Goal: Task Accomplishment & Management: Manage account settings

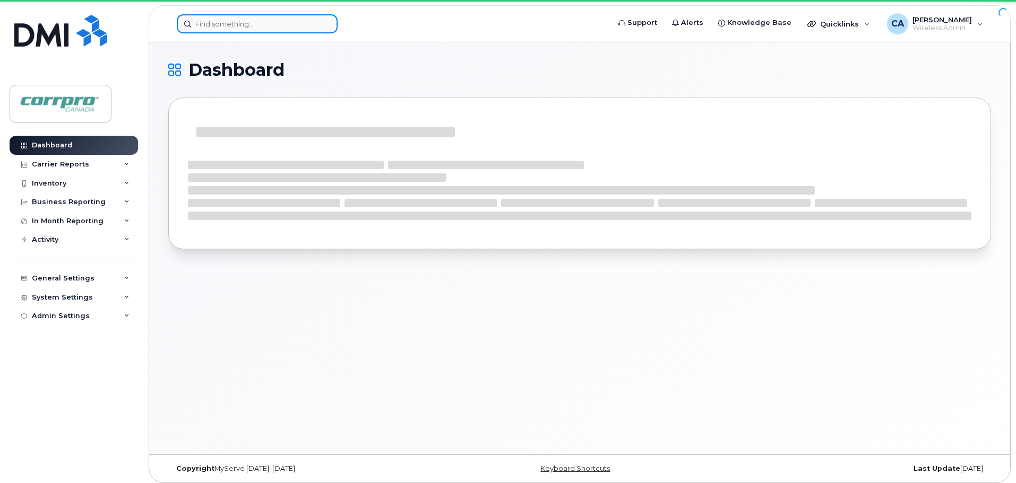
click at [249, 29] on input at bounding box center [257, 23] width 161 height 19
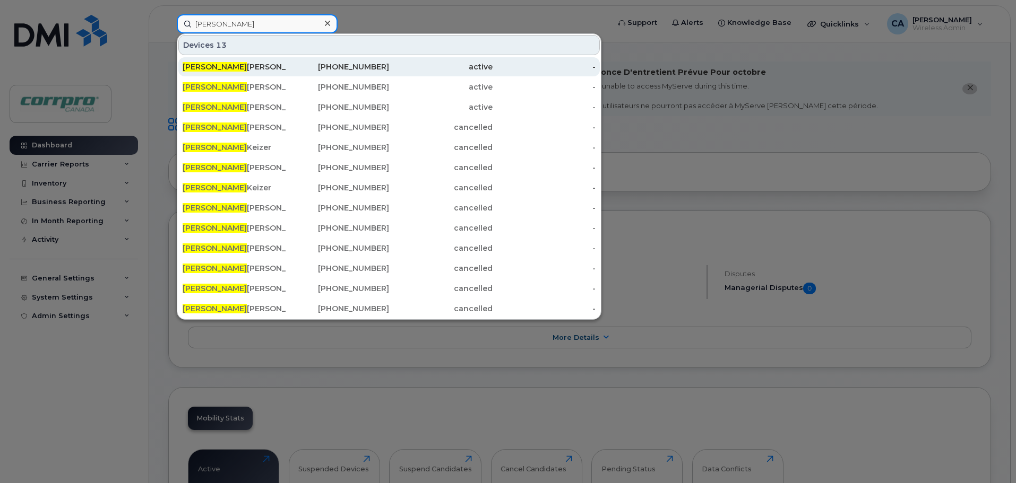
type input "Chris"
click at [202, 70] on span "Chris" at bounding box center [215, 67] width 64 height 10
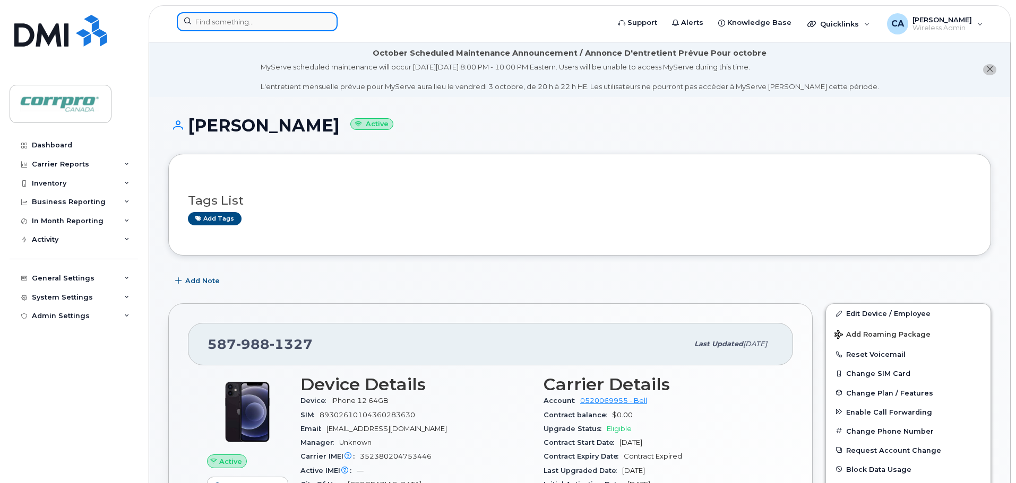
click at [259, 22] on input at bounding box center [257, 21] width 161 height 19
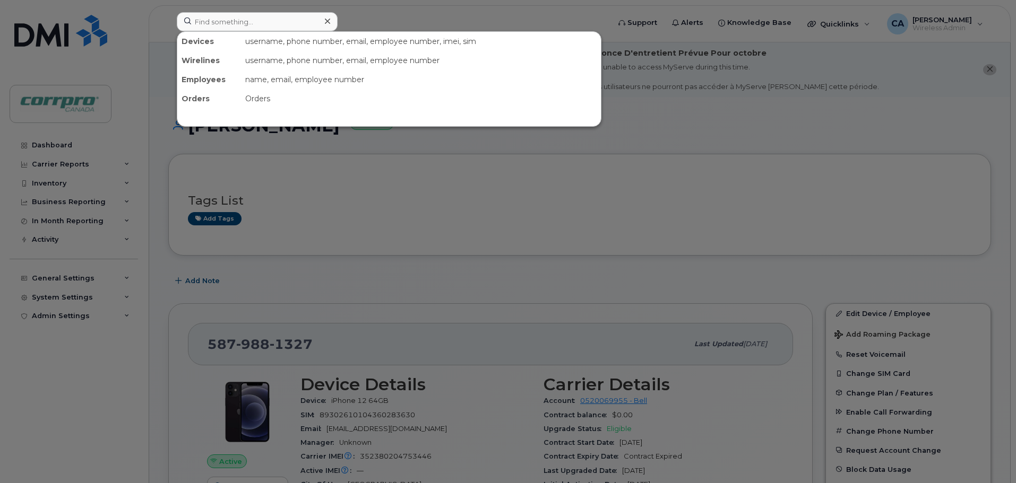
click at [77, 149] on div at bounding box center [508, 241] width 1016 height 483
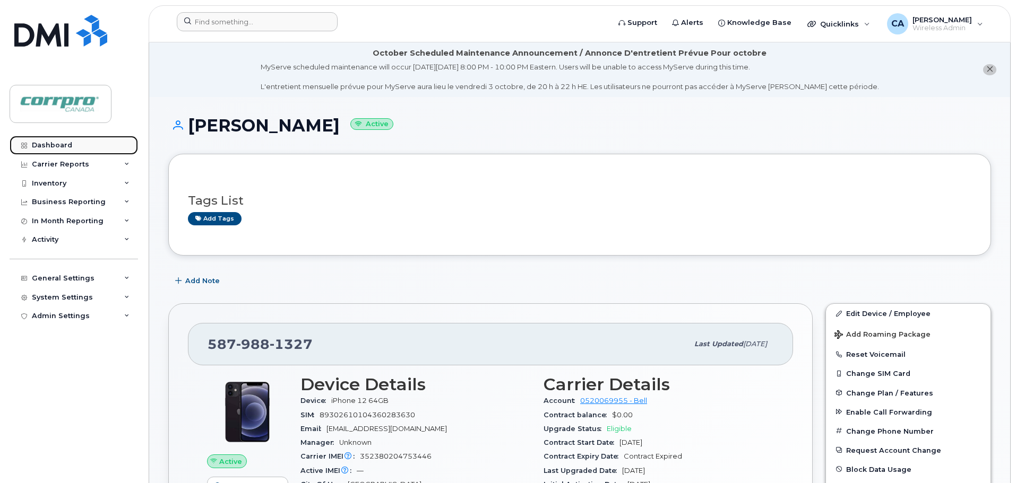
click at [54, 147] on div "Dashboard" at bounding box center [52, 145] width 40 height 8
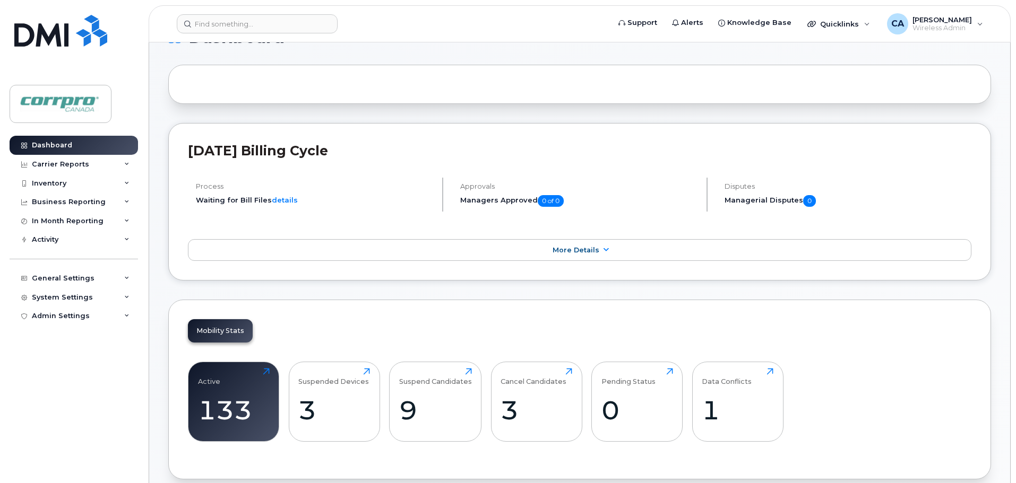
scroll to position [106, 0]
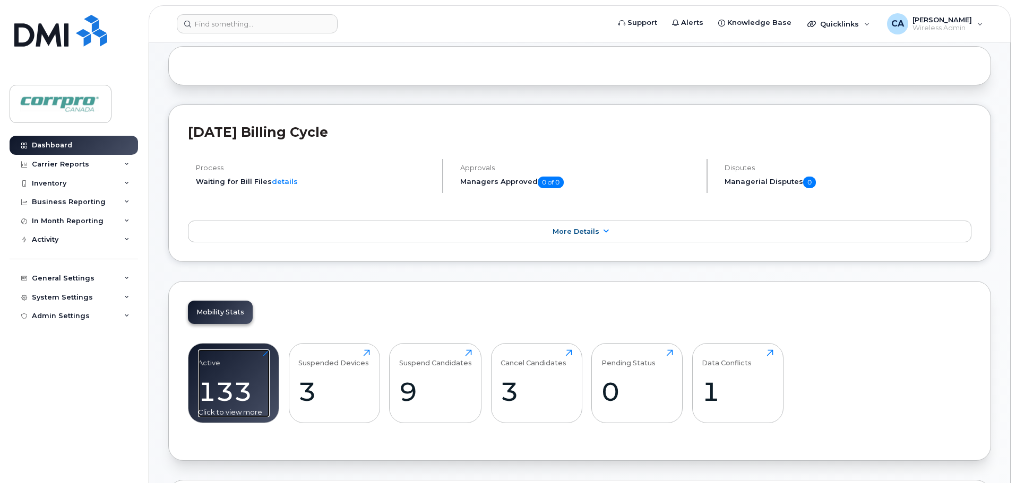
click at [236, 394] on div "133" at bounding box center [234, 391] width 72 height 31
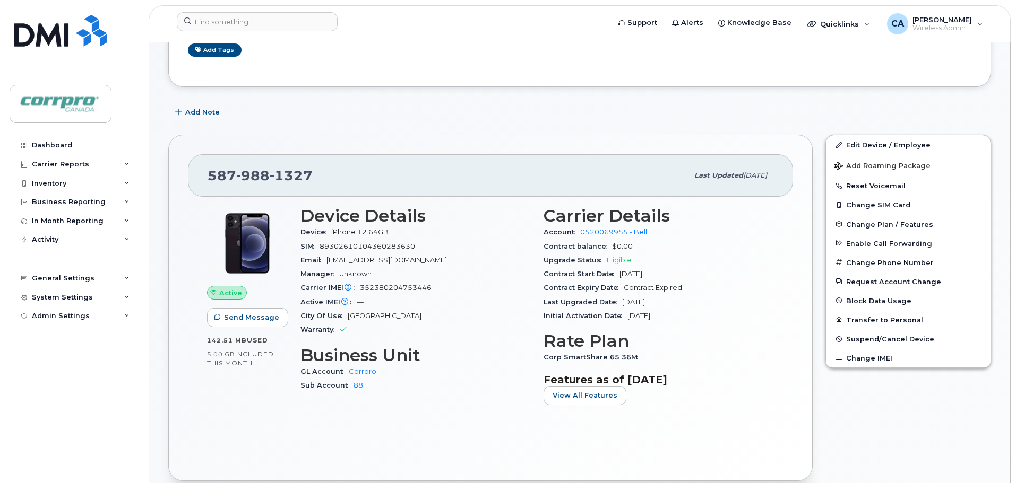
scroll to position [53, 0]
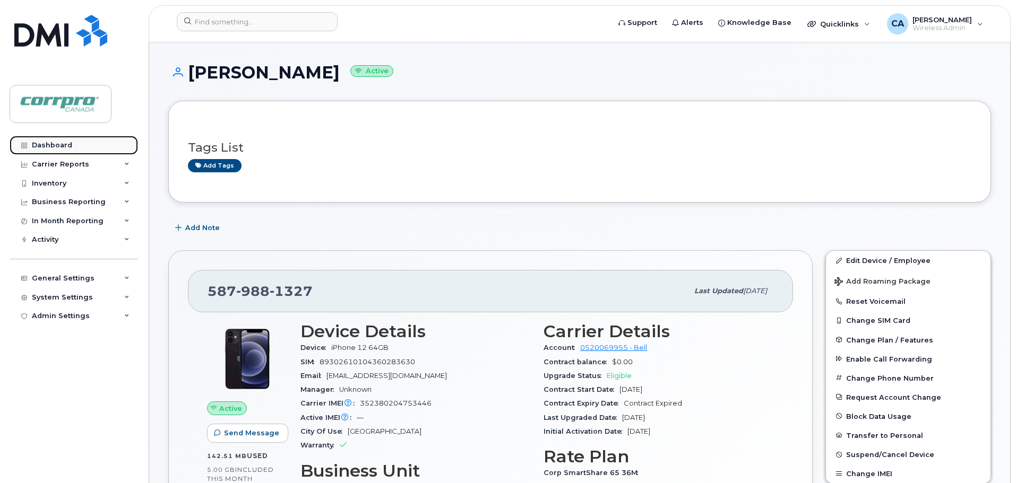
click at [66, 140] on link "Dashboard" at bounding box center [74, 145] width 128 height 19
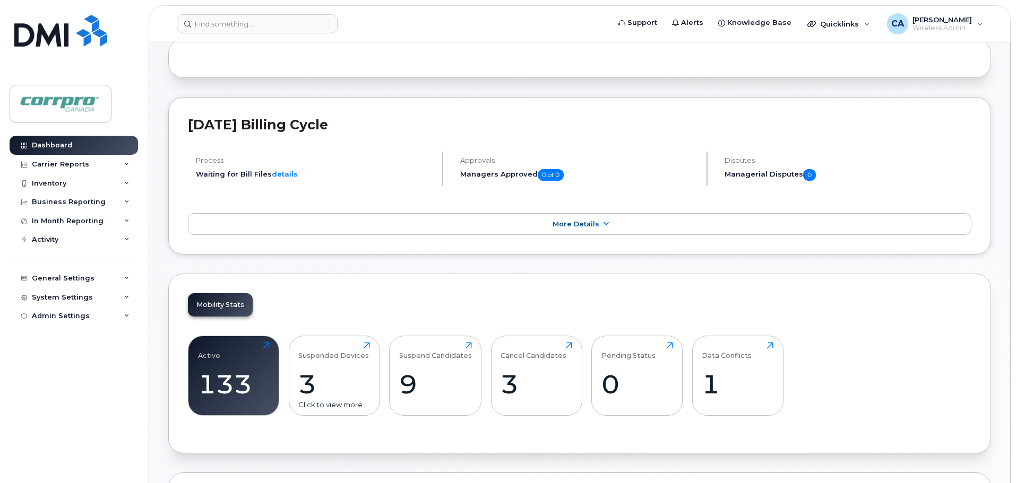
scroll to position [212, 0]
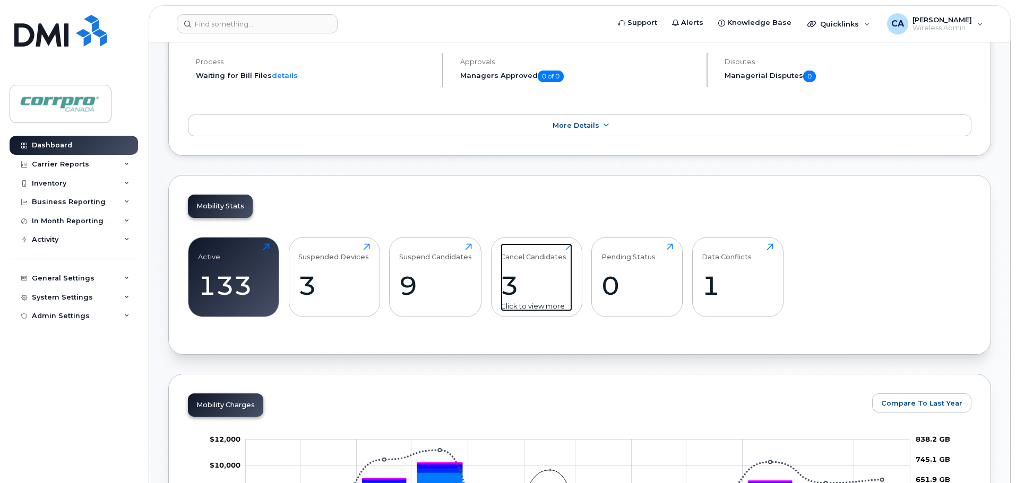
click at [515, 294] on div "3" at bounding box center [536, 285] width 72 height 31
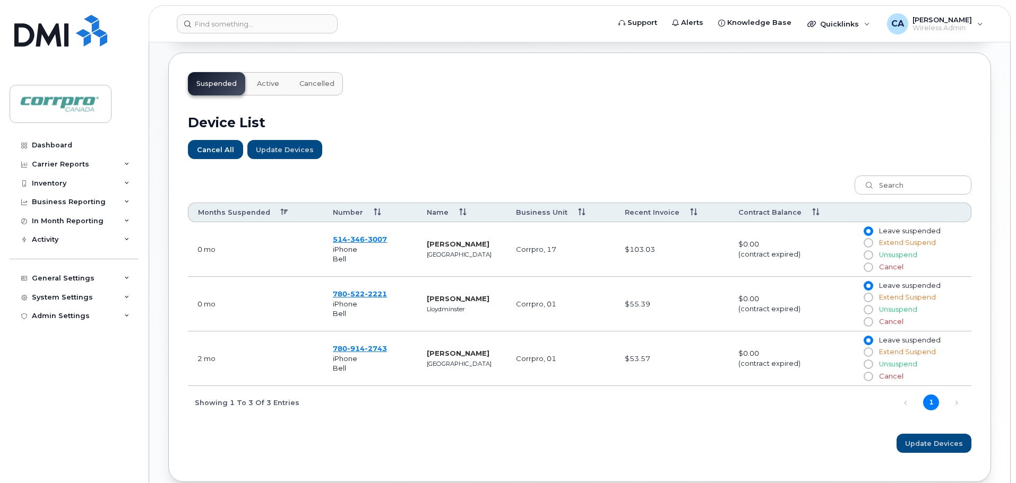
scroll to position [318, 0]
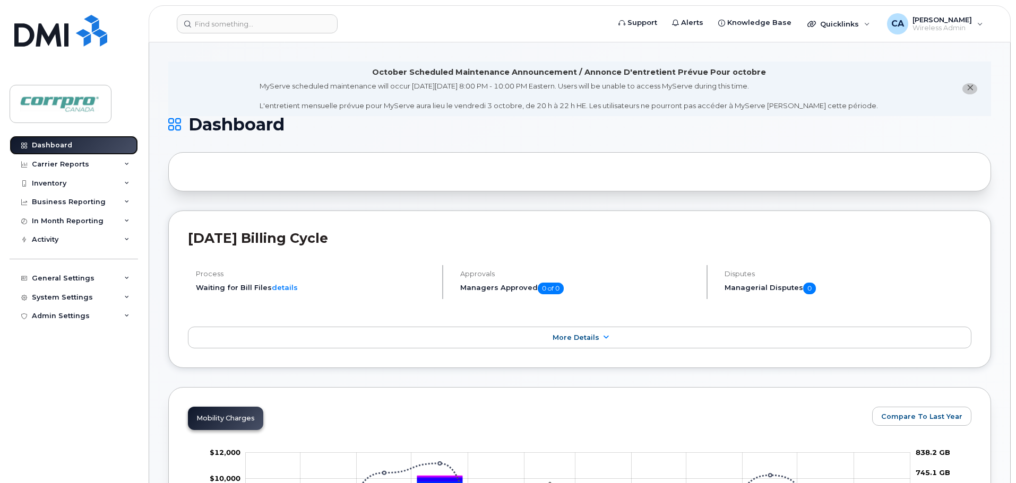
click at [42, 145] on div "Dashboard" at bounding box center [52, 145] width 40 height 8
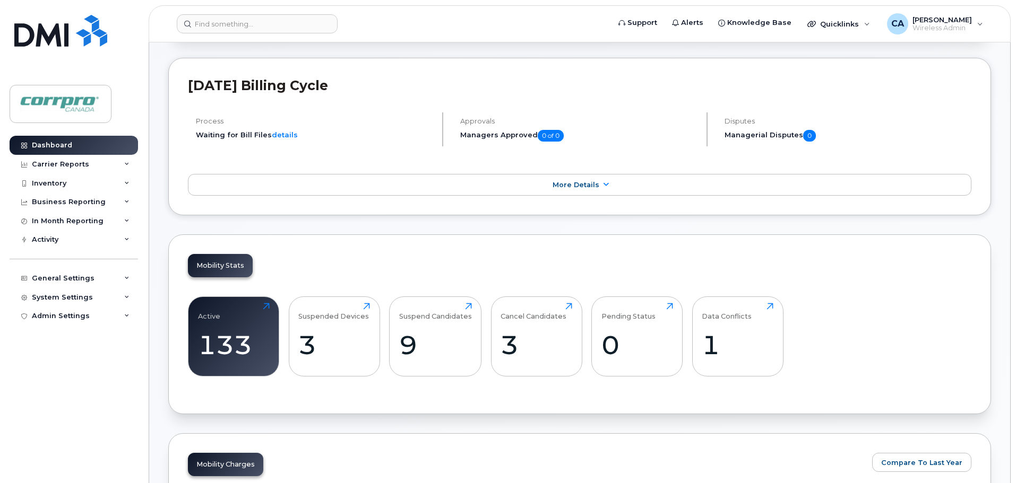
scroll to position [159, 0]
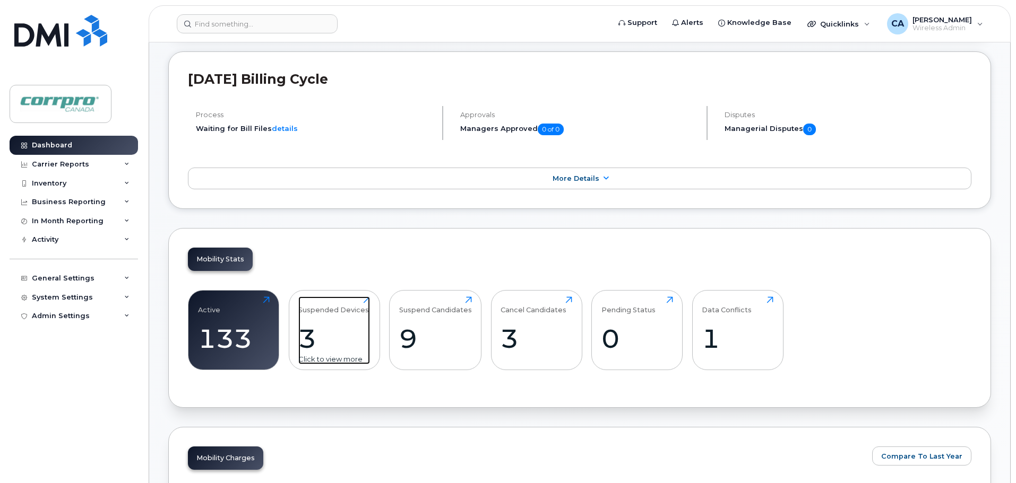
click at [310, 341] on div "3" at bounding box center [334, 338] width 72 height 31
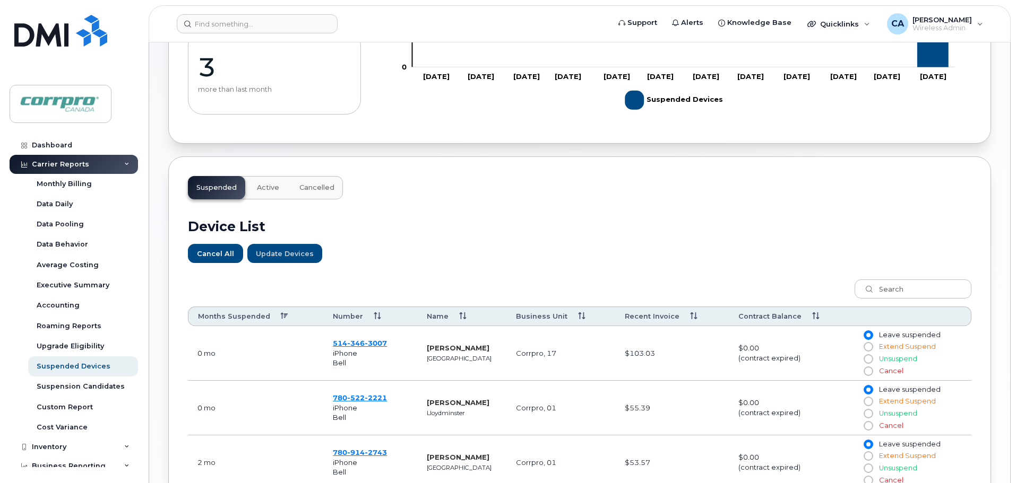
scroll to position [206, 0]
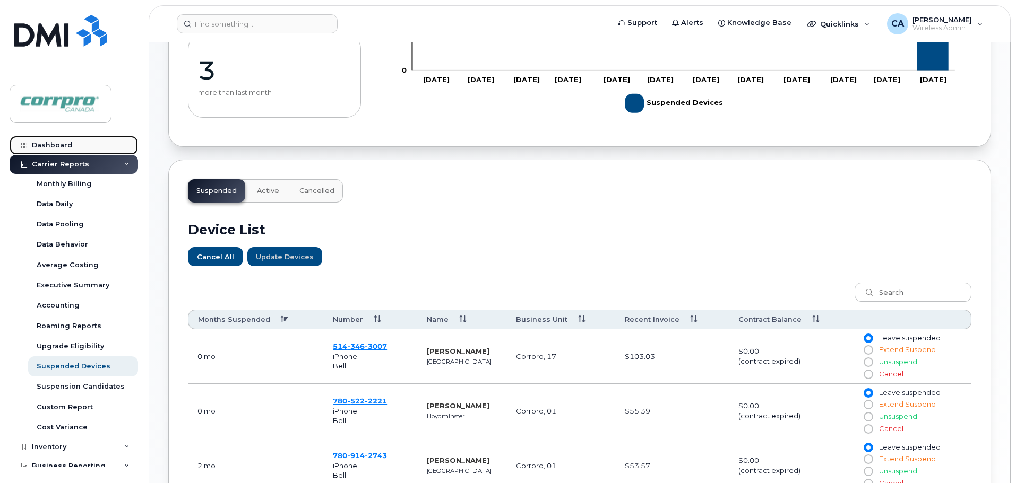
click at [65, 150] on link "Dashboard" at bounding box center [74, 145] width 128 height 19
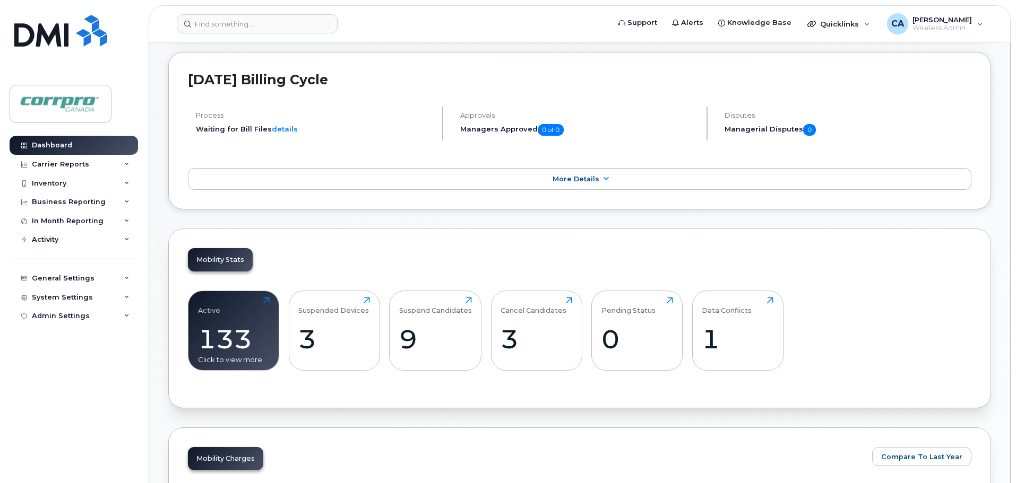
scroll to position [212, 0]
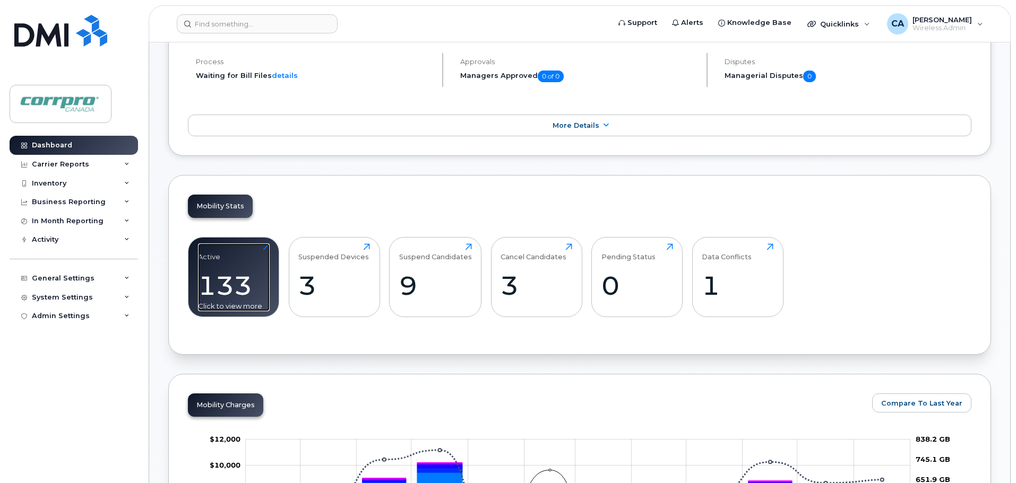
click at [250, 280] on div "133" at bounding box center [234, 285] width 72 height 31
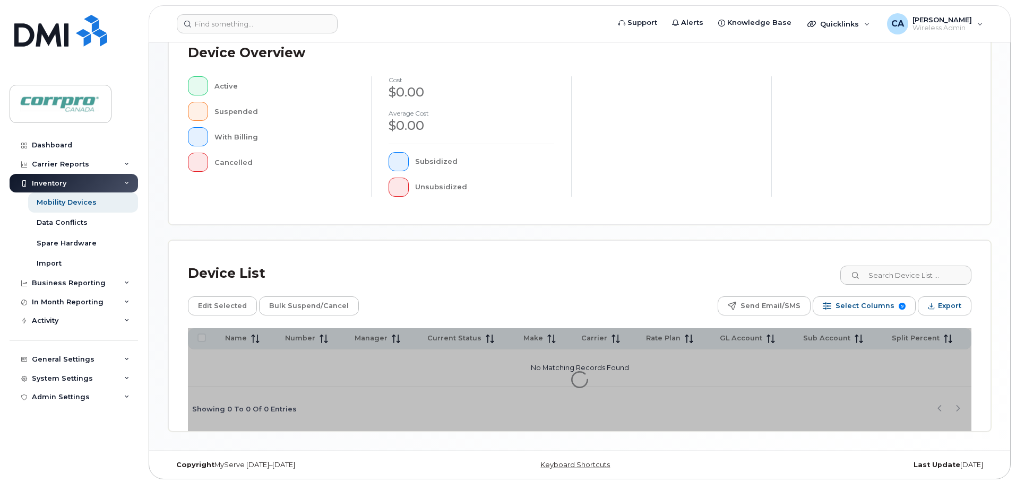
scroll to position [246, 0]
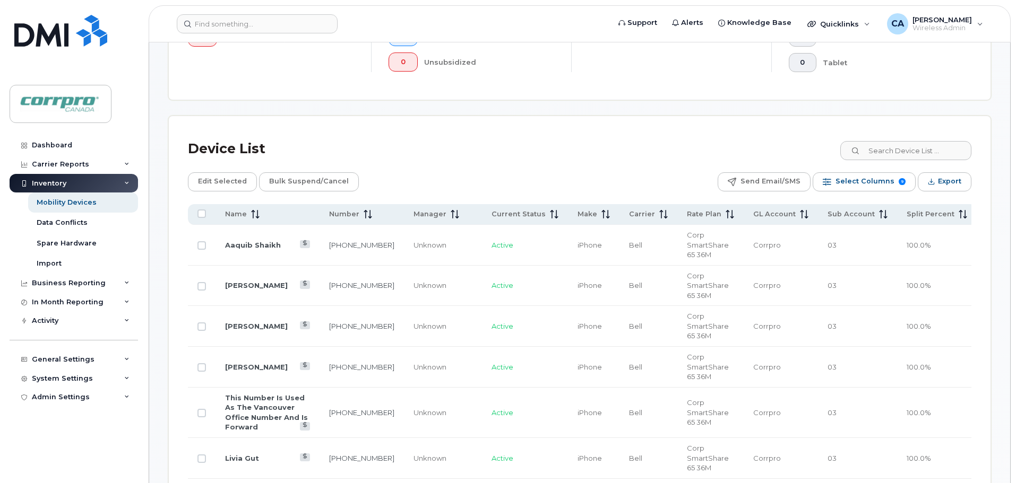
scroll to position [405, 0]
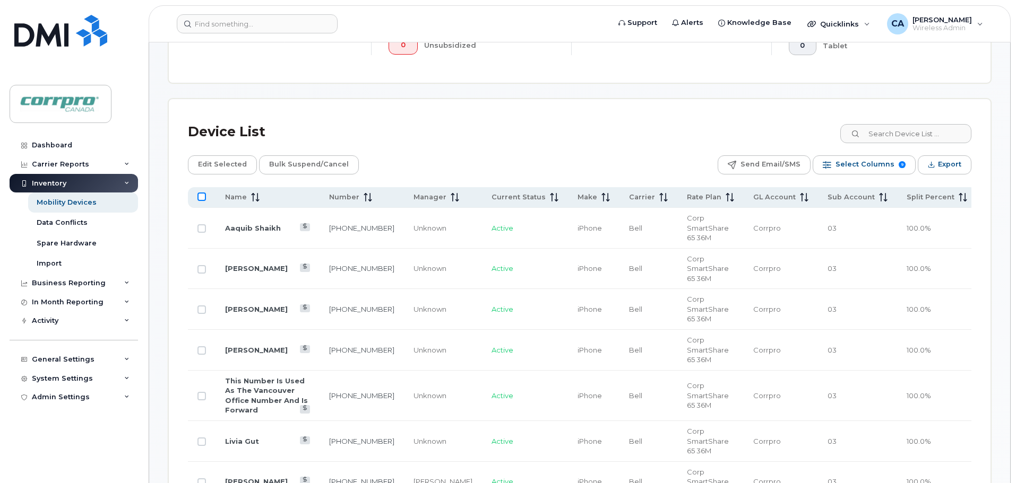
click at [201, 194] on input "All items unselected" at bounding box center [201, 197] width 8 height 8
checkbox input "true"
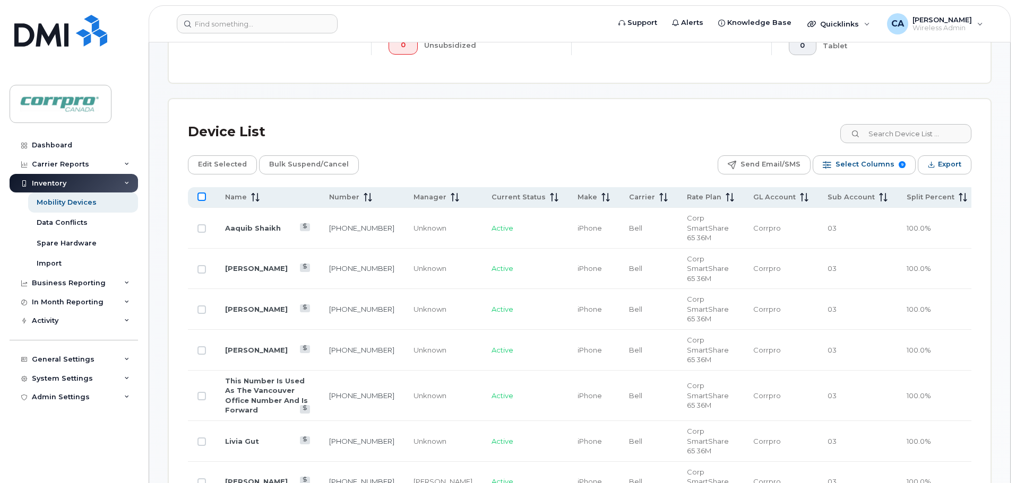
checkbox input "true"
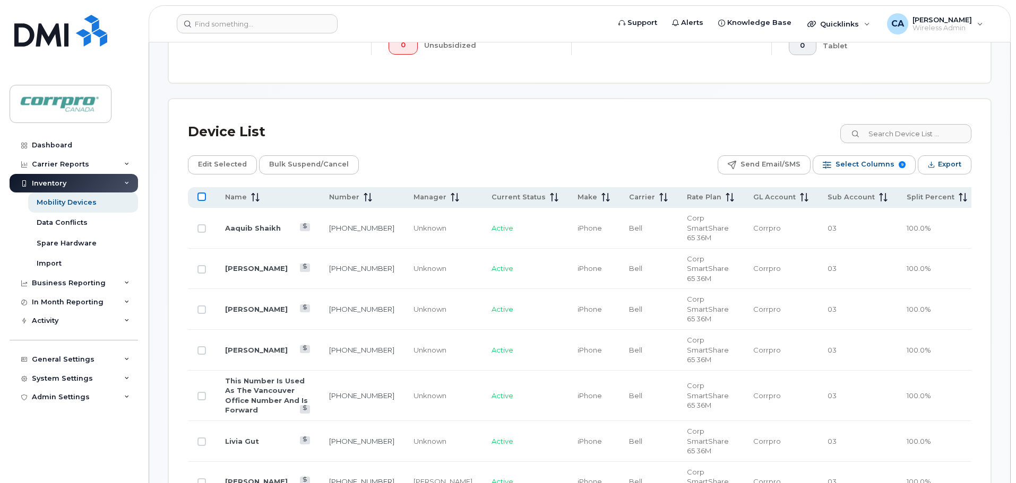
checkbox input "true"
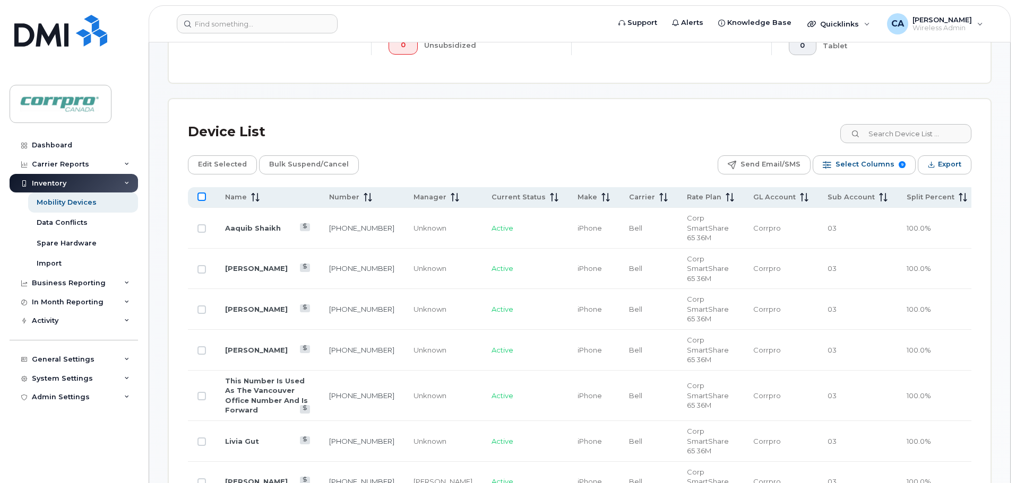
checkbox input "true"
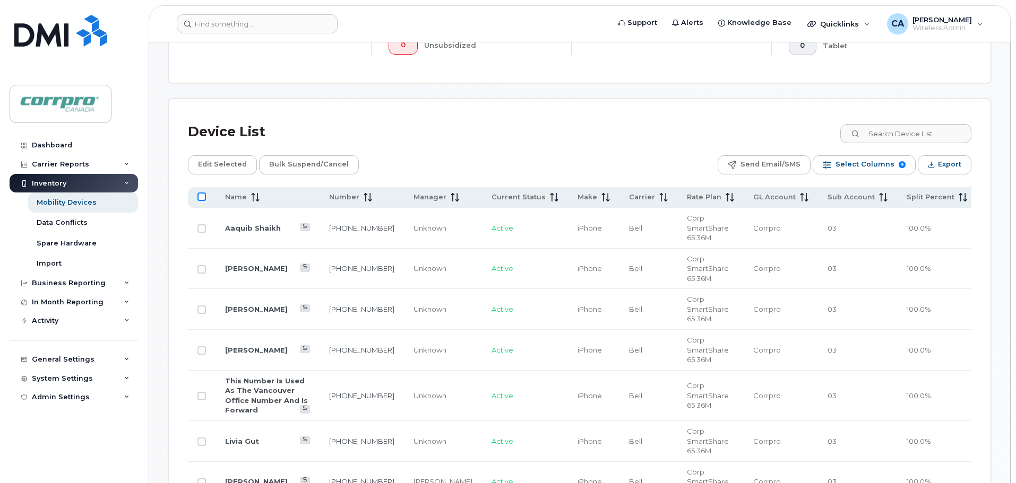
checkbox input "true"
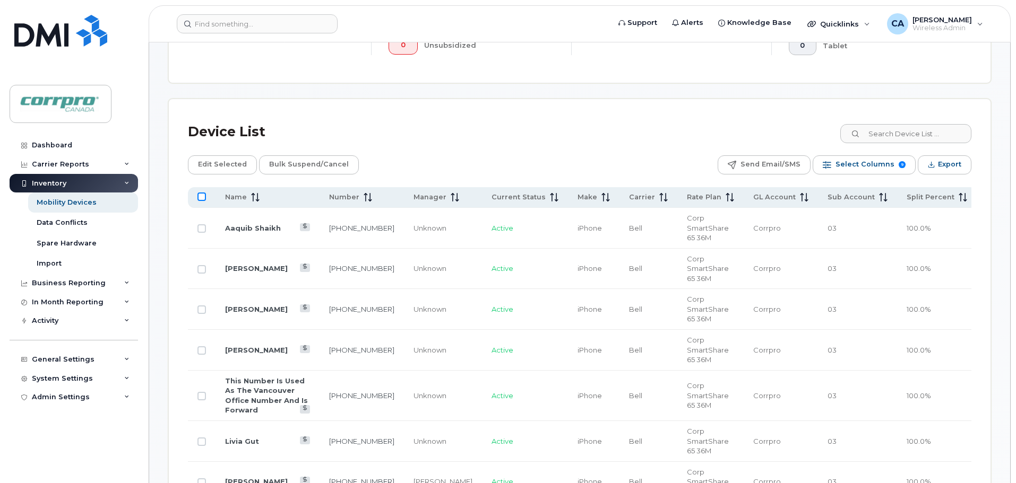
checkbox input "true"
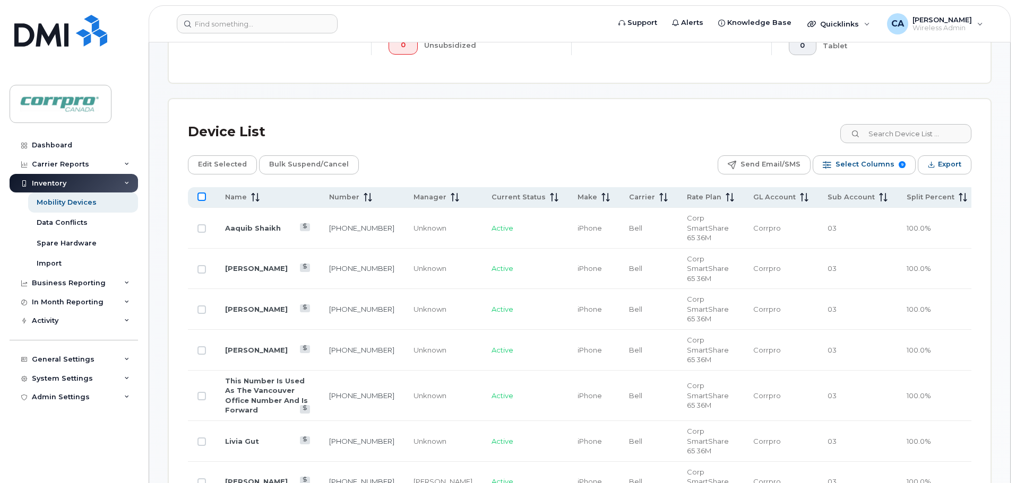
checkbox input "true"
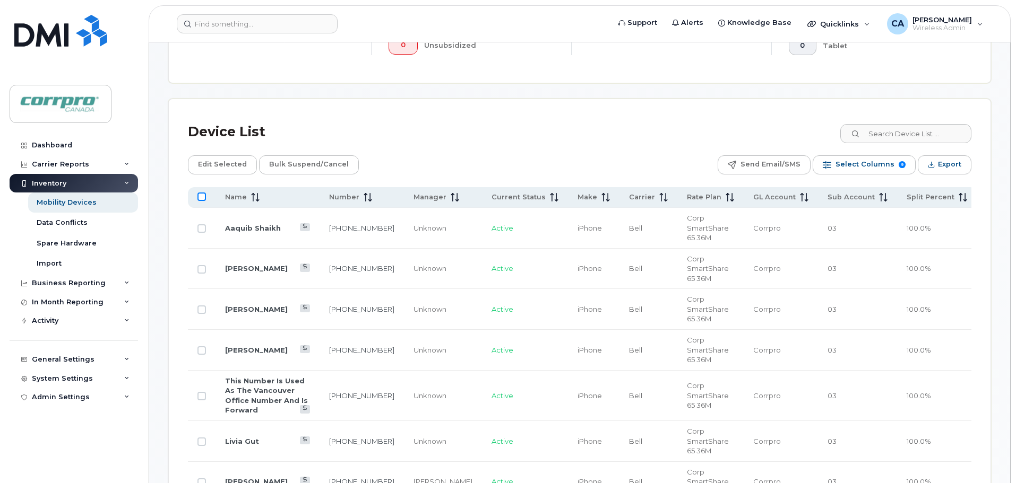
checkbox input "true"
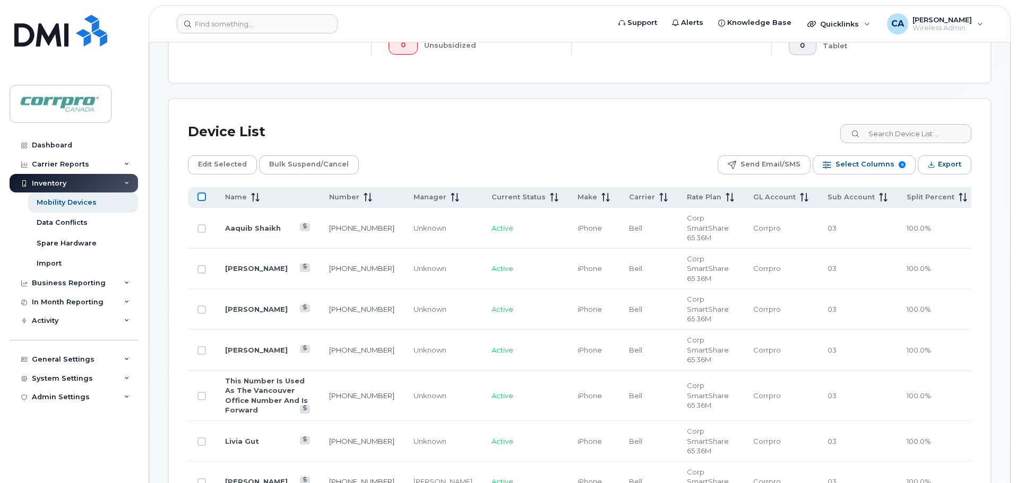
checkbox input "true"
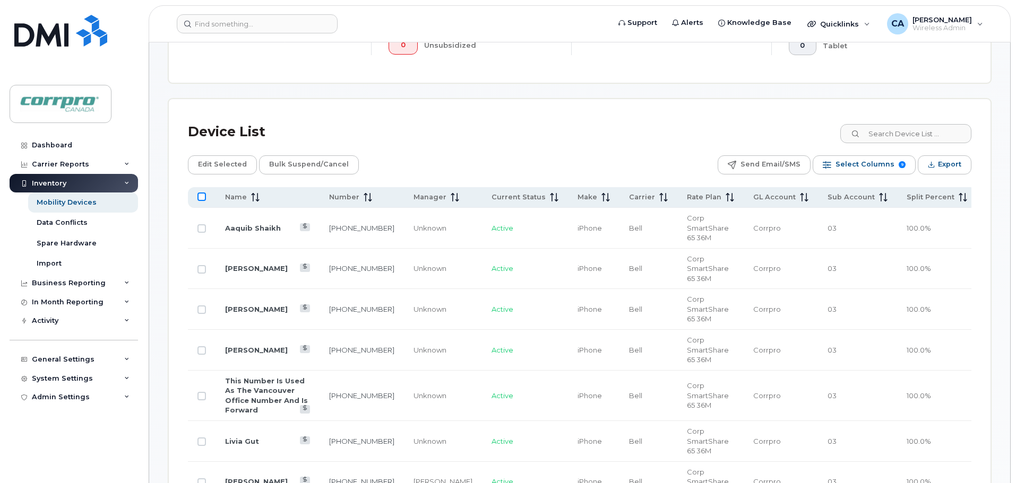
checkbox input "true"
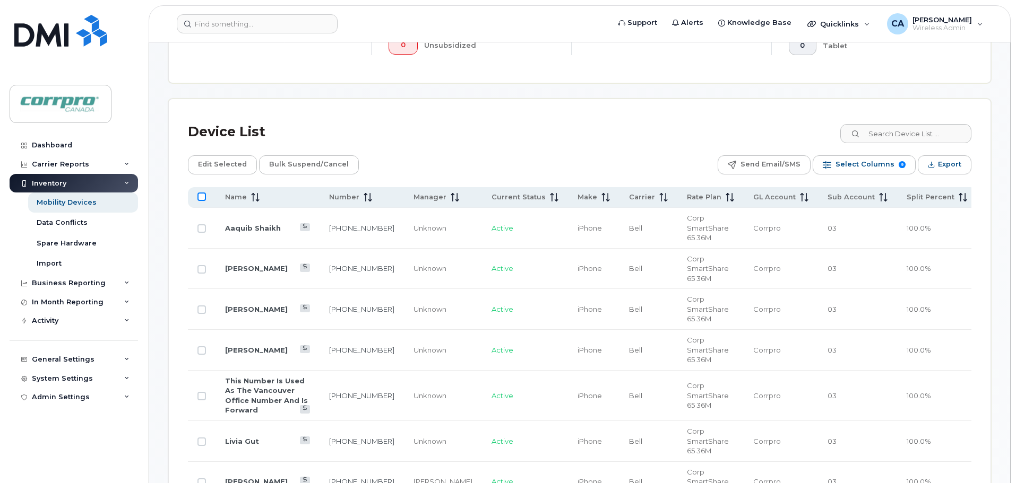
checkbox input "true"
click at [941, 165] on span "Export" at bounding box center [949, 165] width 23 height 16
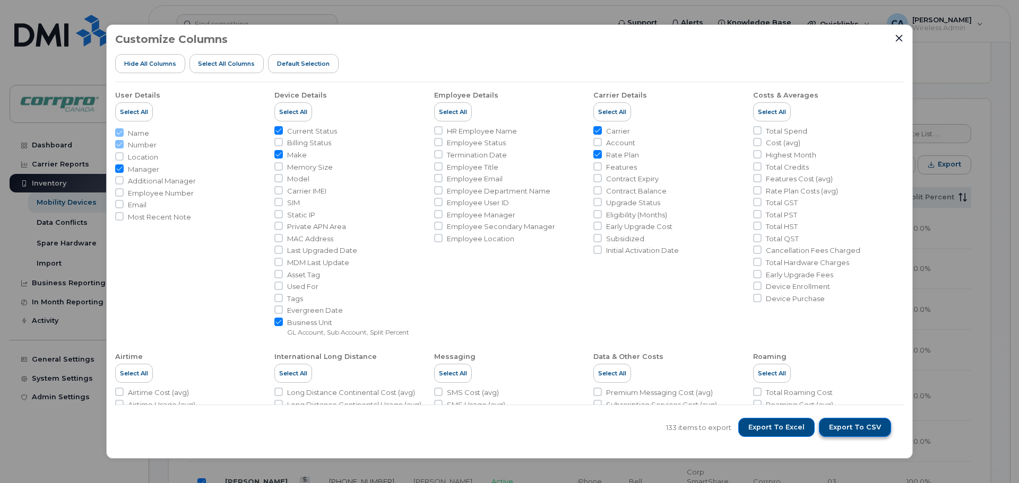
click at [854, 431] on span "Export to CSV" at bounding box center [855, 428] width 52 height 10
click at [897, 40] on icon "Close" at bounding box center [899, 38] width 8 height 8
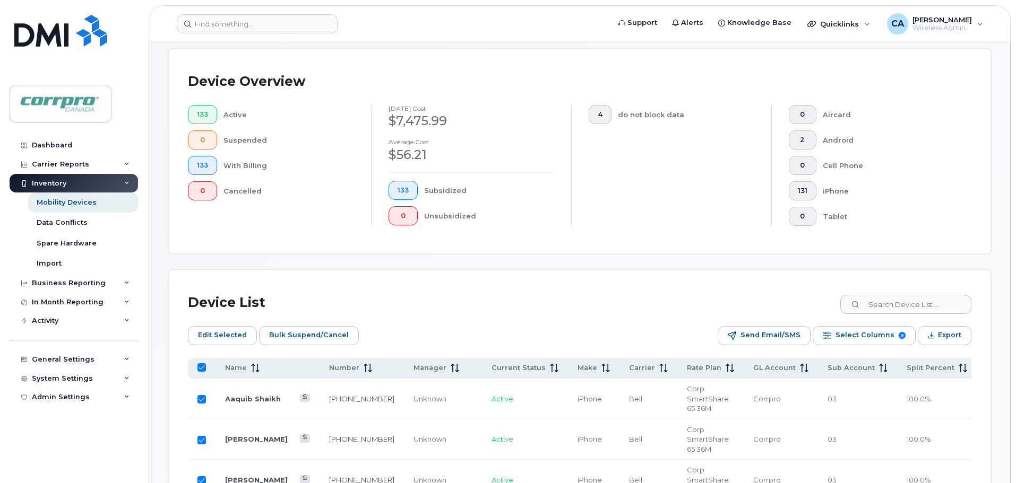
scroll to position [193, 0]
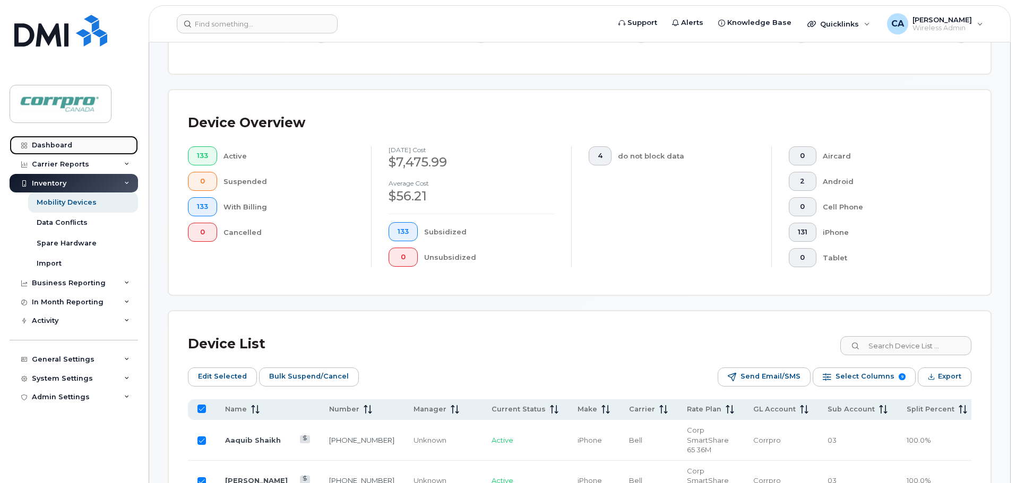
click at [75, 145] on link "Dashboard" at bounding box center [74, 145] width 128 height 19
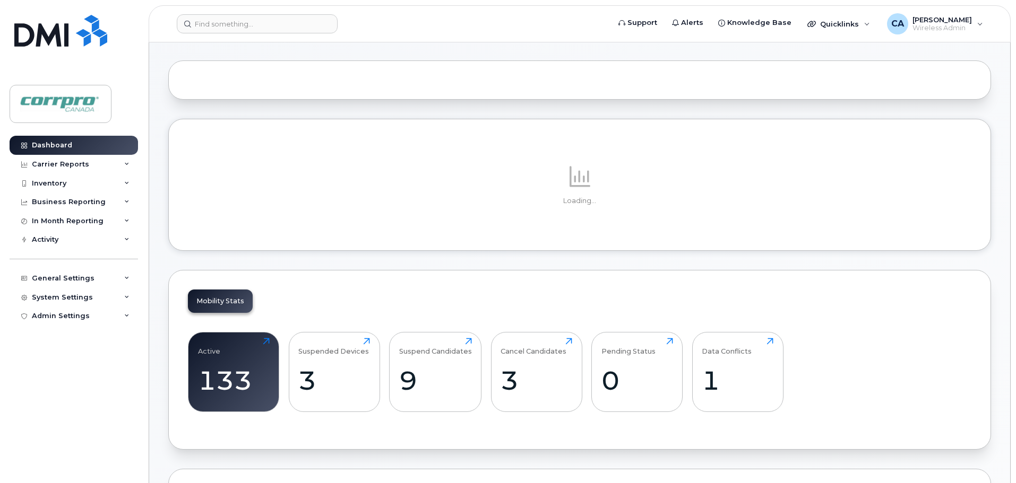
scroll to position [106, 0]
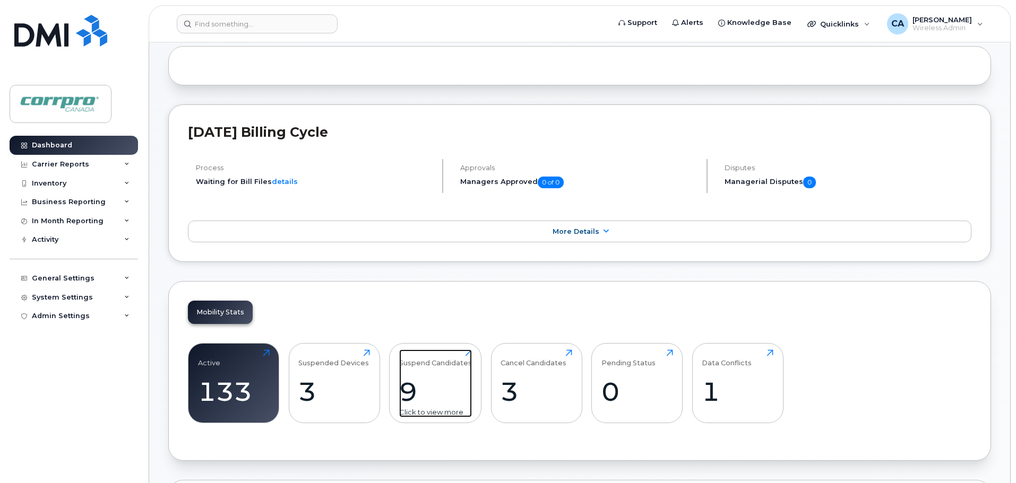
click at [421, 397] on div "9" at bounding box center [435, 391] width 73 height 31
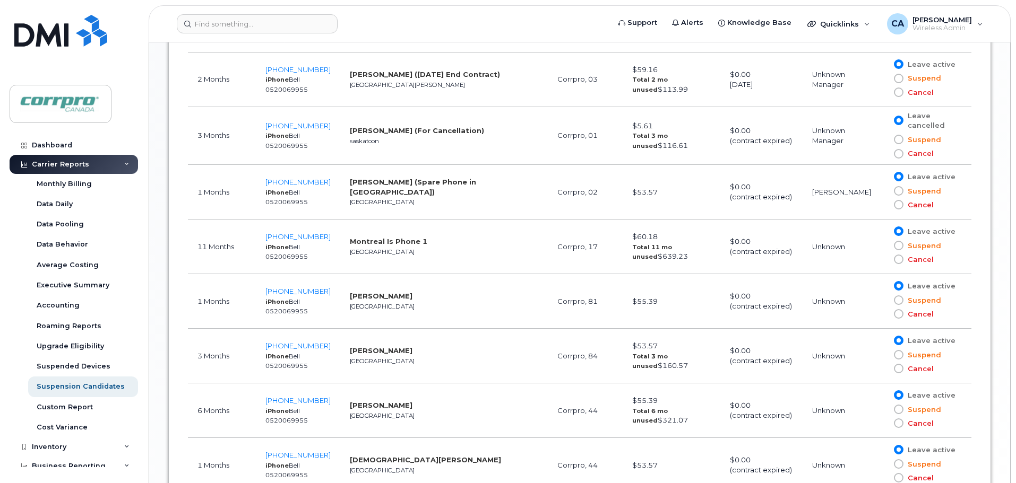
scroll to position [719, 0]
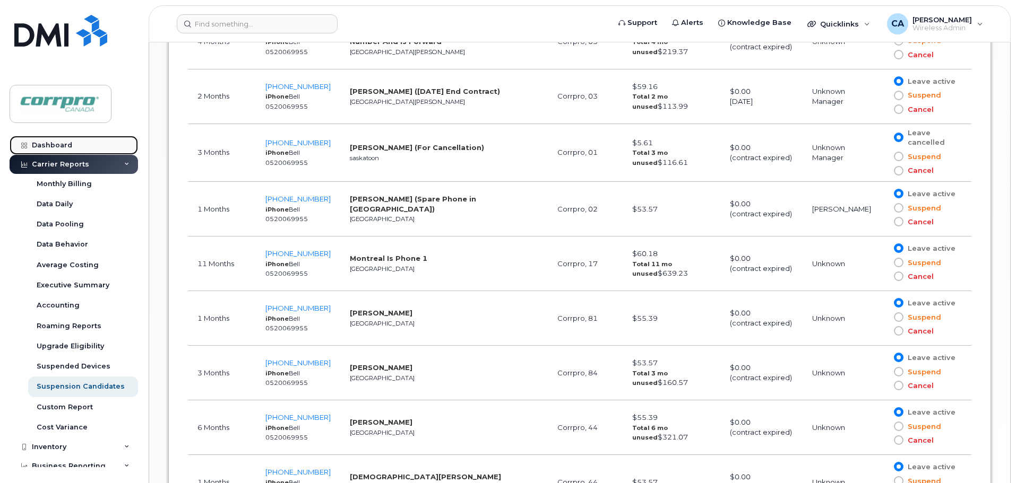
click at [61, 148] on div "Dashboard" at bounding box center [52, 145] width 40 height 8
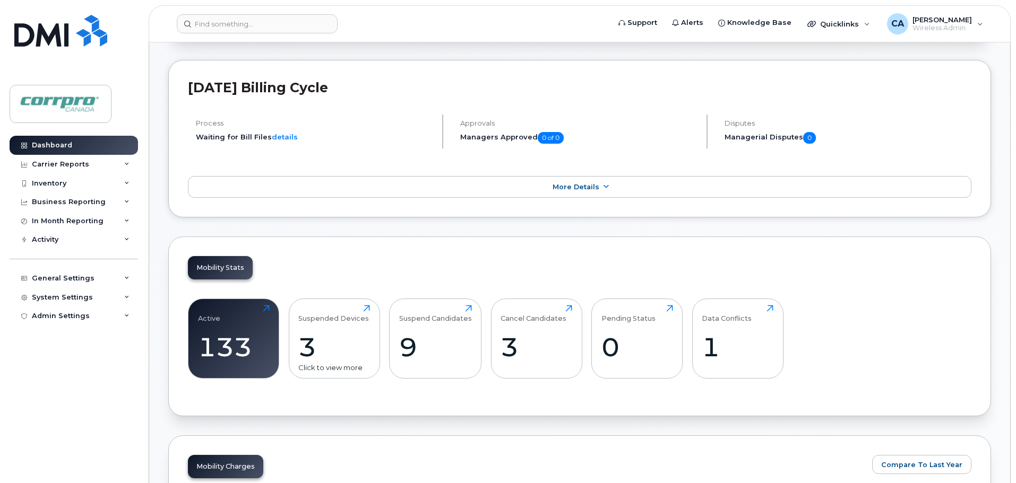
scroll to position [159, 0]
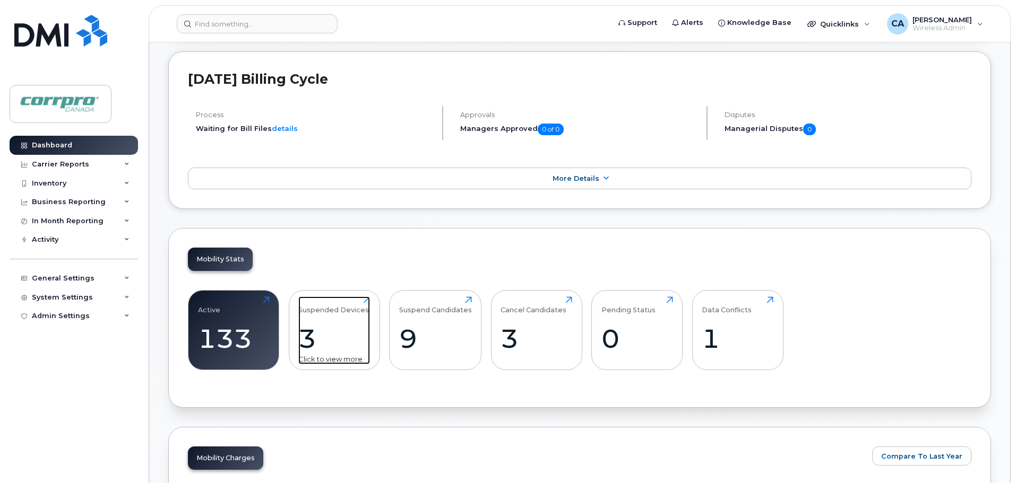
click at [331, 347] on div "3" at bounding box center [334, 338] width 72 height 31
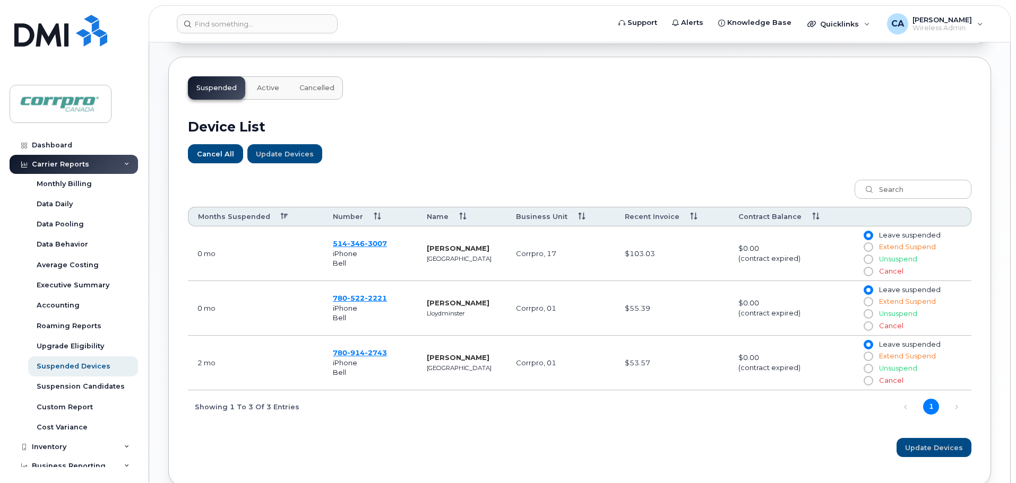
scroll to position [318, 0]
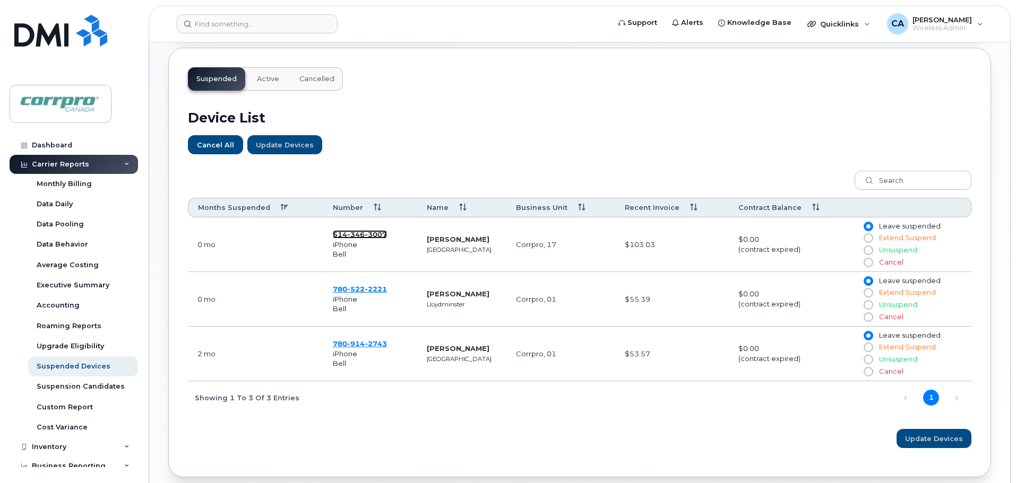
click at [370, 231] on span "3007" at bounding box center [376, 234] width 22 height 8
click at [353, 344] on span "914" at bounding box center [356, 344] width 18 height 8
click at [266, 24] on input at bounding box center [257, 23] width 161 height 19
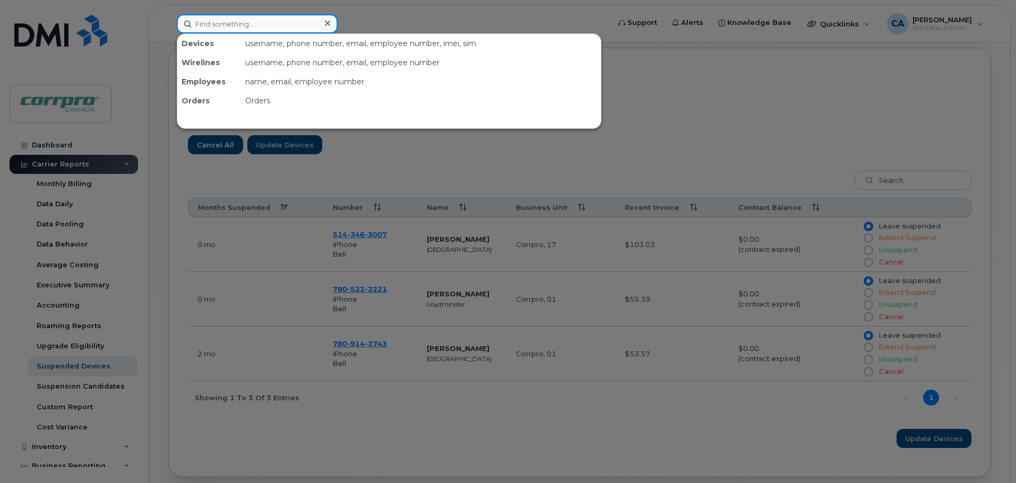
paste input "6472100378"
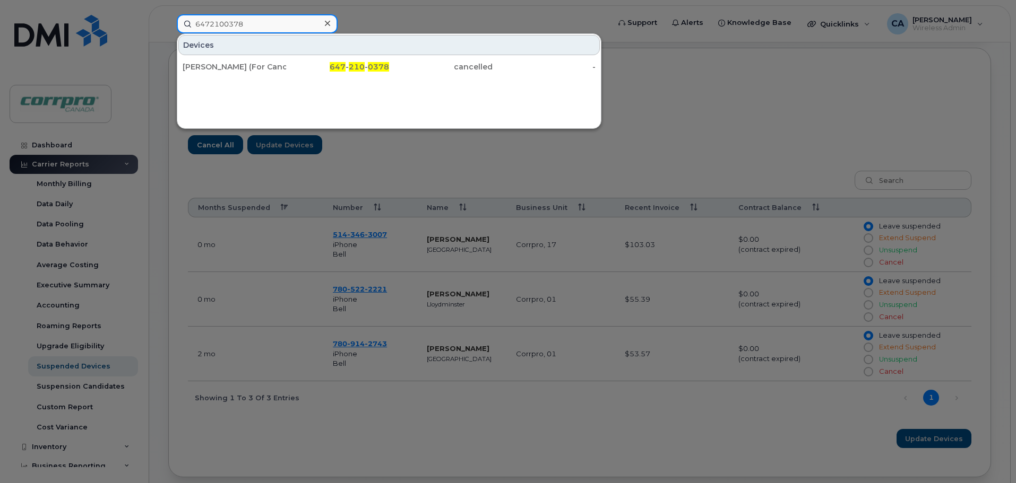
drag, startPoint x: 250, startPoint y: 24, endPoint x: 174, endPoint y: 25, distance: 76.9
click at [174, 25] on div "6472100378 Devices Nabil Abukar (For Cancellation) 647 - 210 - 0378 cancelled -" at bounding box center [389, 23] width 443 height 19
paste input "416791366"
drag, startPoint x: 246, startPoint y: 26, endPoint x: 183, endPoint y: 24, distance: 63.2
click at [183, 24] on input "4167913668" at bounding box center [257, 23] width 161 height 19
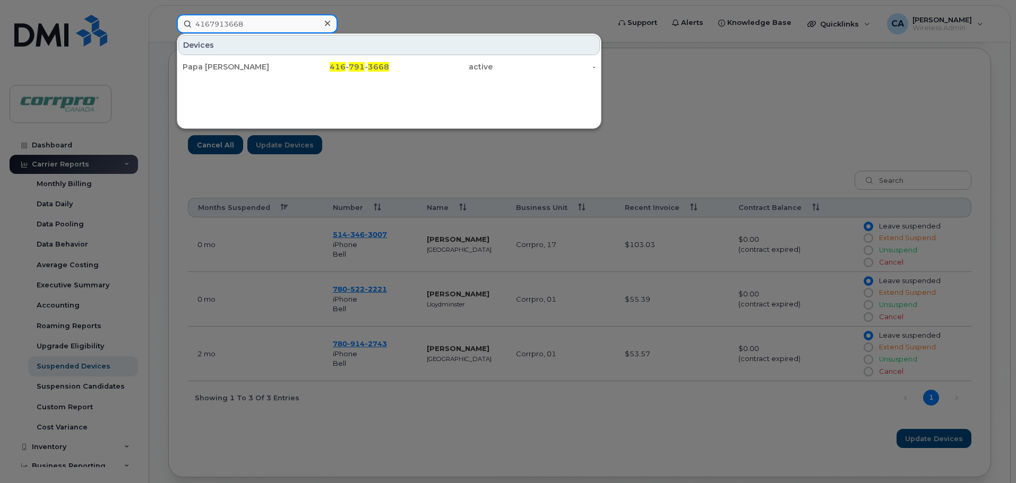
paste input "9707483"
drag, startPoint x: 254, startPoint y: 28, endPoint x: 180, endPoint y: 27, distance: 73.2
click at [180, 27] on input "4169707483" at bounding box center [257, 23] width 161 height 19
drag, startPoint x: 223, startPoint y: 26, endPoint x: 167, endPoint y: 27, distance: 55.7
click at [168, 27] on div "Masoo Devices 2 Masoo d Heidari (For Cancellation) 780-686-1107 active - Masoo …" at bounding box center [389, 23] width 443 height 19
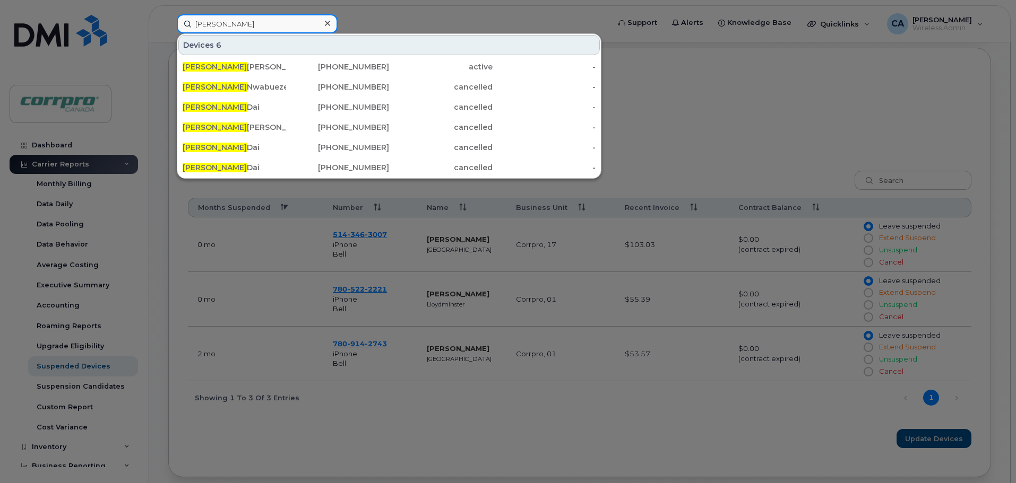
type input "Daniel"
click at [334, 431] on div at bounding box center [508, 241] width 1016 height 483
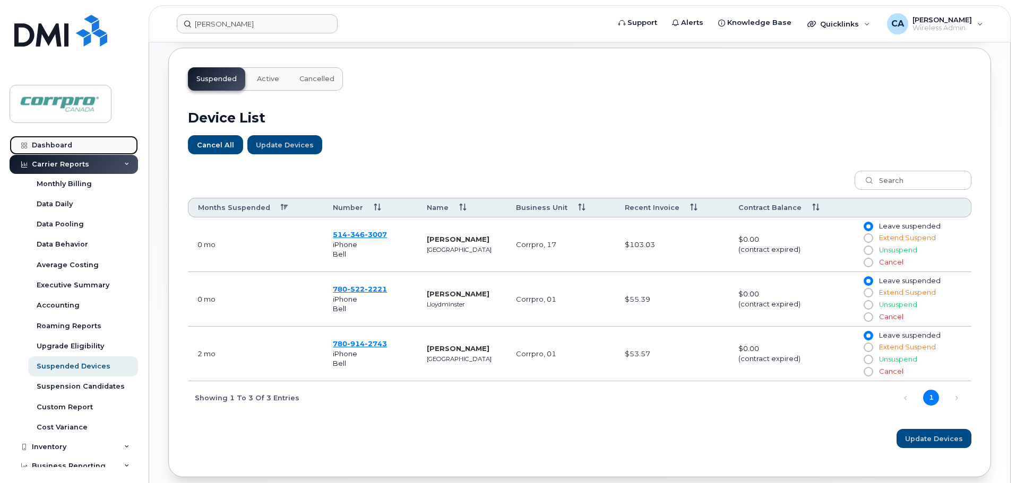
click at [65, 148] on div "Dashboard" at bounding box center [52, 145] width 40 height 8
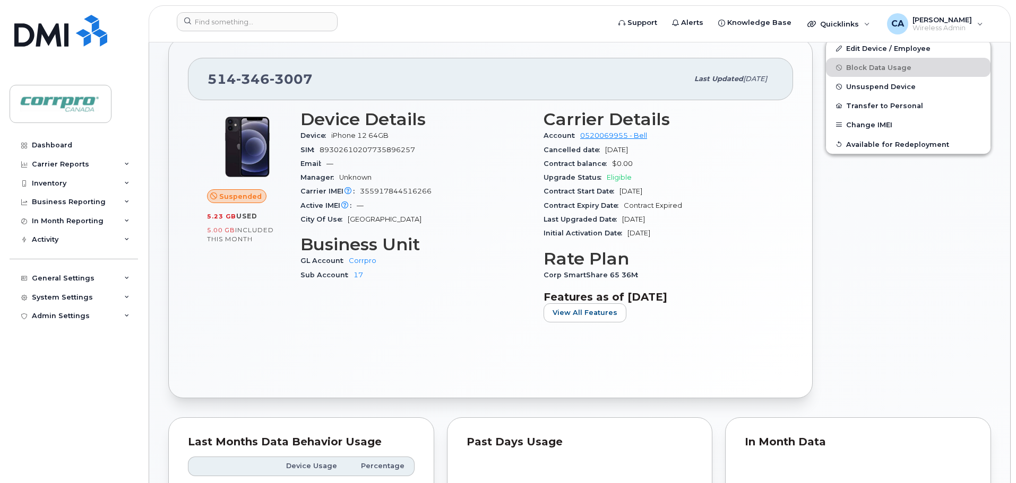
scroll to position [318, 0]
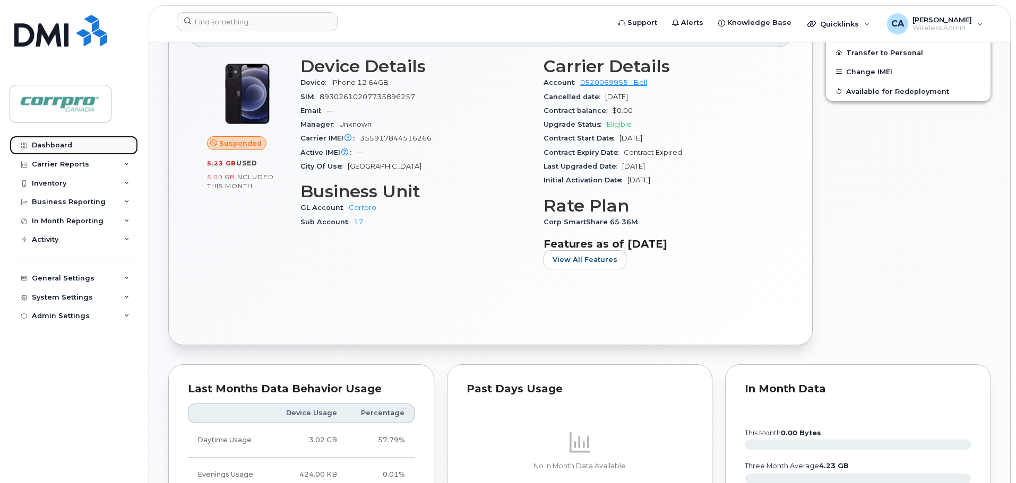
click at [54, 146] on div "Dashboard" at bounding box center [52, 145] width 40 height 8
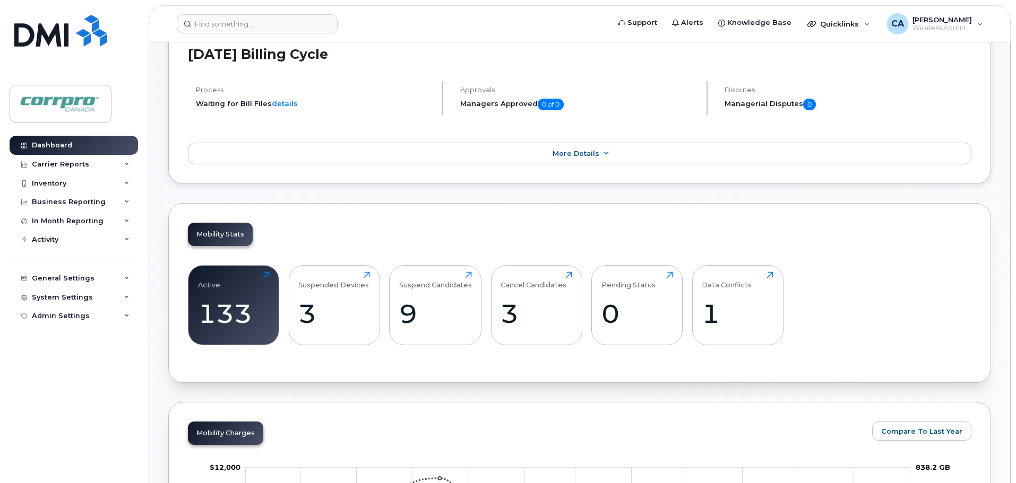
scroll to position [212, 0]
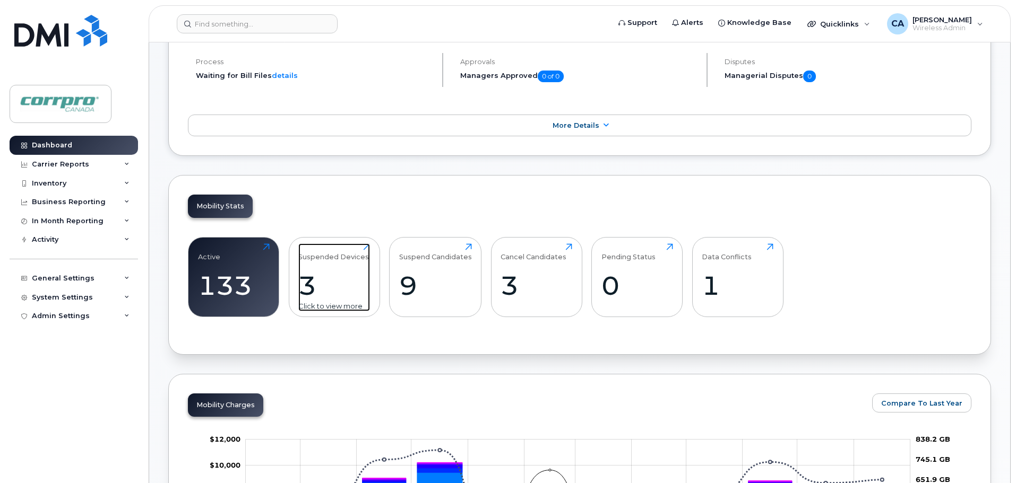
click at [312, 291] on div "3" at bounding box center [334, 285] width 72 height 31
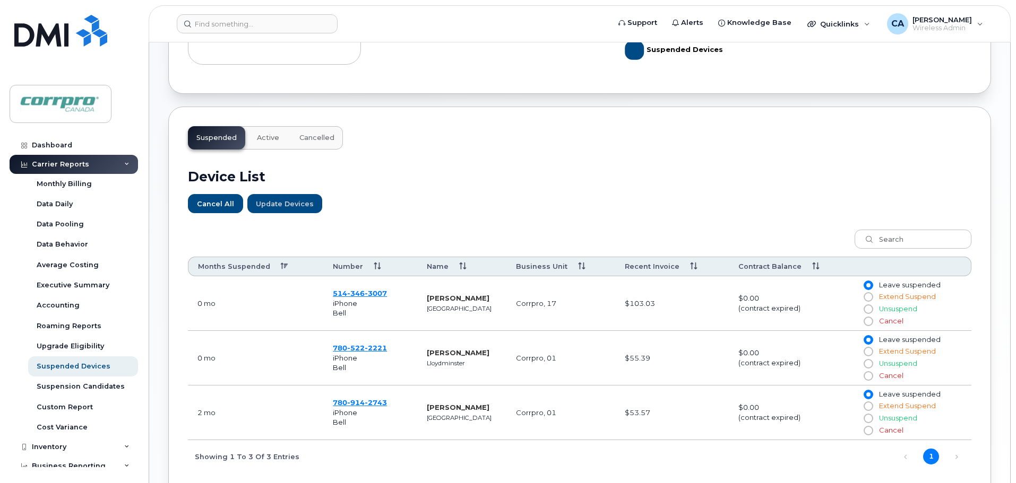
scroll to position [265, 0]
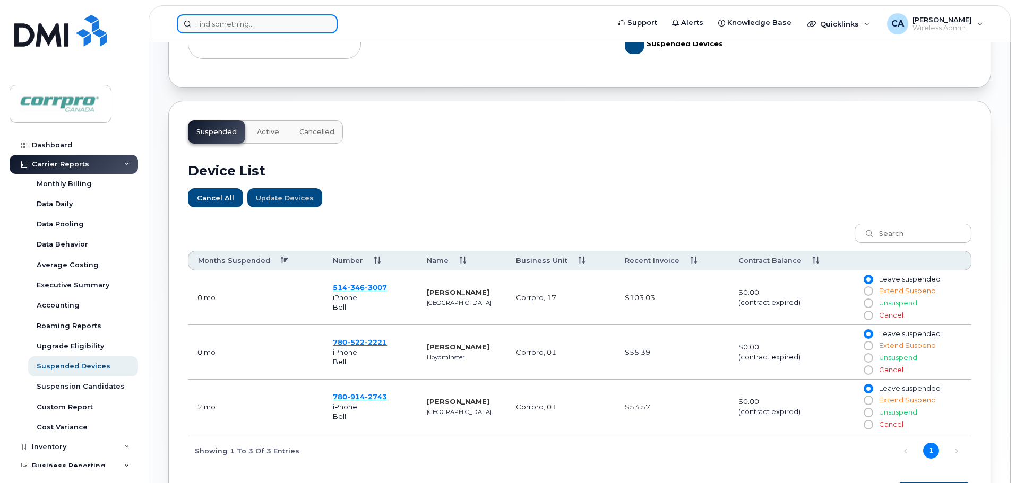
click at [255, 20] on input at bounding box center [257, 23] width 161 height 19
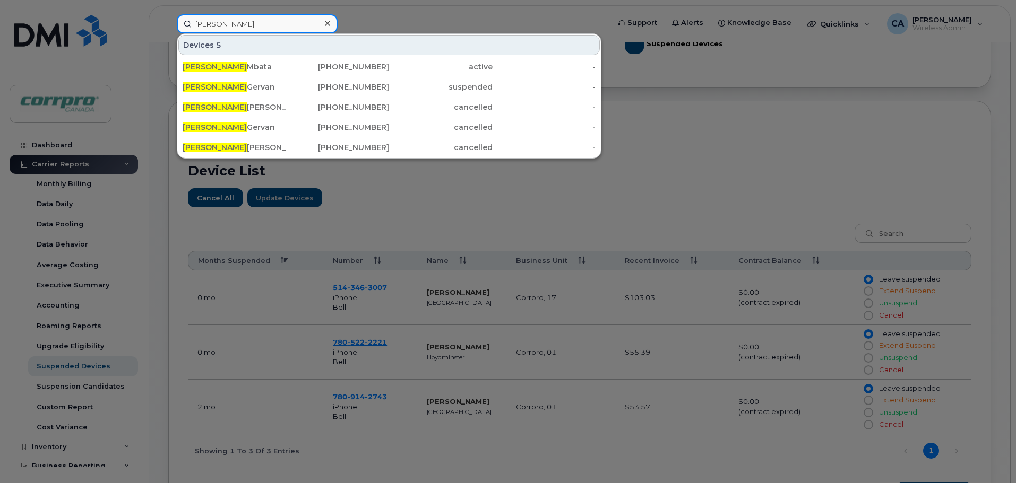
type input "Peter"
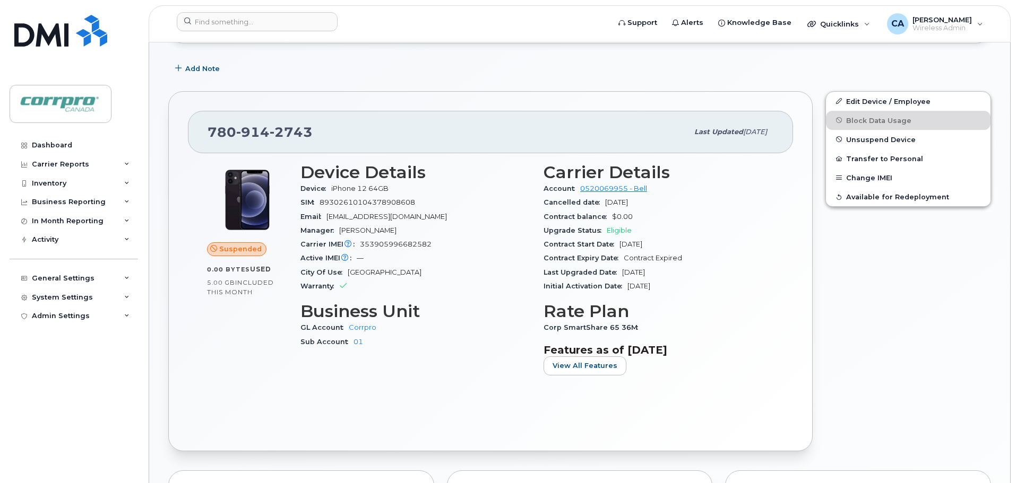
scroll to position [265, 0]
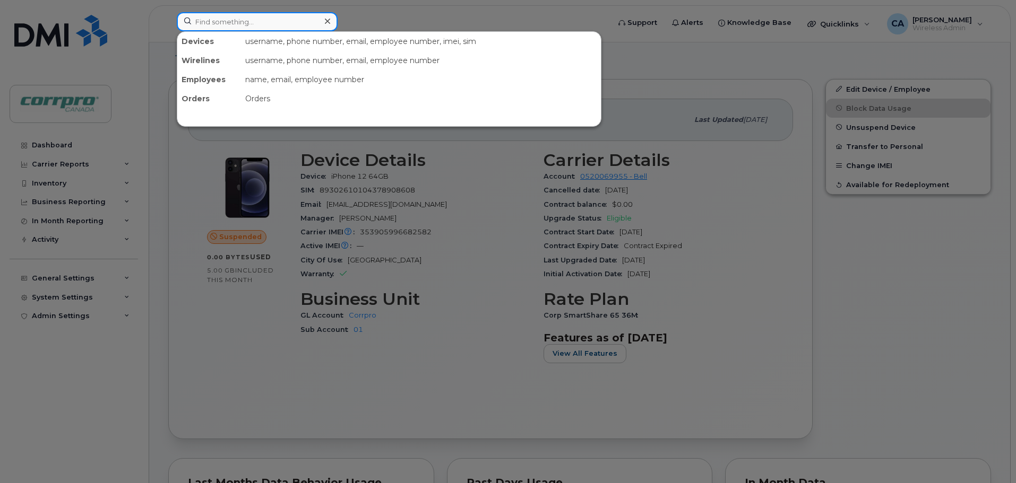
click at [278, 25] on input at bounding box center [257, 21] width 161 height 19
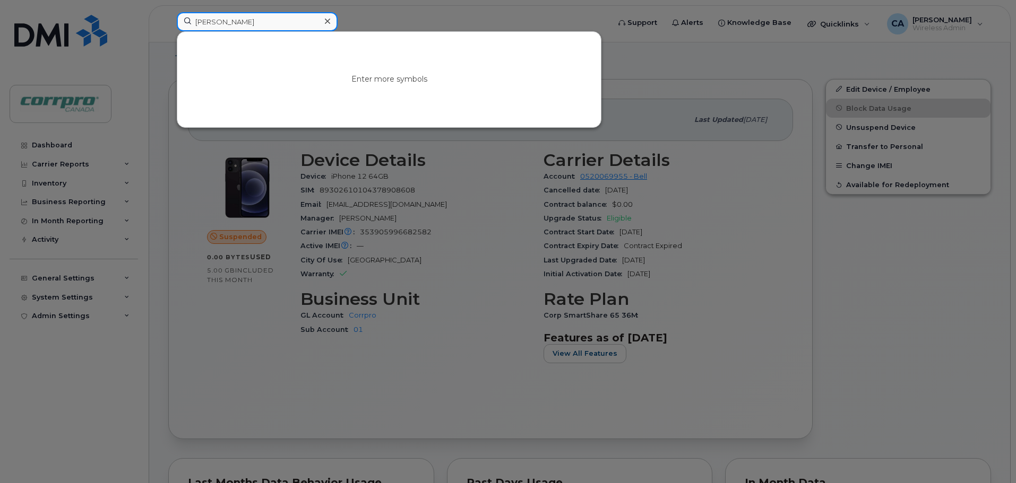
type input "[PERSON_NAME]"
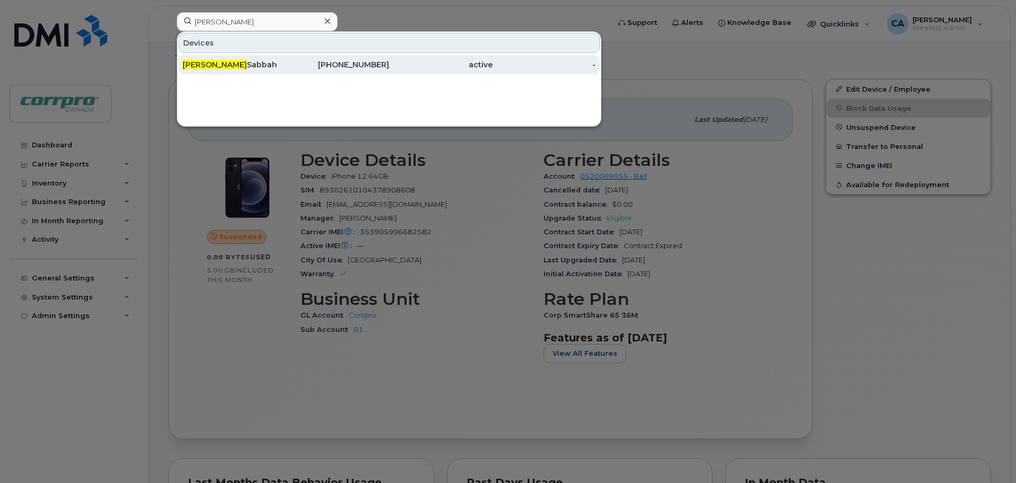
click at [243, 63] on div "[PERSON_NAME]" at bounding box center [234, 64] width 103 height 11
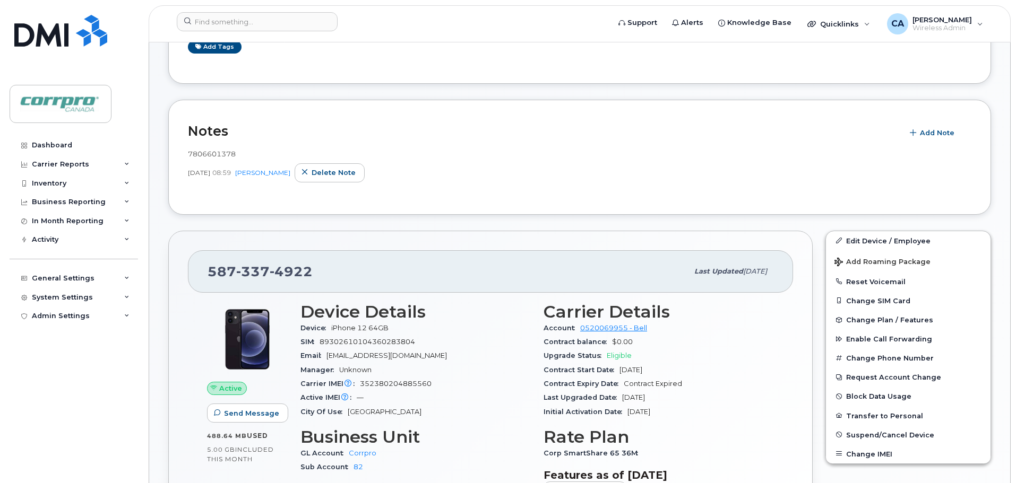
scroll to position [212, 0]
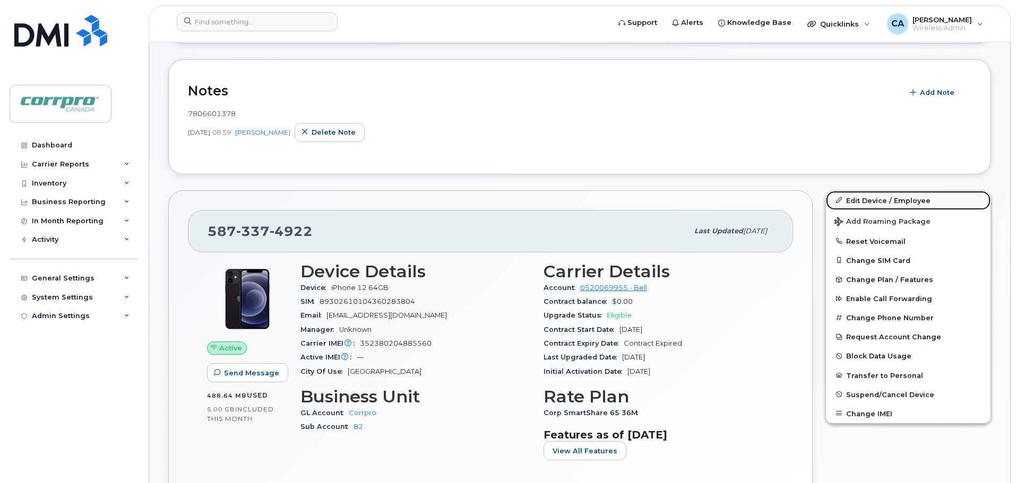
click at [866, 200] on link "Edit Device / Employee" at bounding box center [908, 200] width 165 height 19
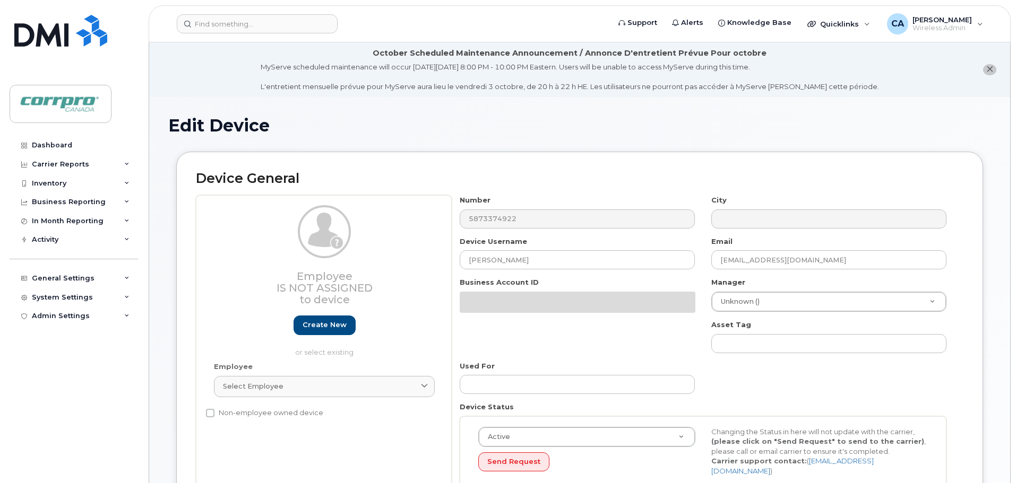
select select "1723"
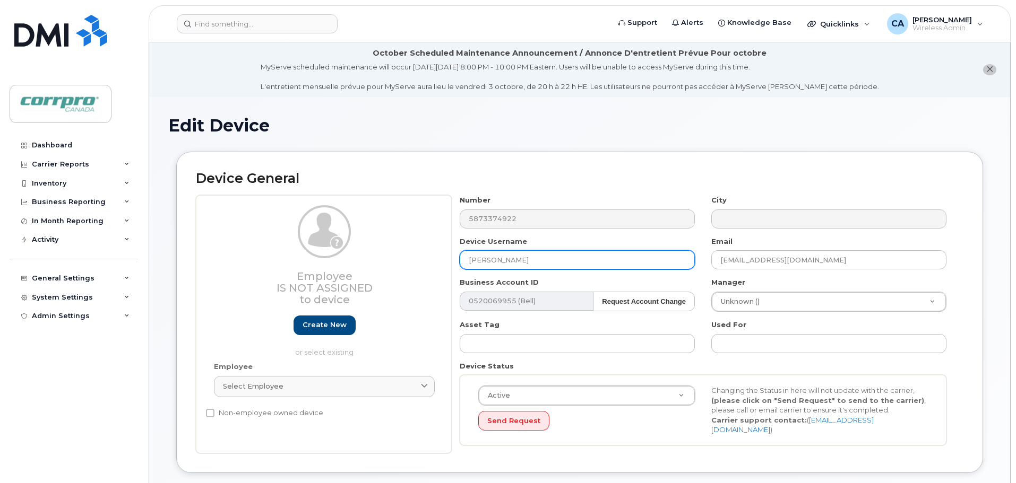
drag, startPoint x: 536, startPoint y: 259, endPoint x: 415, endPoint y: 274, distance: 121.9
click at [415, 274] on div "Employee Is not assigned to device Create new or select existing Employee Selec…" at bounding box center [579, 324] width 767 height 258
type input "h"
type input "[PERSON_NAME]"
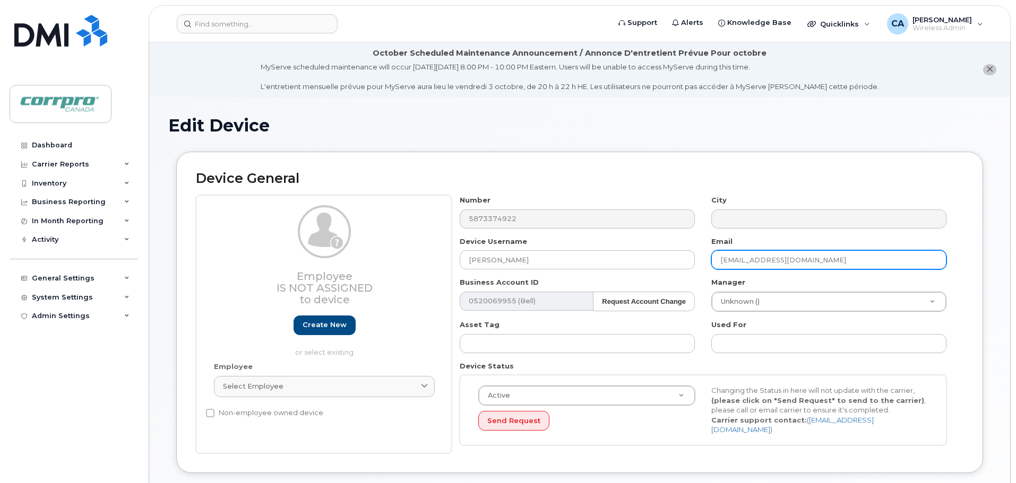
drag, startPoint x: 816, startPoint y: 261, endPoint x: 690, endPoint y: 271, distance: 126.2
click at [690, 271] on div "Number 5873374922 City Device Username Rachel Diaz Email ssabbah@aegion.com Bus…" at bounding box center [703, 324] width 503 height 258
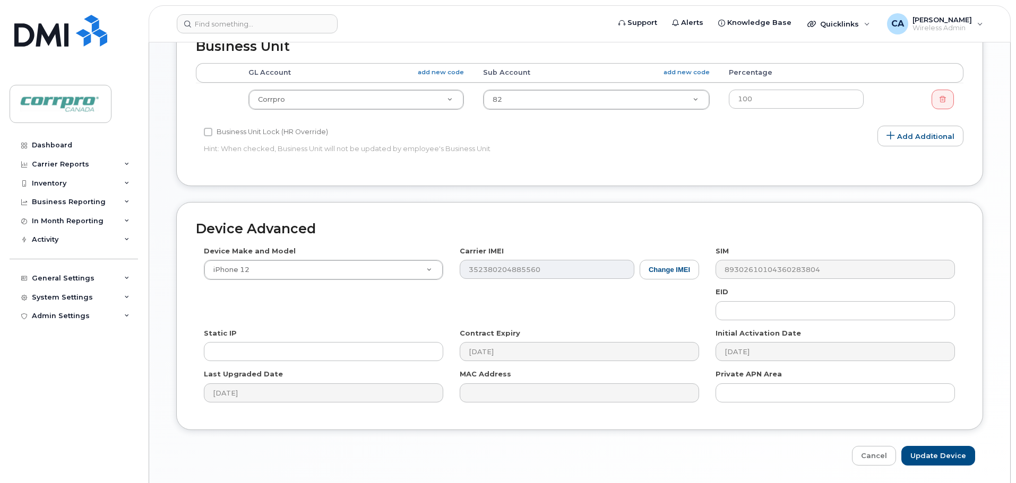
scroll to position [501, 0]
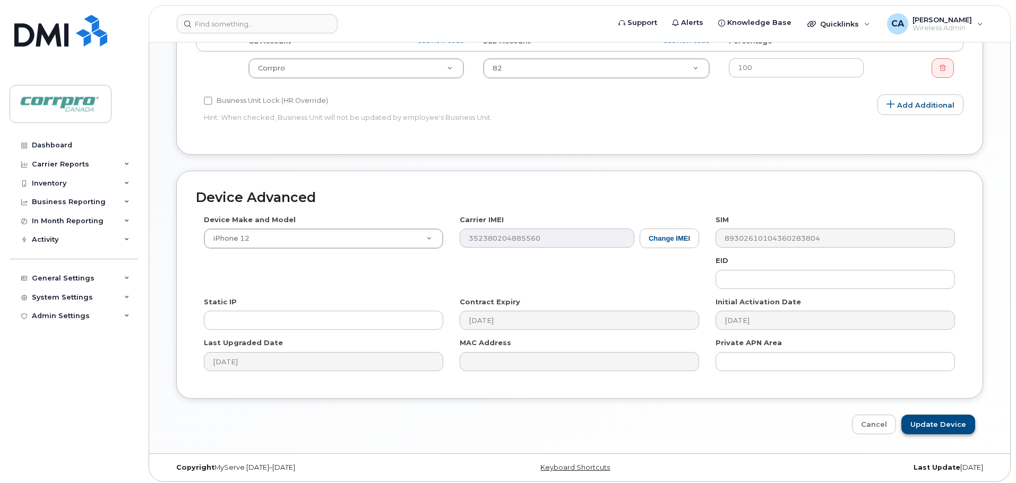
type input "rdiaz@corrprocanada.com"
click at [929, 421] on input "Update Device" at bounding box center [938, 425] width 74 height 20
type input "Saving..."
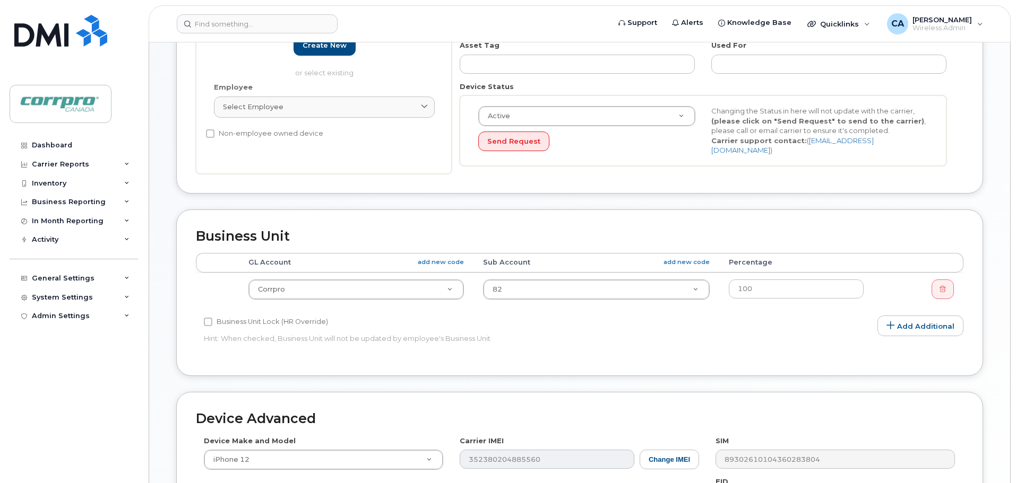
scroll to position [183, 0]
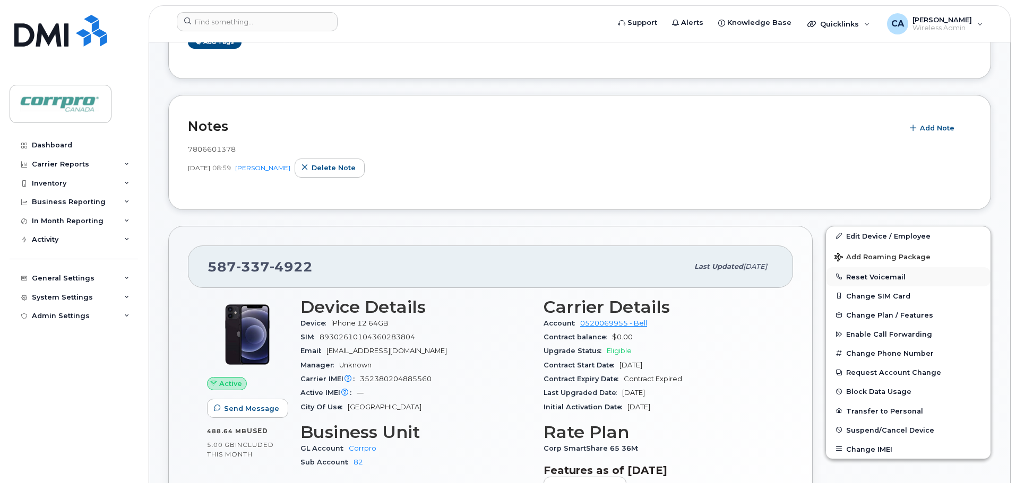
scroll to position [212, 0]
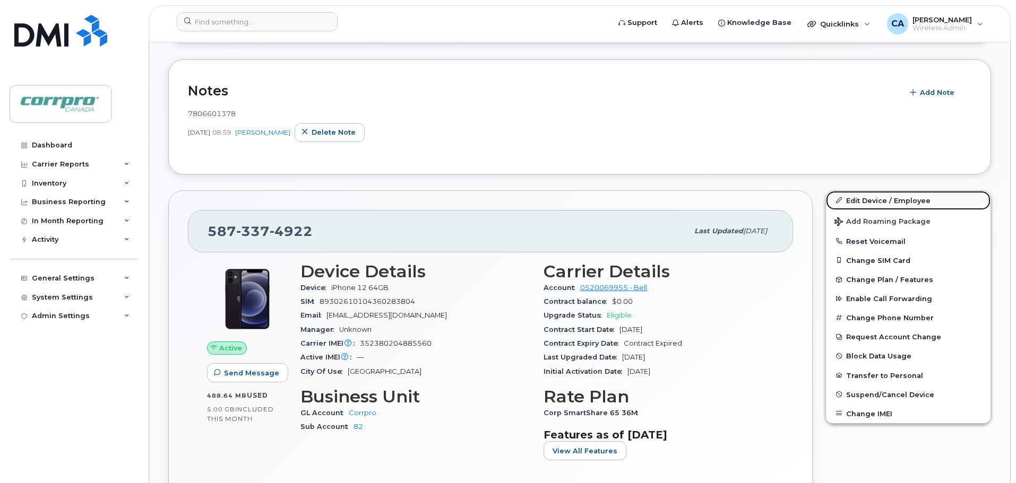
click at [864, 204] on link "Edit Device / Employee" at bounding box center [908, 200] width 165 height 19
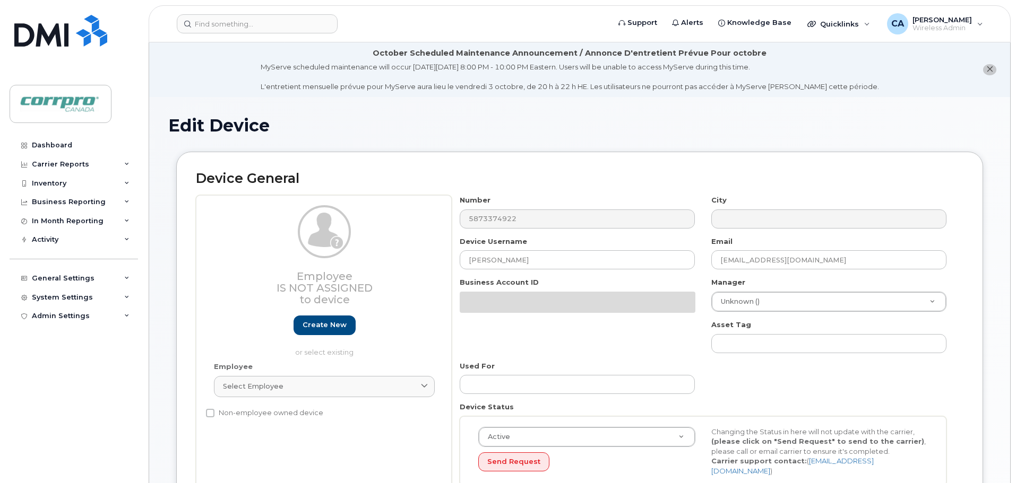
select select "1723"
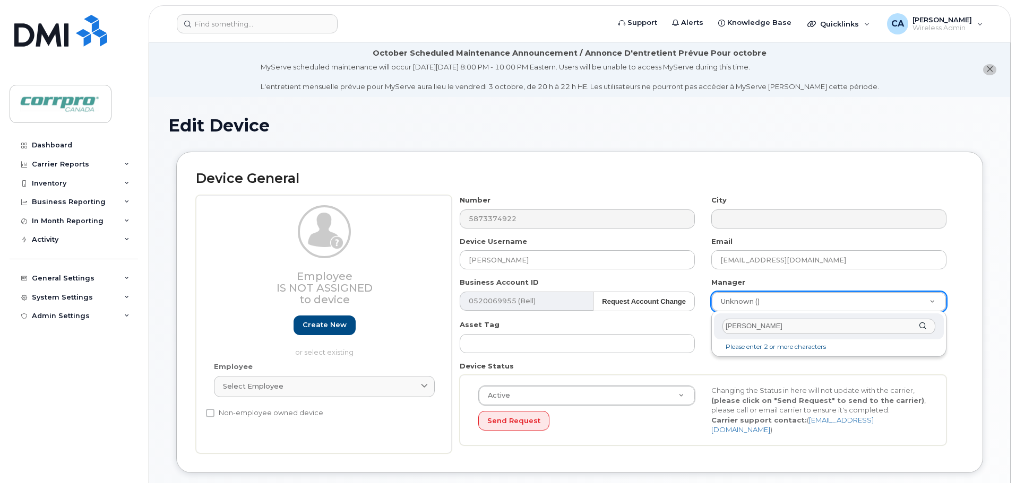
type input "J"
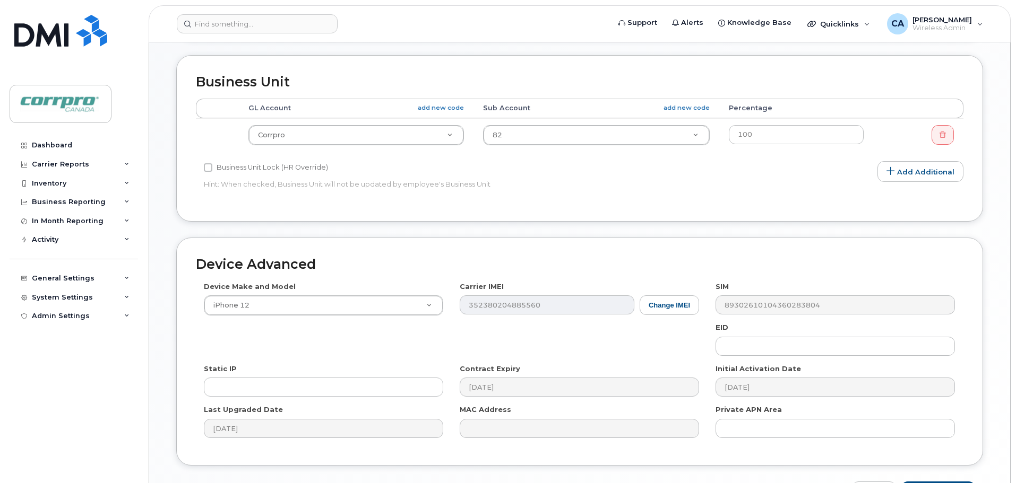
scroll to position [501, 0]
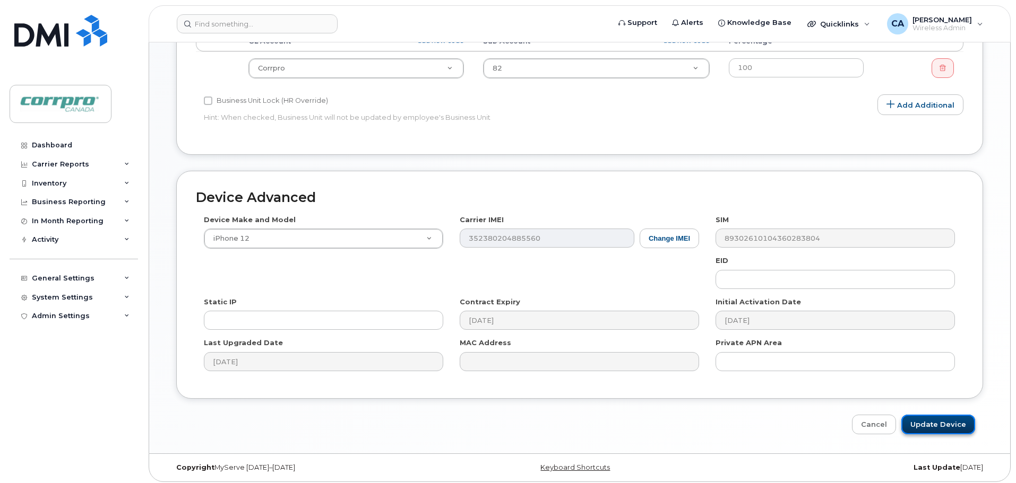
click at [955, 427] on input "Update Device" at bounding box center [938, 425] width 74 height 20
type input "Saving..."
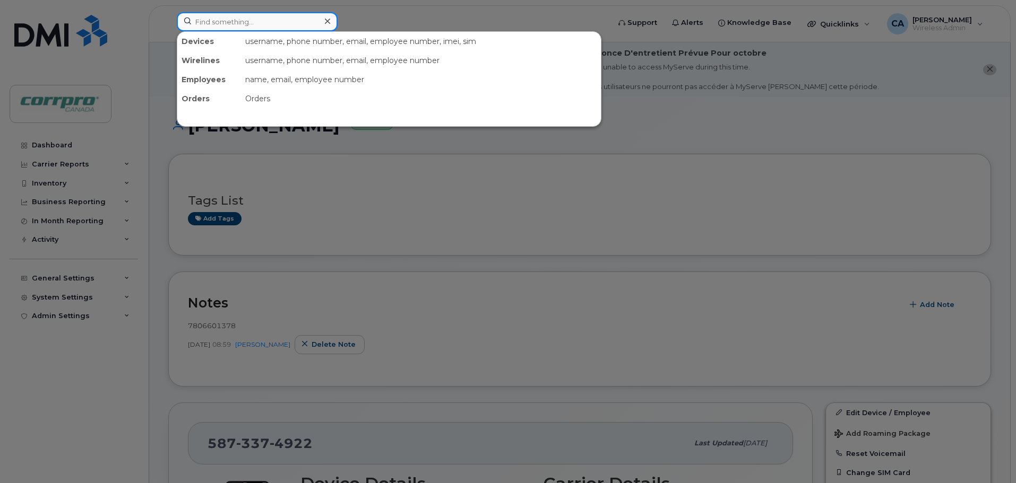
click at [220, 20] on input at bounding box center [257, 21] width 161 height 19
paste input "4035020406"
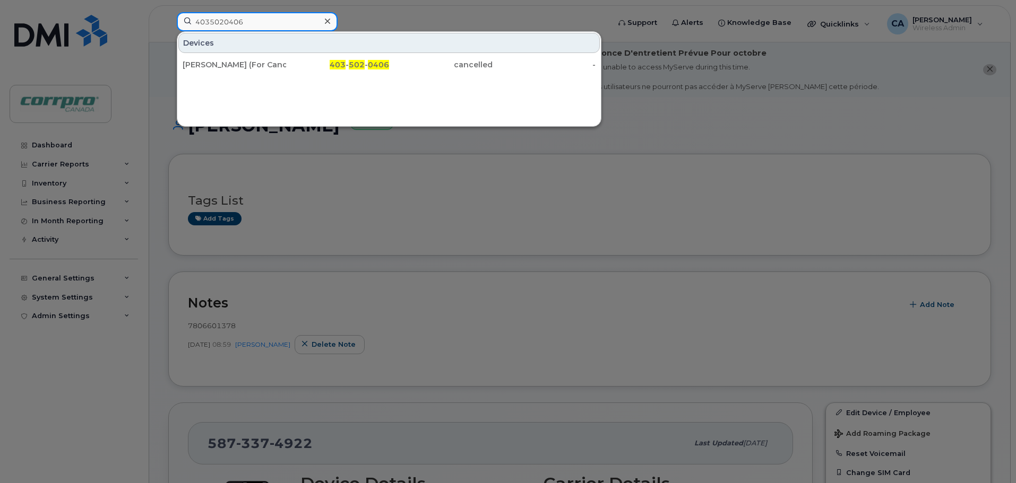
drag, startPoint x: 257, startPoint y: 18, endPoint x: 172, endPoint y: 30, distance: 85.9
click at [172, 30] on div "4035020406 Devices [PERSON_NAME] (For Cancellation) 403 - 502 - 0406 cancelled -" at bounding box center [389, 23] width 443 height 23
paste input "4637399"
click at [650, 144] on div at bounding box center [508, 241] width 1016 height 483
drag, startPoint x: 266, startPoint y: 27, endPoint x: 162, endPoint y: 28, distance: 104.5
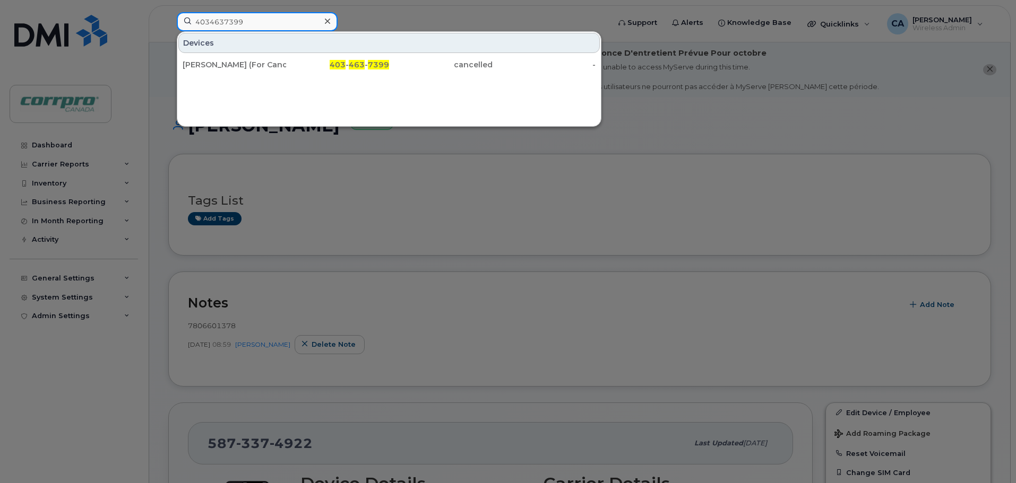
click at [168, 28] on div "4034637399 Devices [PERSON_NAME] (For Cancellation) 403 - 463 - 7399 cancelled -" at bounding box center [389, 23] width 443 height 23
paste input "7809195144"
drag, startPoint x: 244, startPoint y: 20, endPoint x: 185, endPoint y: 24, distance: 59.1
click at [185, 24] on input "7809195144" at bounding box center [257, 21] width 161 height 19
paste input "8721221"
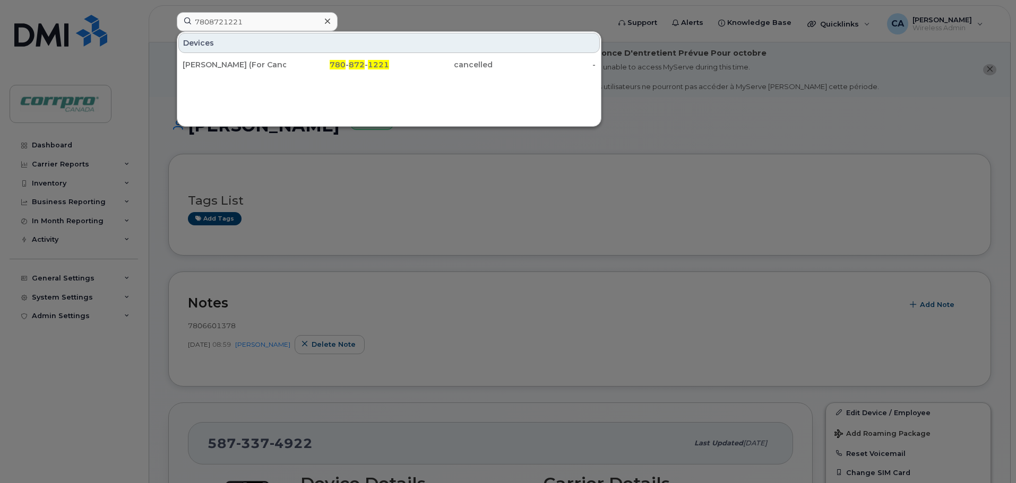
click at [350, 152] on div at bounding box center [508, 241] width 1016 height 483
drag, startPoint x: 248, startPoint y: 22, endPoint x: 155, endPoint y: 27, distance: 93.5
click at [168, 27] on div "7808721221 Devices [PERSON_NAME] (For Cancellation) 780 - 872 - 1221 cancelled -" at bounding box center [389, 23] width 443 height 23
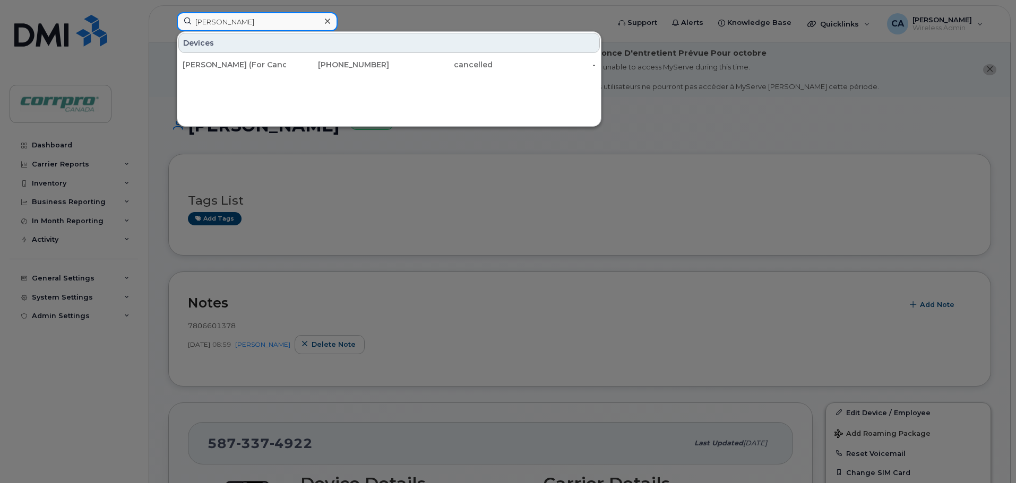
type input "[PERSON_NAME]"
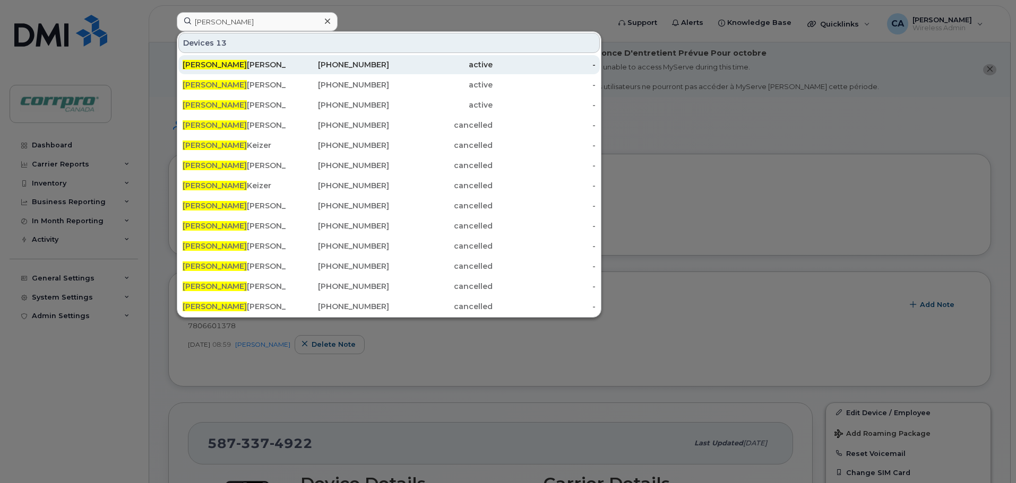
click at [214, 64] on div "[PERSON_NAME]" at bounding box center [234, 64] width 103 height 11
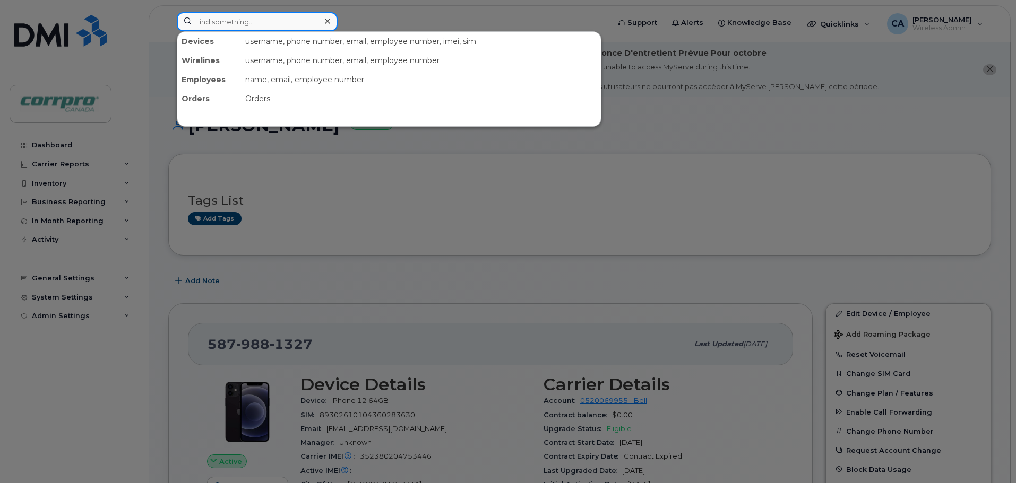
click at [279, 23] on input at bounding box center [257, 21] width 161 height 19
paste input "5873408768"
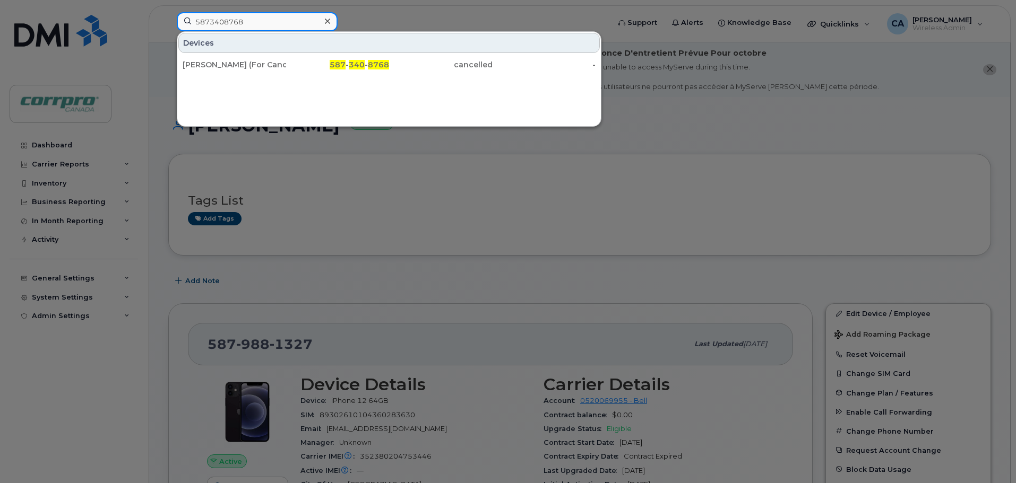
type input "5873408768"
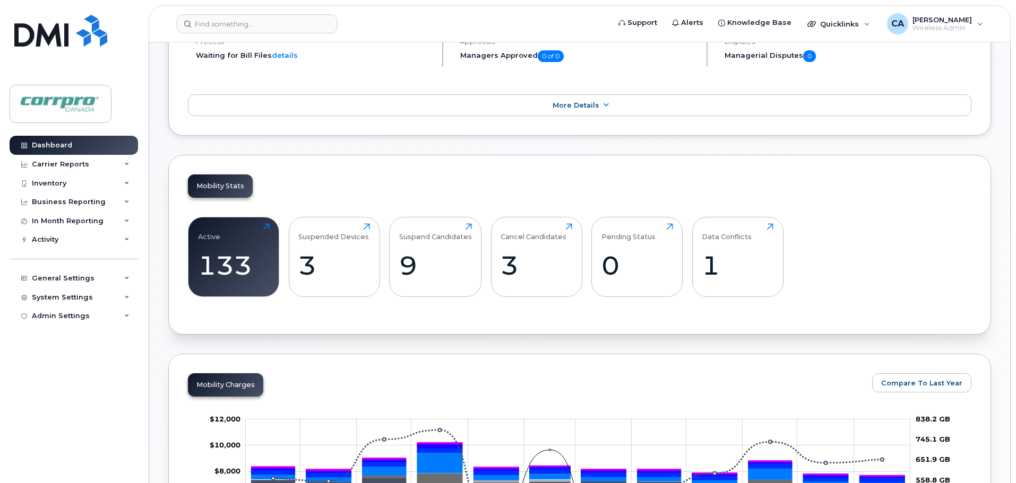
scroll to position [229, 0]
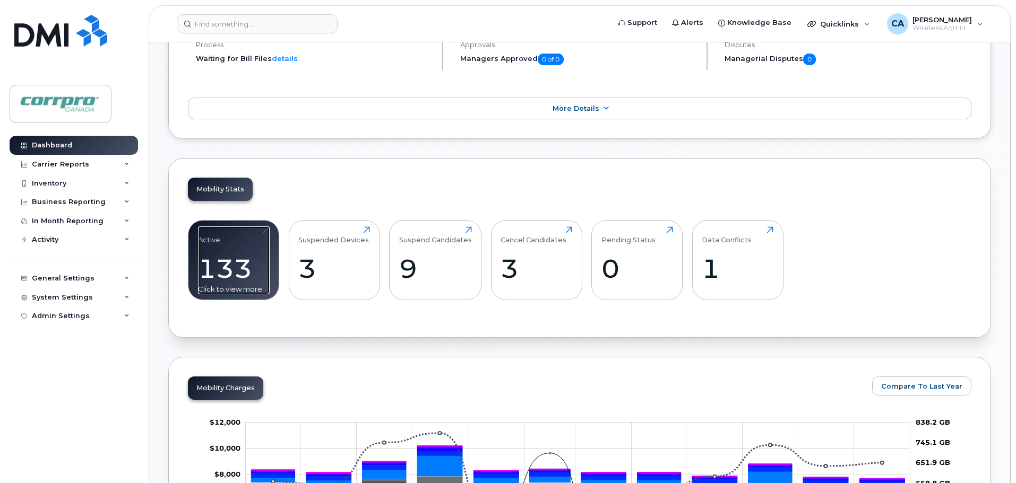
click at [222, 274] on div "133" at bounding box center [234, 268] width 72 height 31
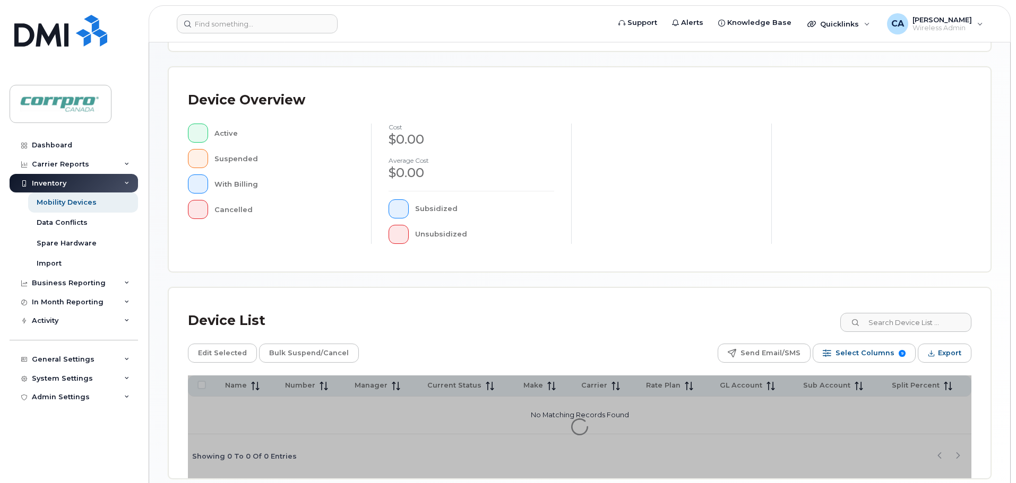
scroll to position [246, 0]
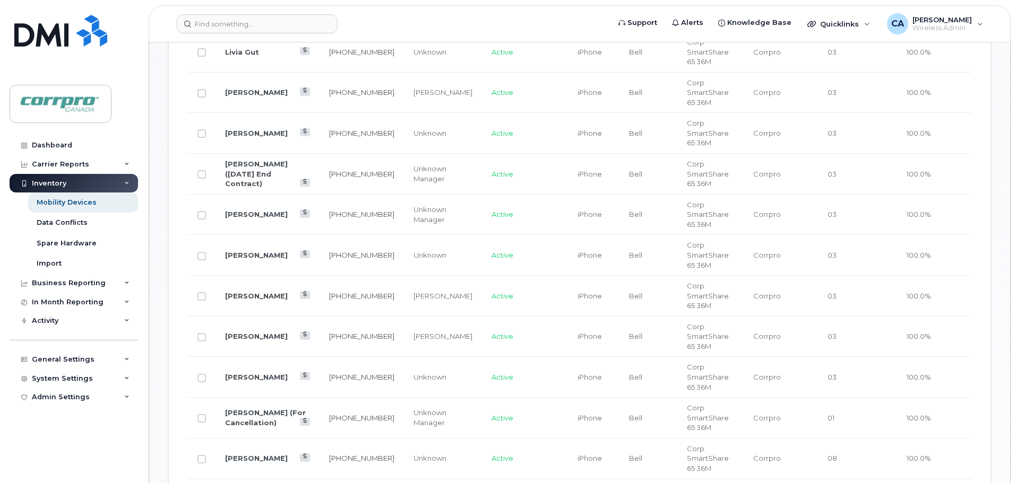
scroll to position [883, 0]
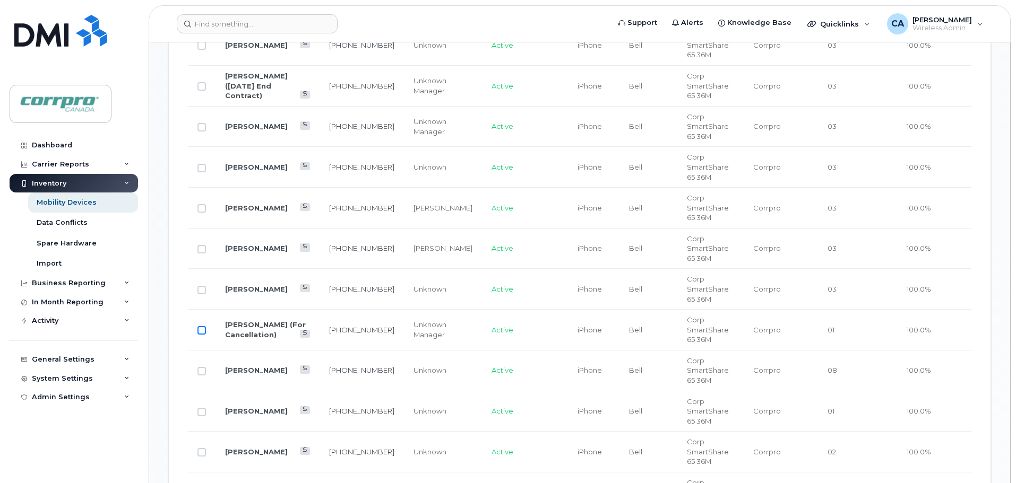
click at [204, 326] on input "Row Unselected" at bounding box center [201, 330] width 8 height 8
checkbox input "true"
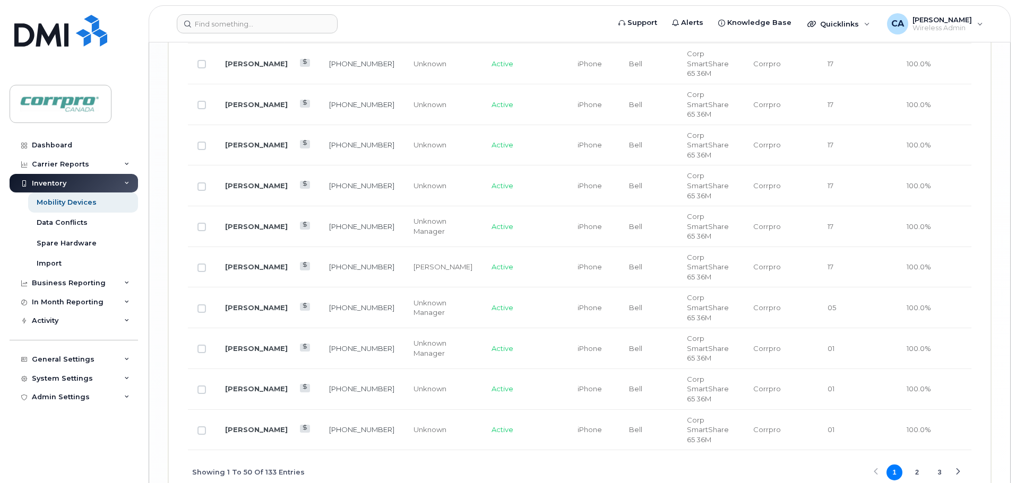
scroll to position [2262, 0]
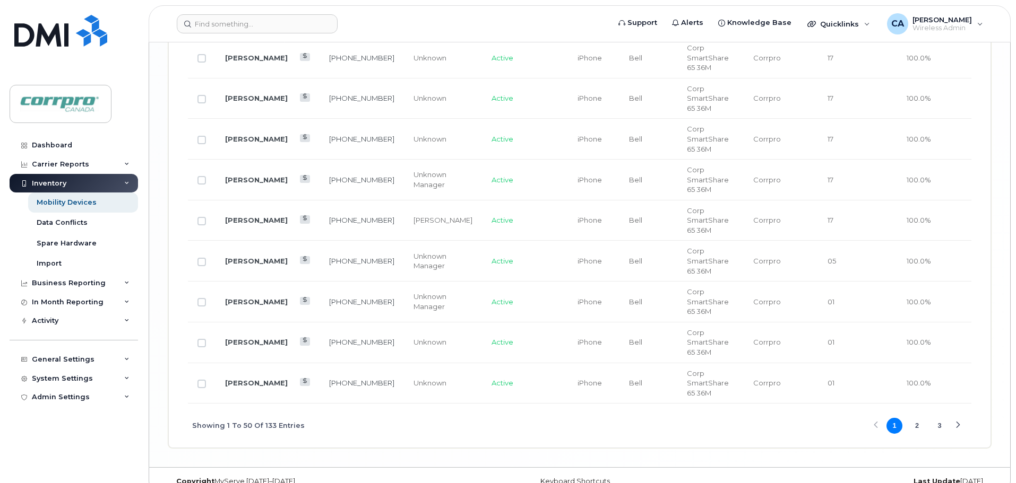
click at [916, 418] on button "2" at bounding box center [917, 426] width 16 height 16
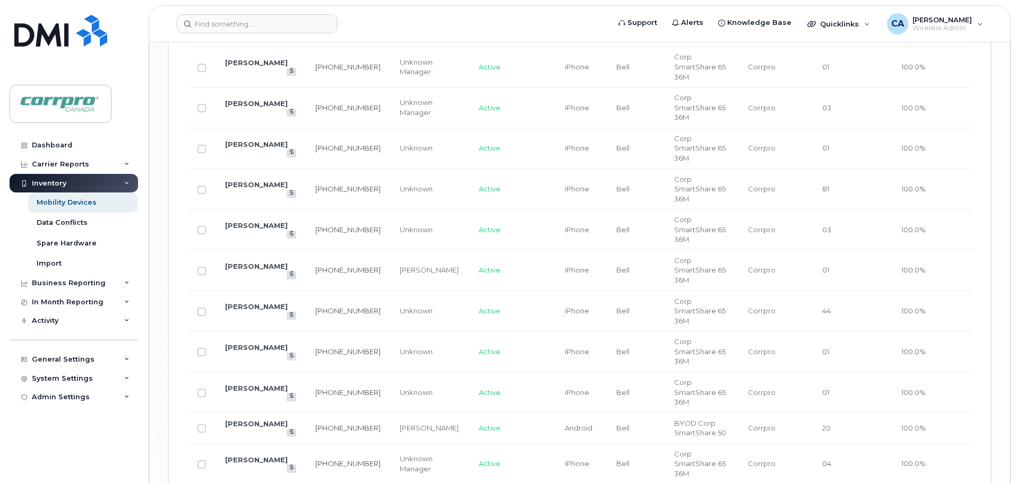
scroll to position [1770, 0]
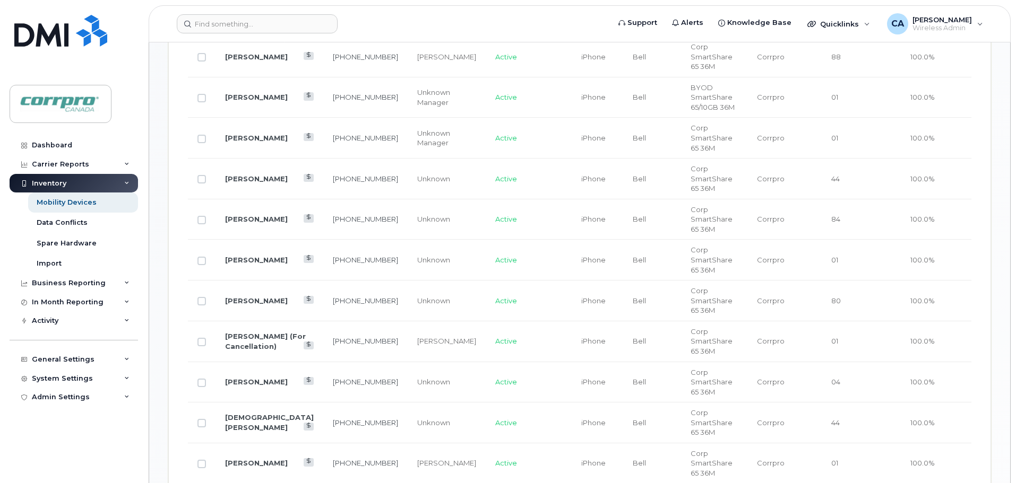
scroll to position [662, 0]
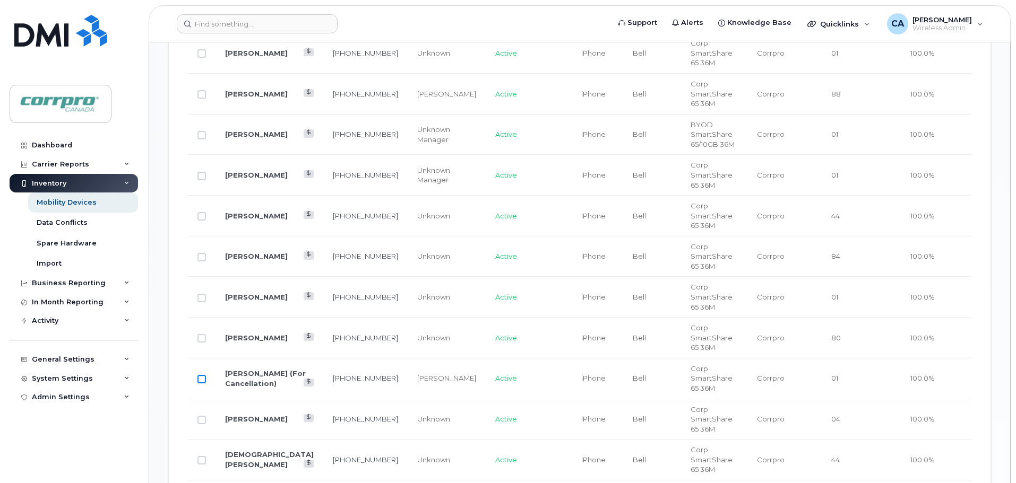
click at [201, 375] on input "Row Unselected" at bounding box center [201, 379] width 8 height 8
checkbox input "true"
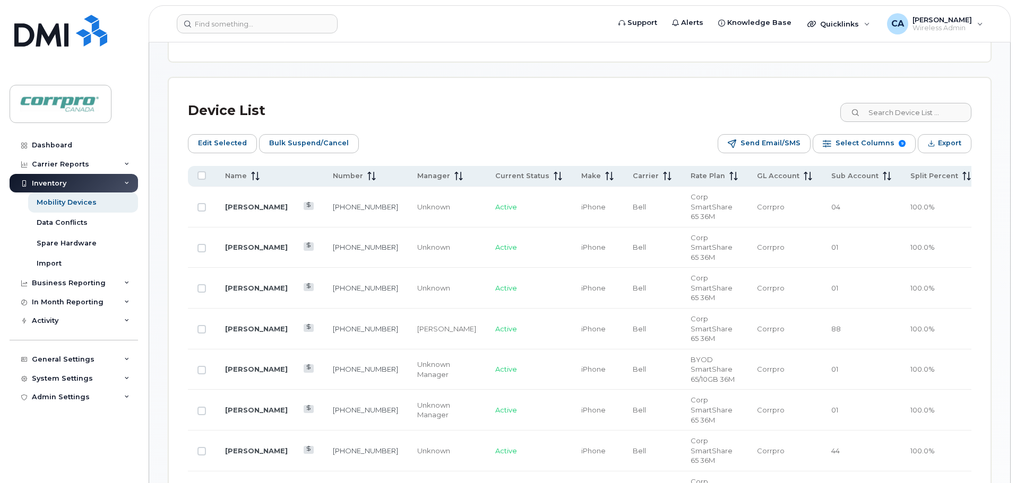
scroll to position [396, 0]
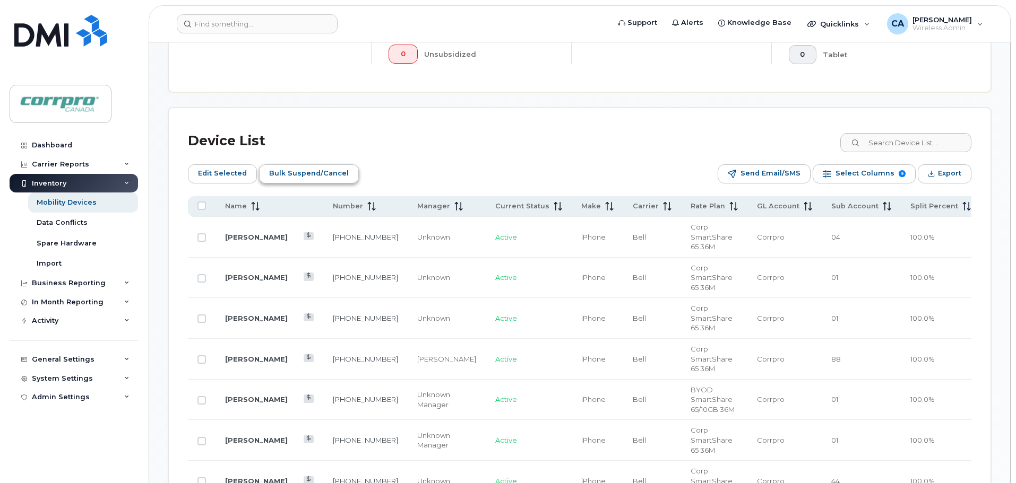
click at [315, 177] on span "Bulk Suspend/Cancel" at bounding box center [309, 174] width 80 height 16
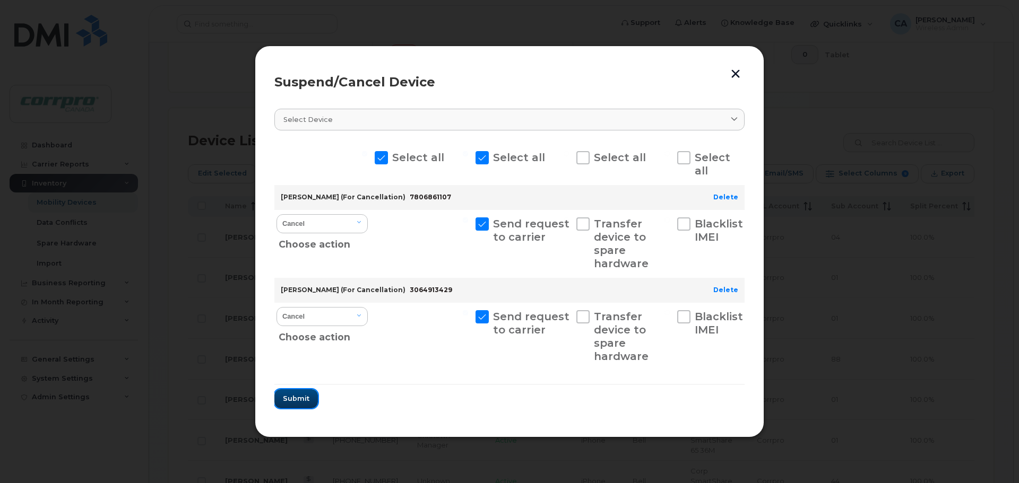
click at [295, 404] on span "Submit" at bounding box center [296, 399] width 27 height 10
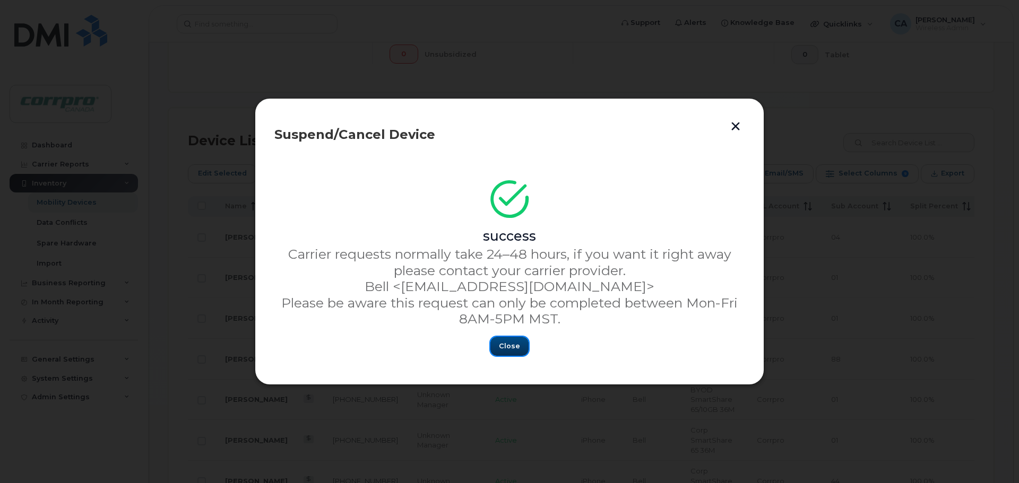
click at [517, 346] on span "Close" at bounding box center [509, 346] width 21 height 10
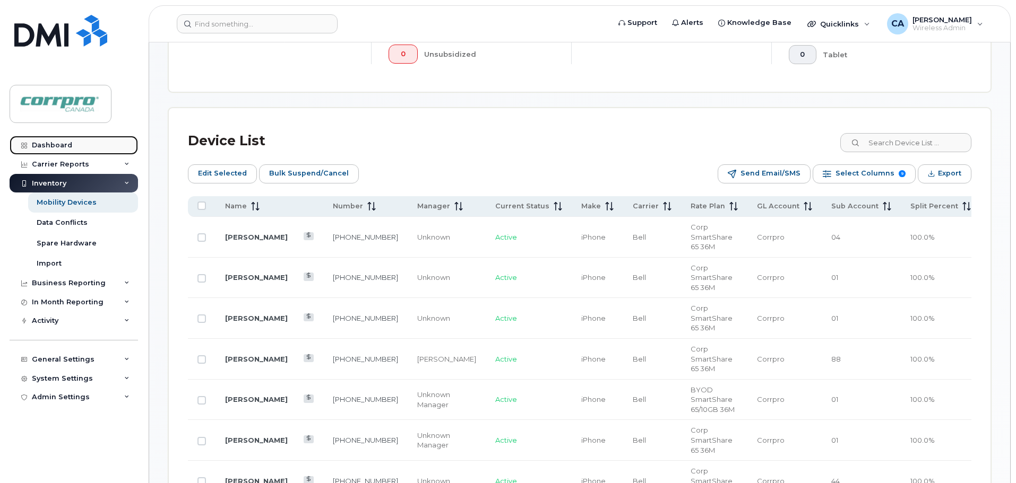
click at [55, 146] on div "Dashboard" at bounding box center [52, 145] width 40 height 8
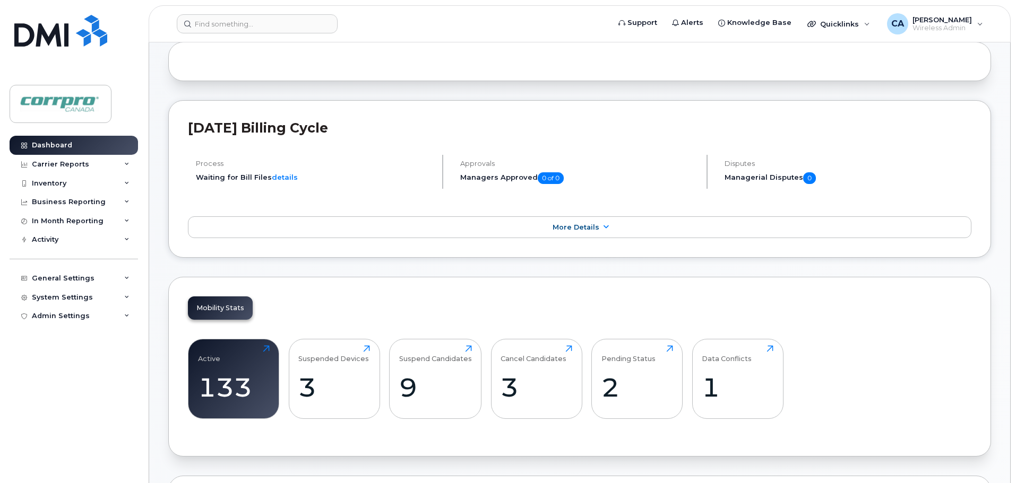
scroll to position [159, 0]
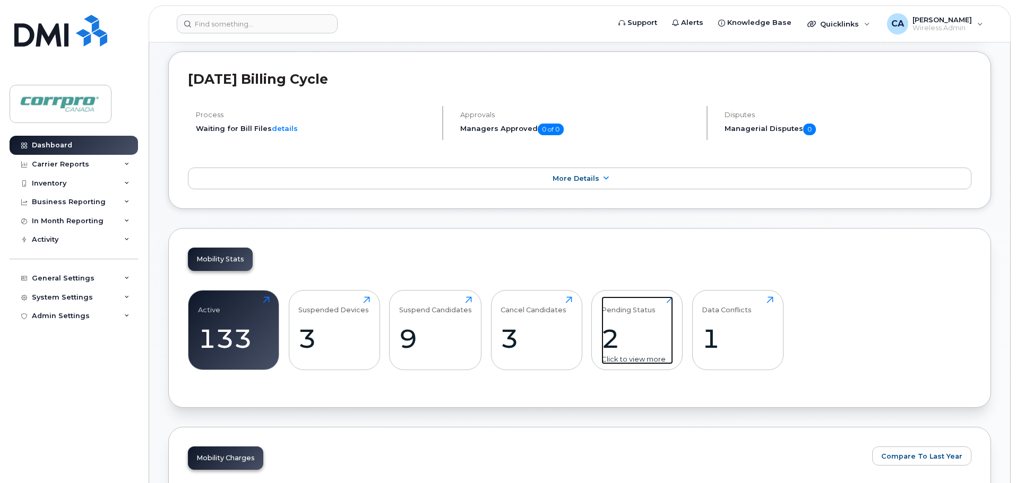
click at [613, 343] on div "2" at bounding box center [637, 338] width 72 height 31
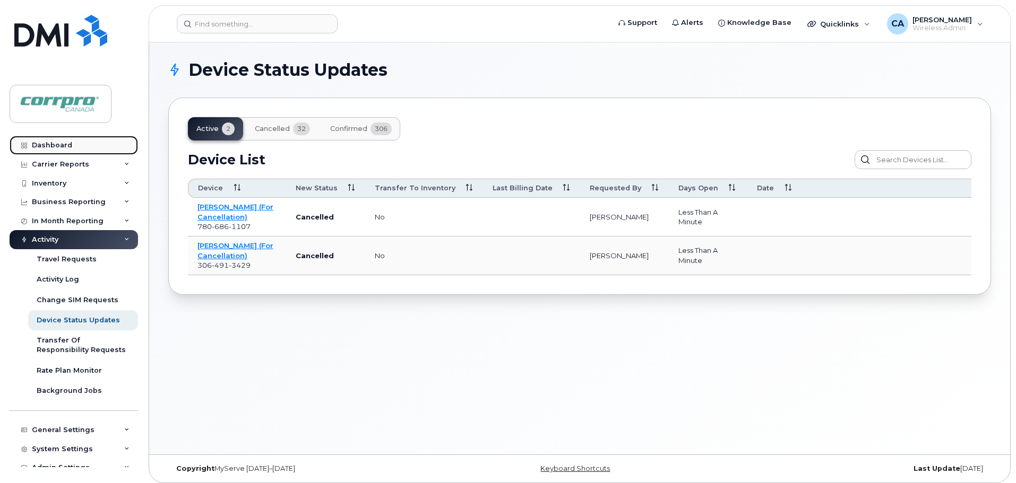
click at [47, 141] on div "Dashboard" at bounding box center [52, 145] width 40 height 8
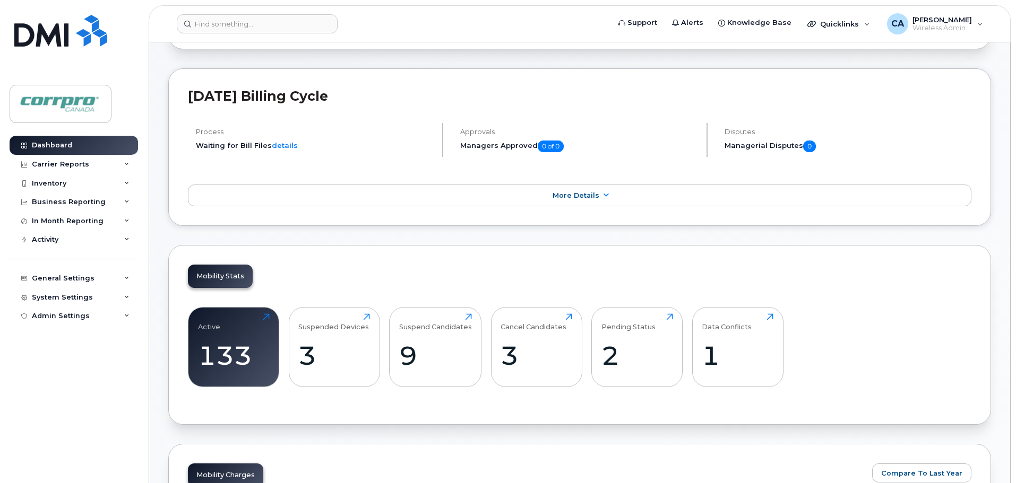
scroll to position [159, 0]
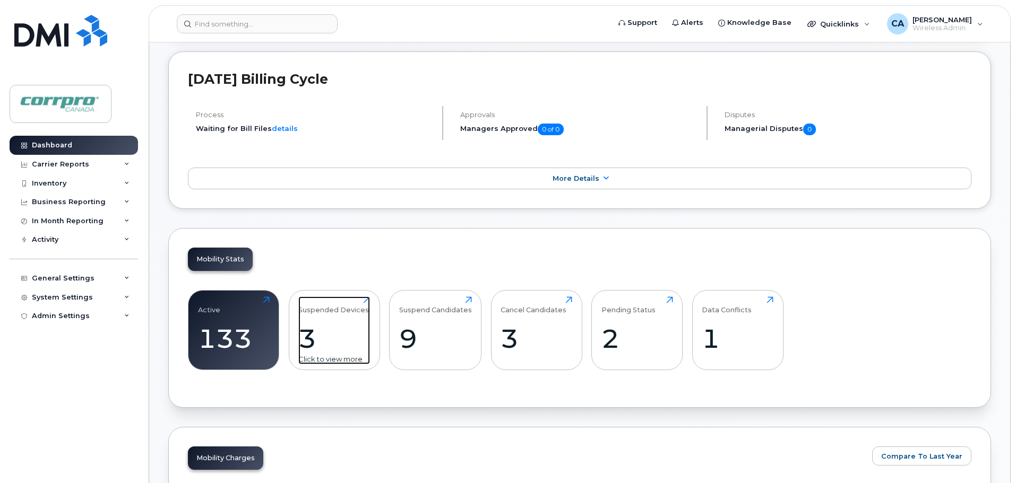
click at [302, 342] on div "3" at bounding box center [334, 338] width 72 height 31
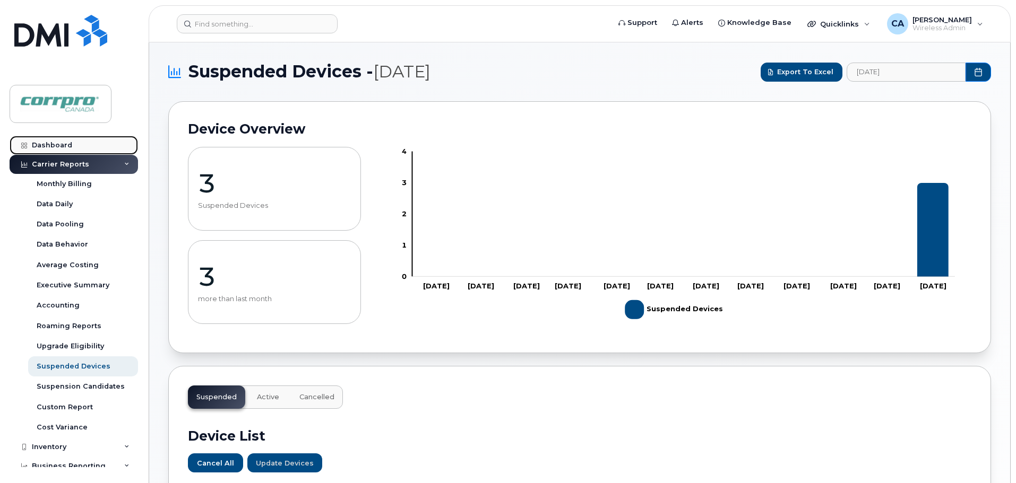
click at [70, 150] on link "Dashboard" at bounding box center [74, 145] width 128 height 19
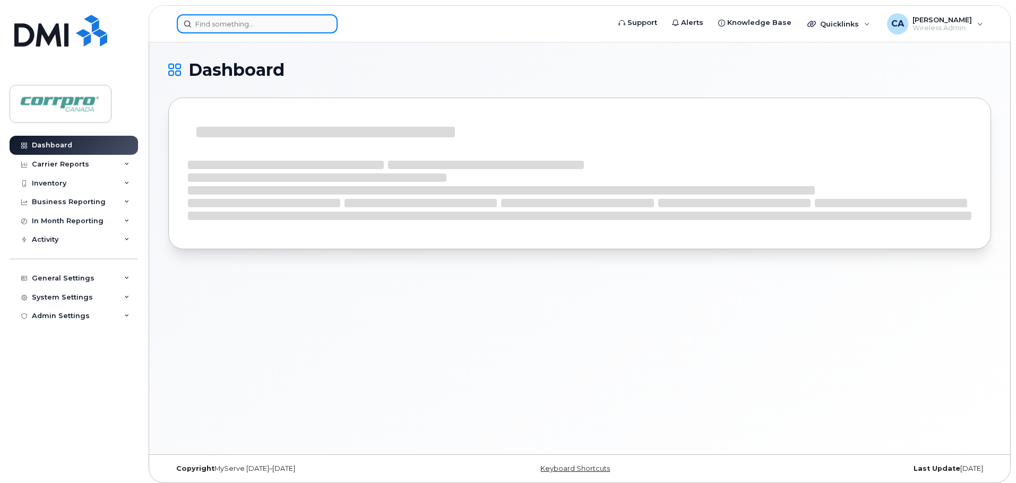
click at [232, 25] on input at bounding box center [257, 23] width 161 height 19
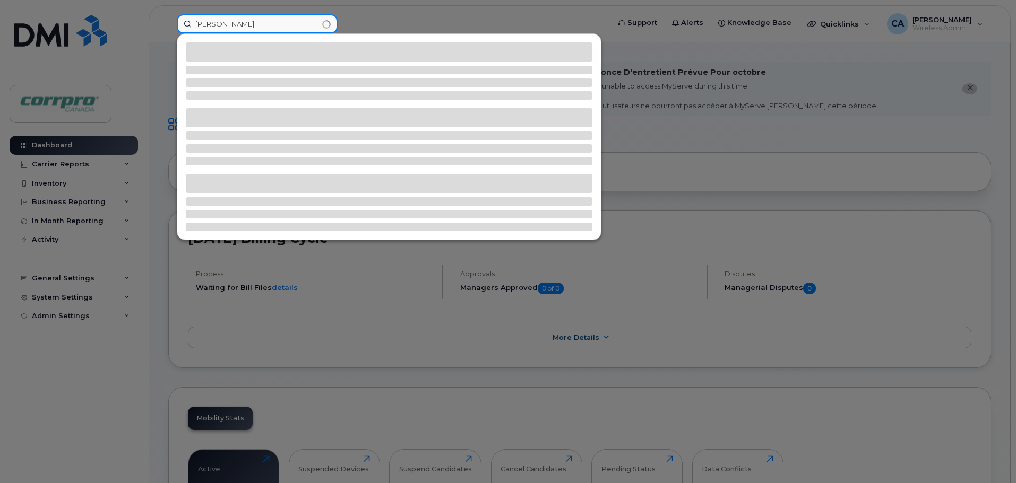
type input "[PERSON_NAME]"
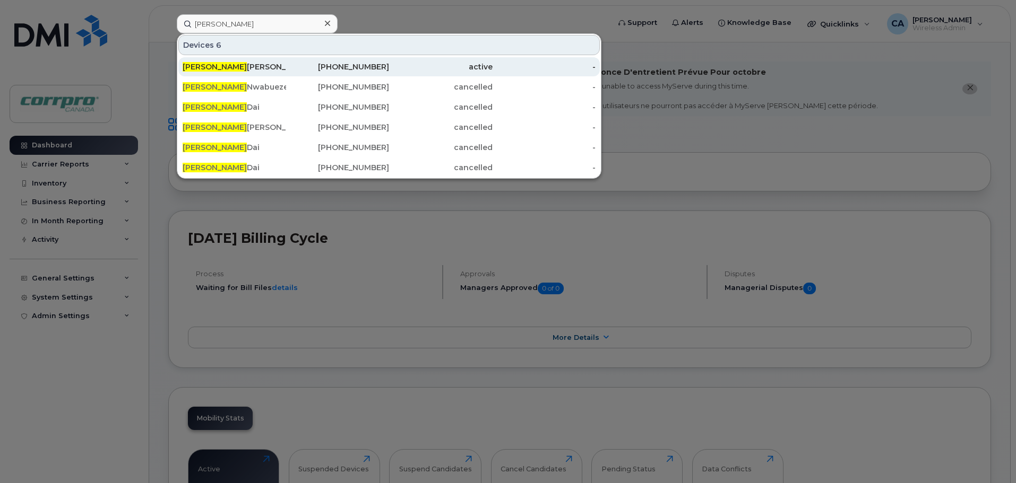
click at [227, 65] on div "Daniel Kennedy" at bounding box center [234, 67] width 103 height 11
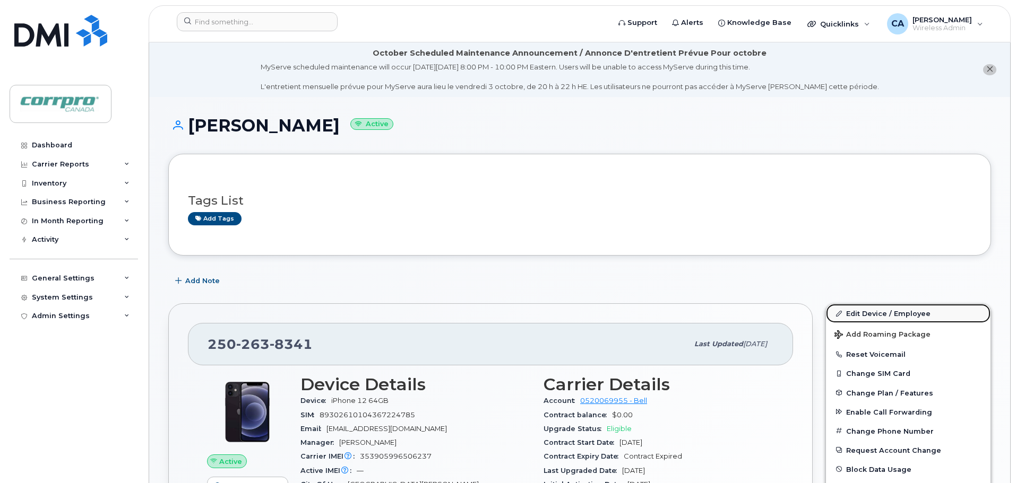
click at [869, 311] on link "Edit Device / Employee" at bounding box center [908, 313] width 165 height 19
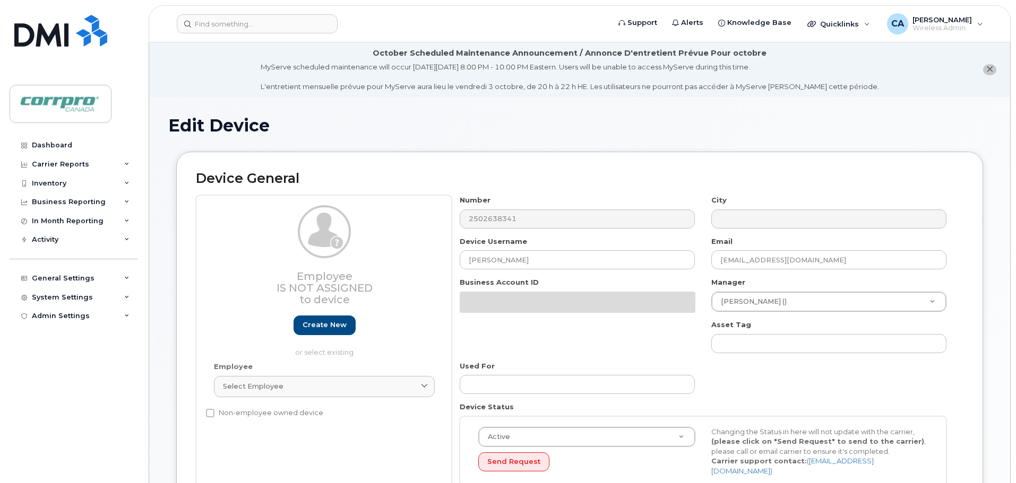
select select "3821"
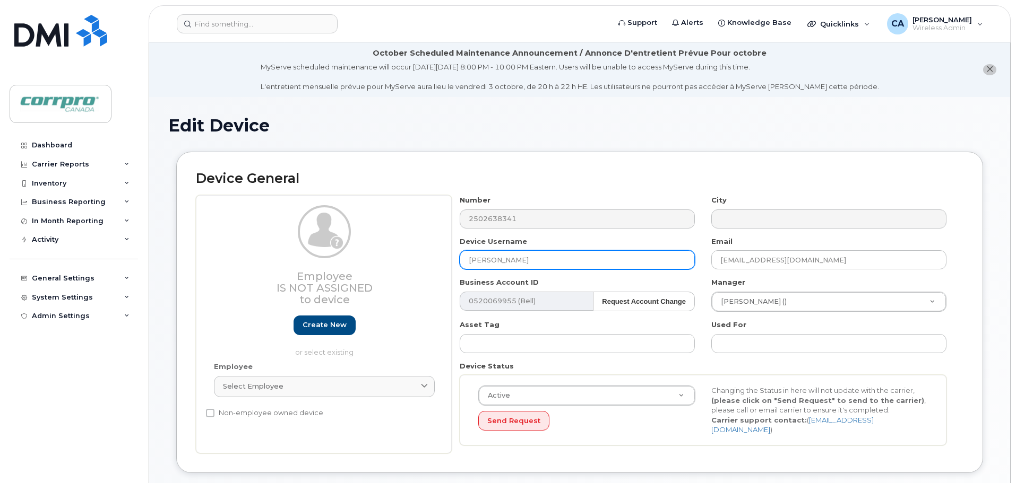
click at [551, 256] on input "Daniel Kennedy" at bounding box center [577, 259] width 235 height 19
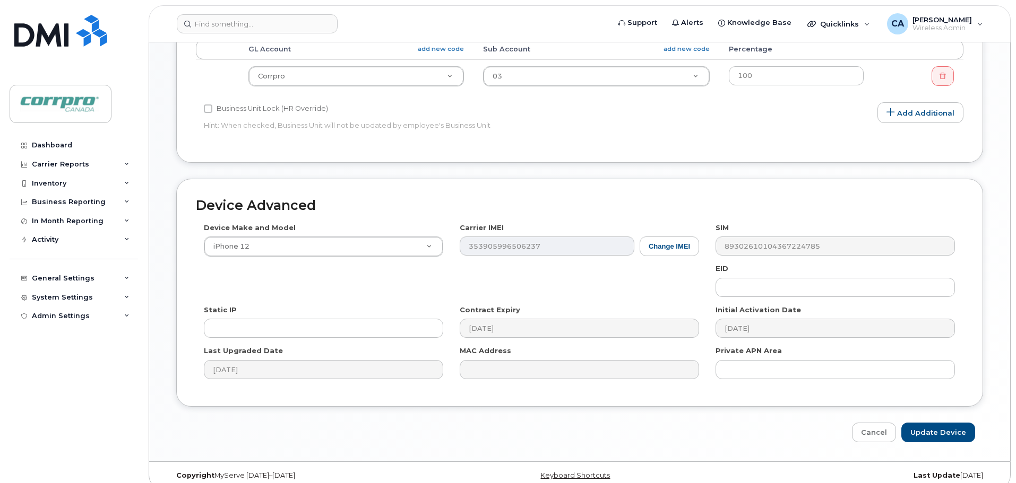
scroll to position [501, 0]
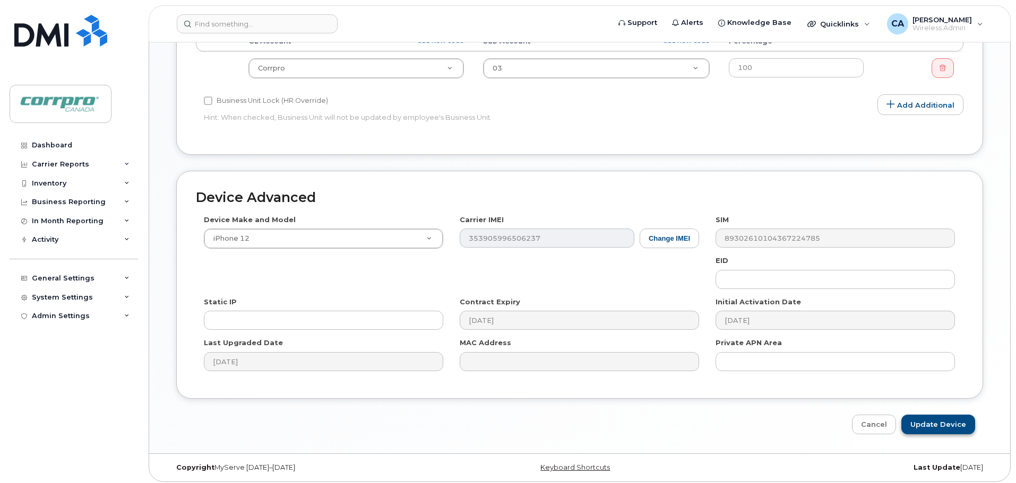
type input "Daniel Kennedy (For Cancellation)"
click at [961, 423] on input "Update Device" at bounding box center [938, 425] width 74 height 20
type input "Saving..."
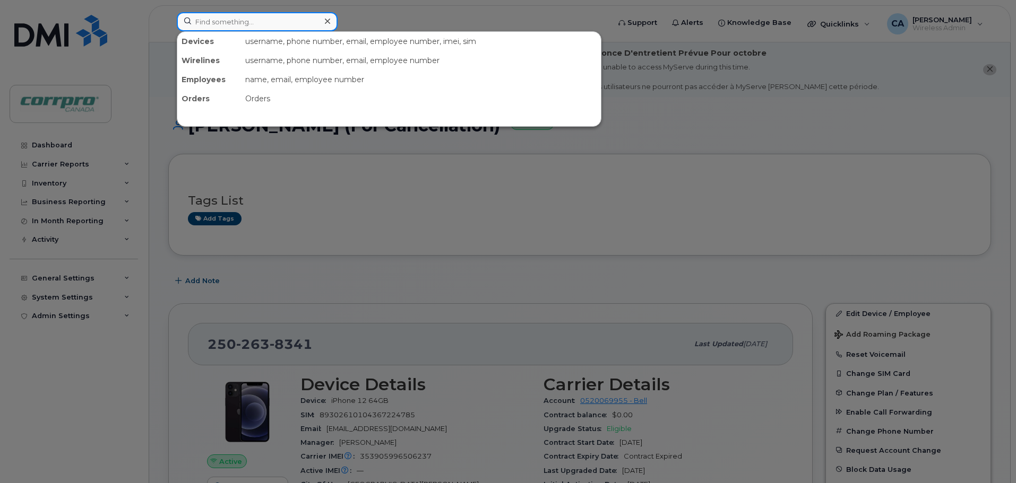
click at [235, 23] on input at bounding box center [257, 21] width 161 height 19
type input "[PERSON_NAME]"
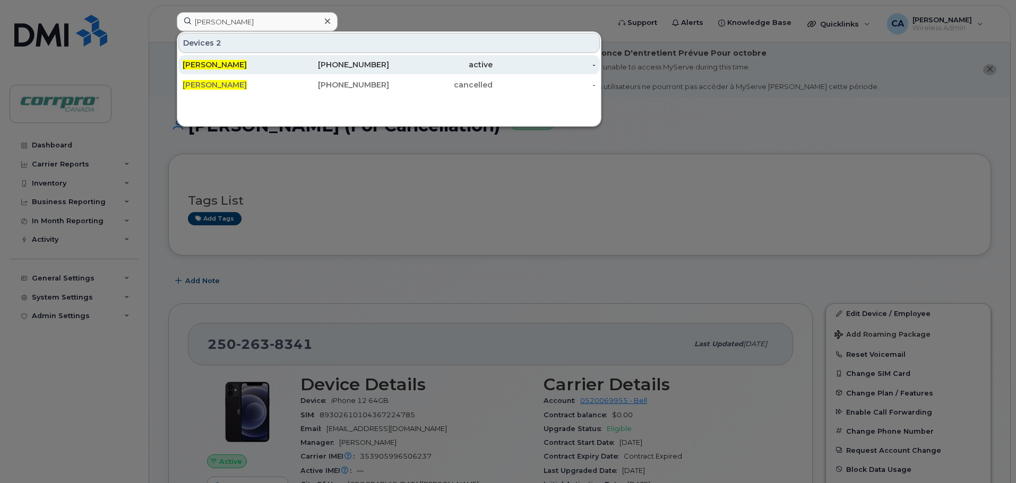
click at [193, 68] on span "[PERSON_NAME]" at bounding box center [215, 65] width 64 height 10
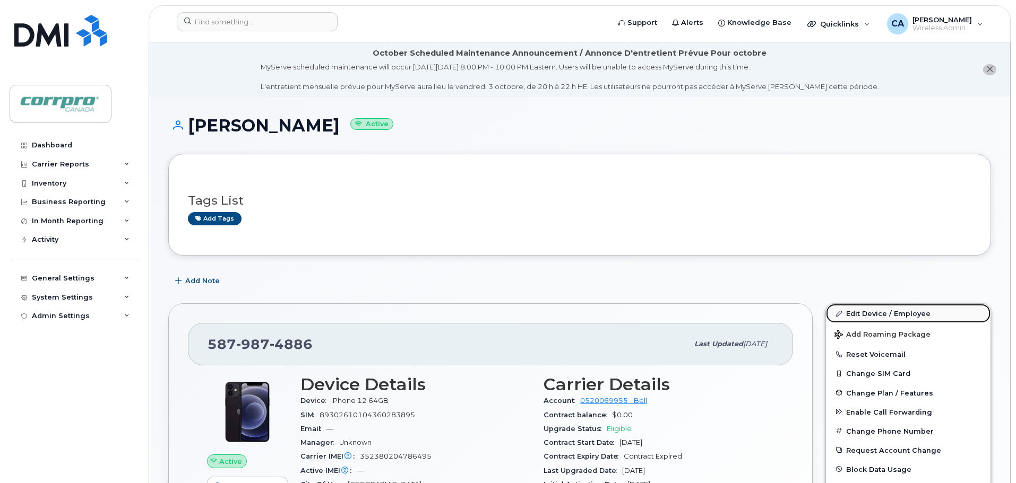
click at [852, 310] on link "Edit Device / Employee" at bounding box center [908, 313] width 165 height 19
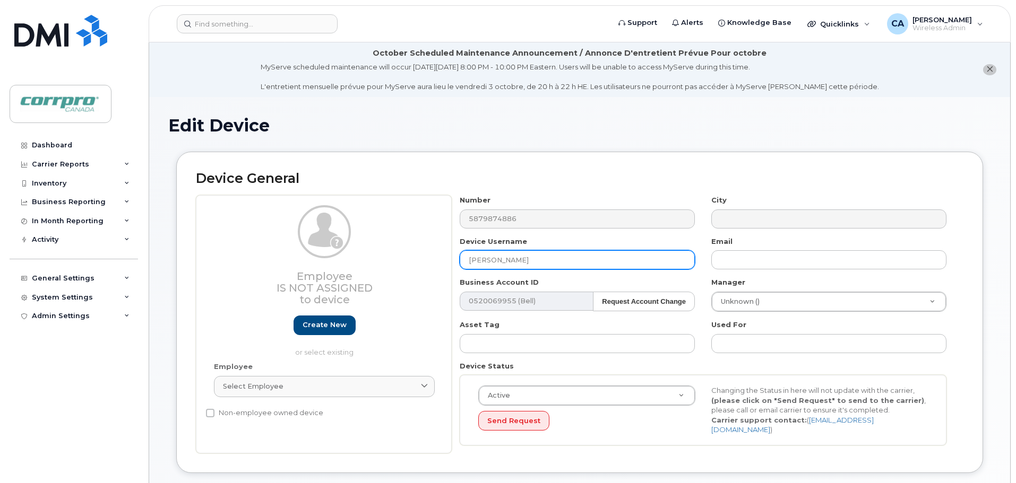
click at [555, 269] on input "[PERSON_NAME]" at bounding box center [577, 259] width 235 height 19
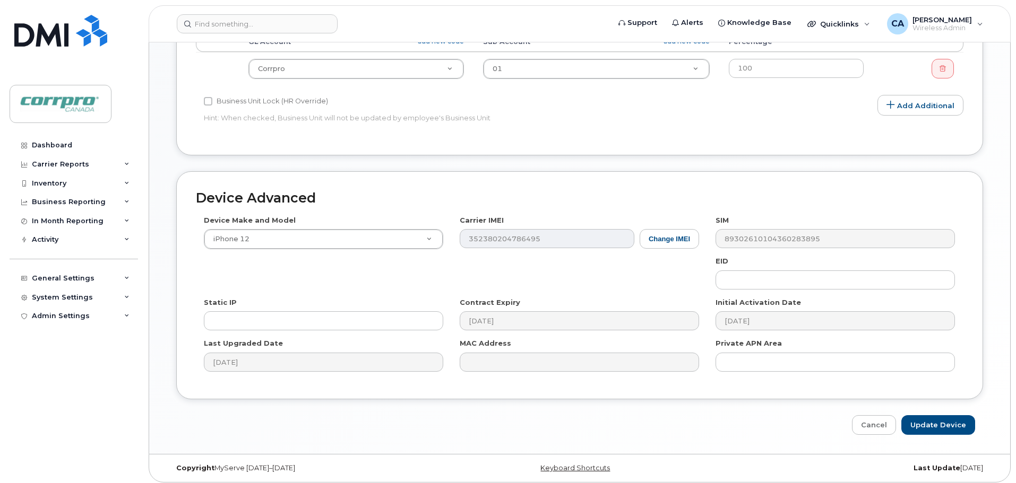
scroll to position [501, 0]
type input "[PERSON_NAME] (For Cancellation)"
click at [940, 417] on input "Update Device" at bounding box center [938, 425] width 74 height 20
type input "Saving..."
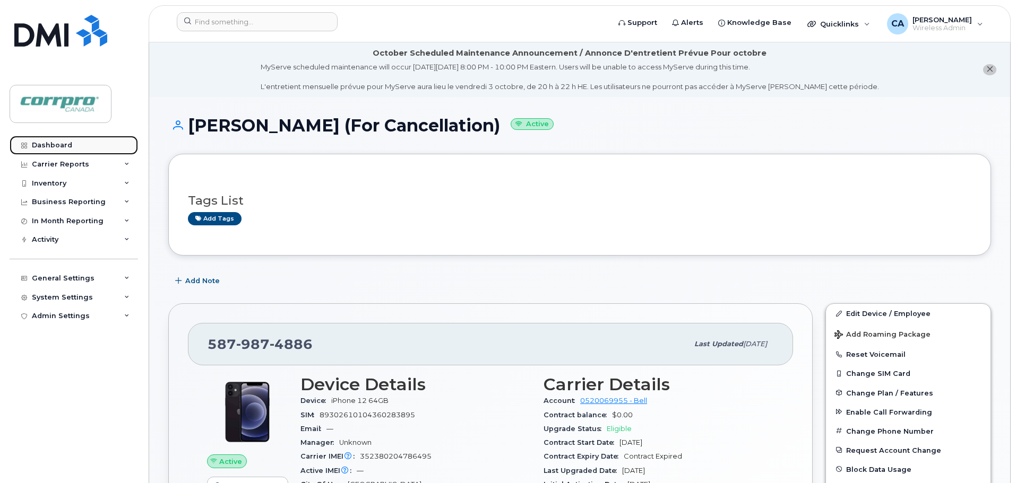
click at [55, 148] on div "Dashboard" at bounding box center [52, 145] width 40 height 8
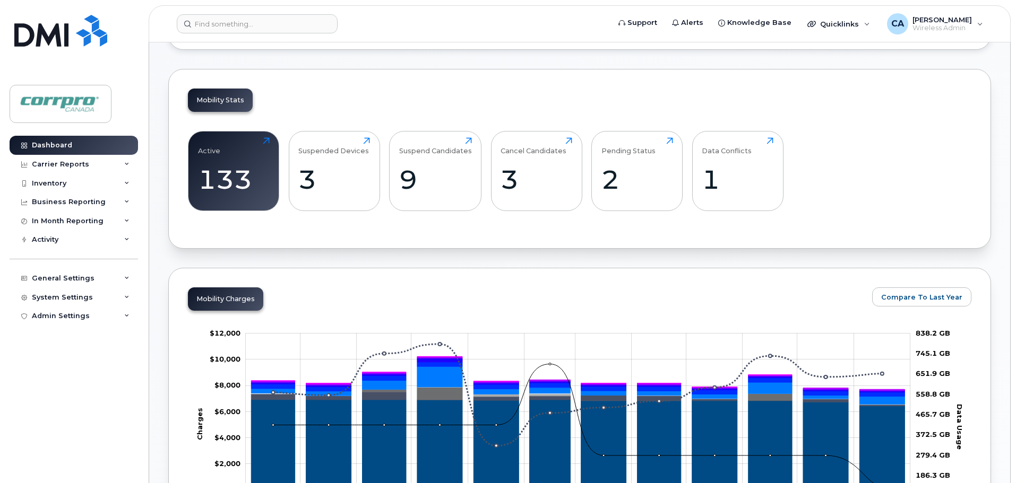
scroll to position [371, 0]
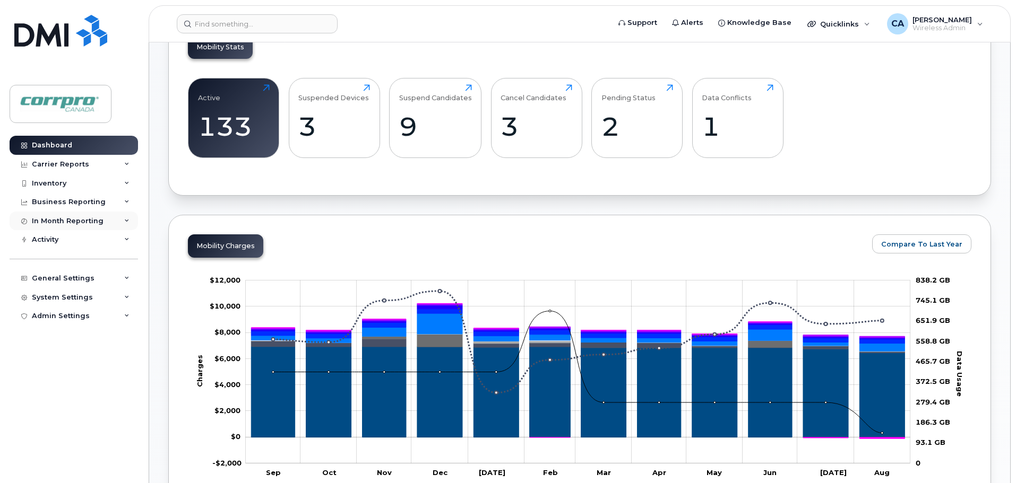
click at [75, 220] on div "In Month Reporting" at bounding box center [68, 221] width 72 height 8
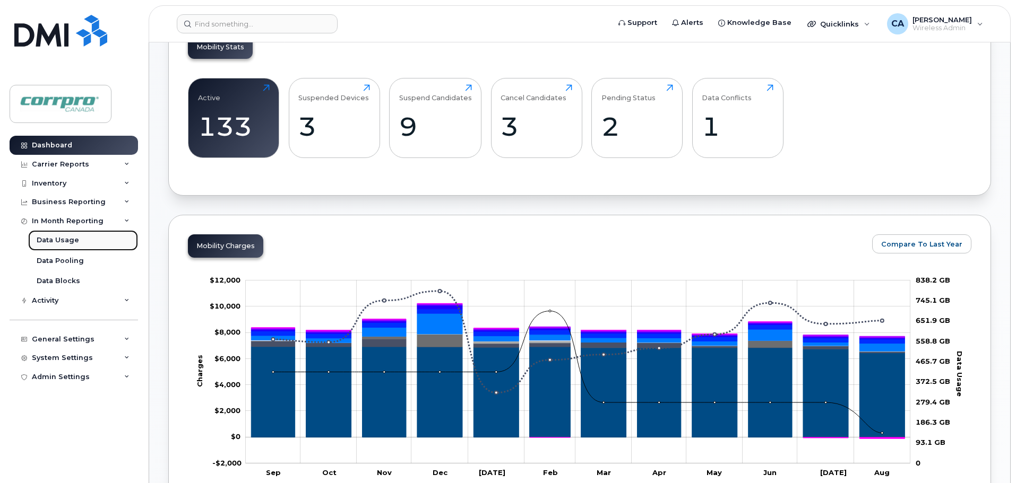
click at [68, 240] on div "Data Usage" at bounding box center [58, 241] width 42 height 10
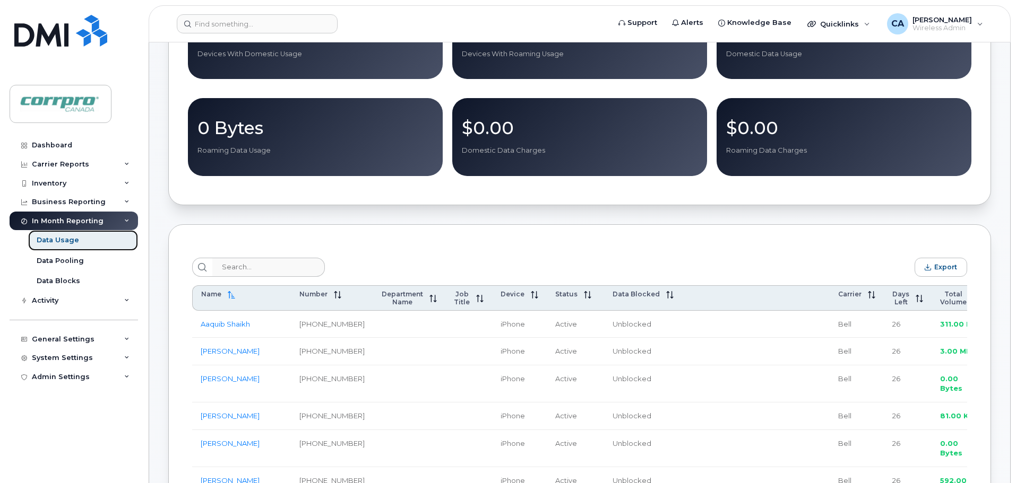
scroll to position [212, 0]
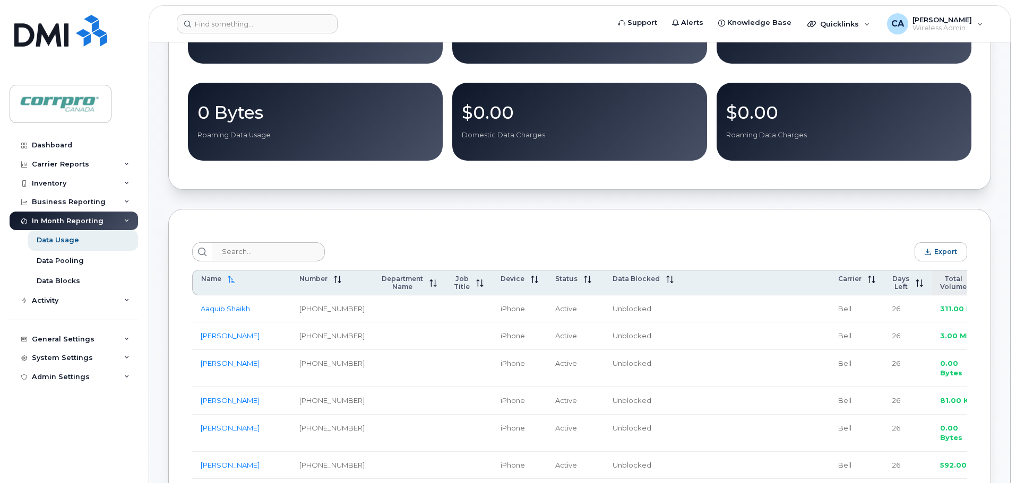
click at [940, 291] on span "Total Volume" at bounding box center [953, 283] width 27 height 16
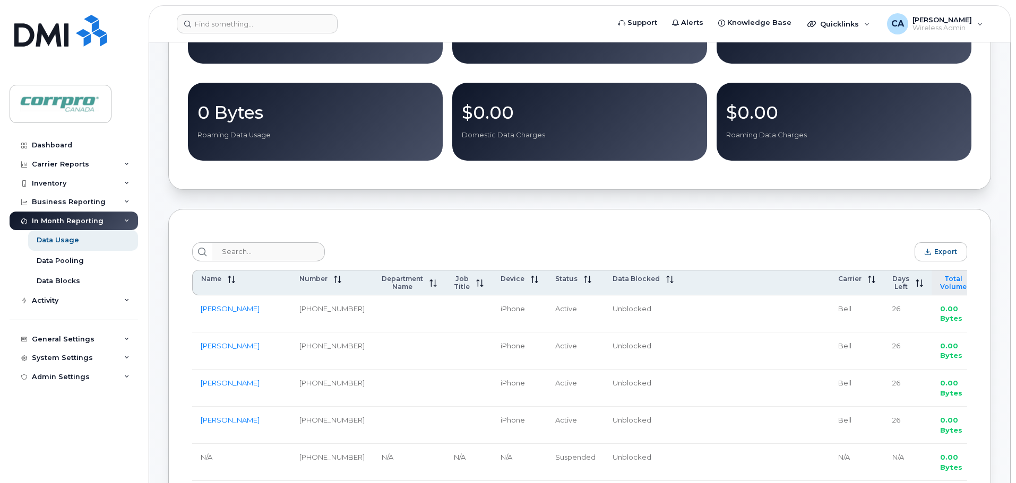
click at [940, 291] on span "Total Volume" at bounding box center [953, 283] width 27 height 16
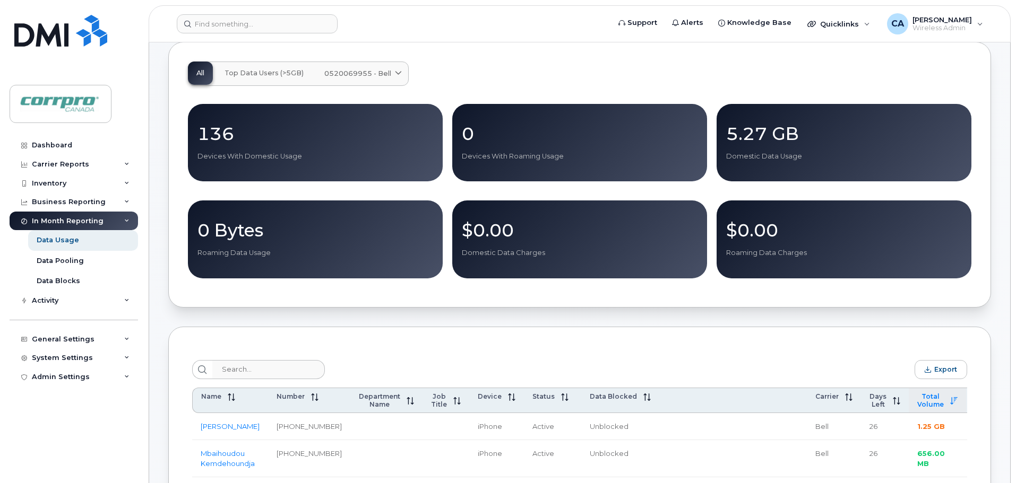
scroll to position [0, 0]
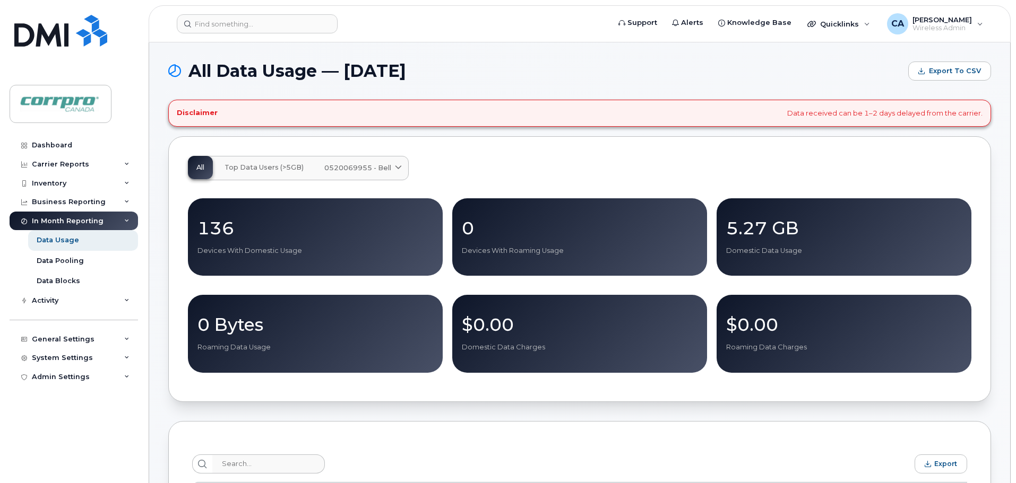
click at [275, 168] on span "Top Data Users (>5GB)" at bounding box center [263, 167] width 79 height 8
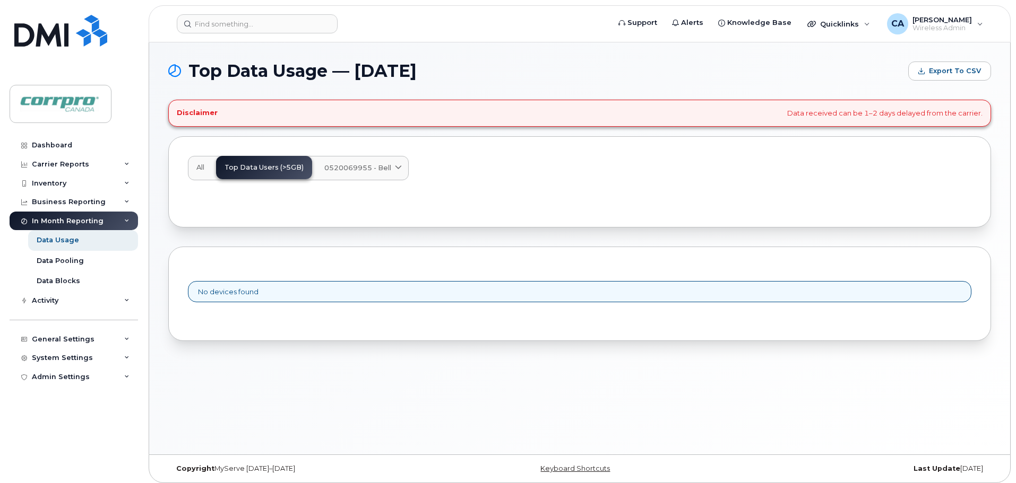
click at [203, 171] on span "All" at bounding box center [200, 167] width 8 height 8
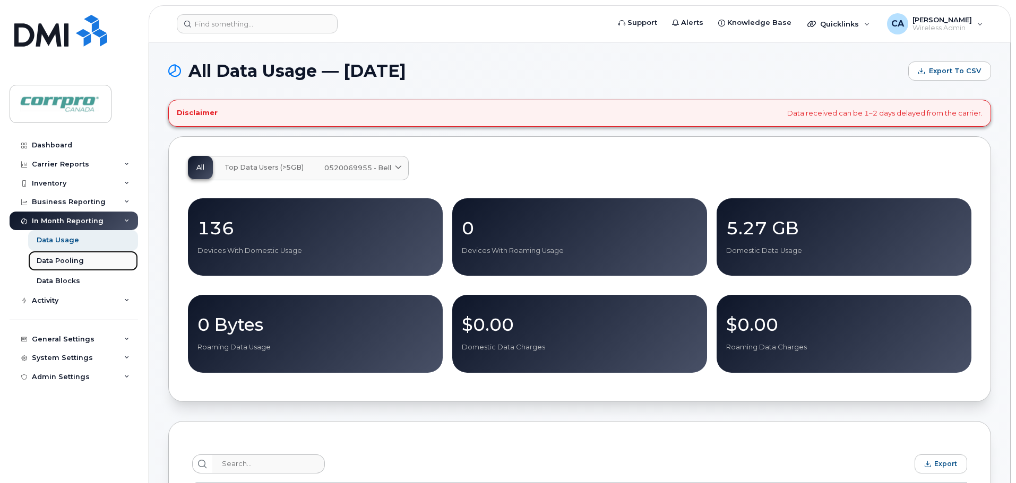
click at [63, 263] on div "Data Pooling" at bounding box center [60, 261] width 47 height 10
click at [47, 265] on div "Data Pooling" at bounding box center [60, 261] width 47 height 10
click at [67, 264] on div "Data Pooling" at bounding box center [60, 261] width 47 height 10
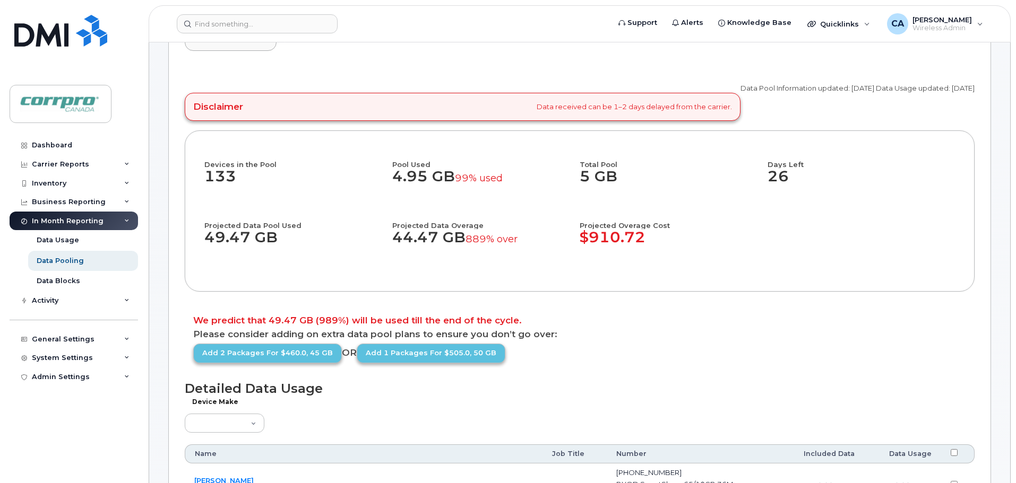
scroll to position [53, 0]
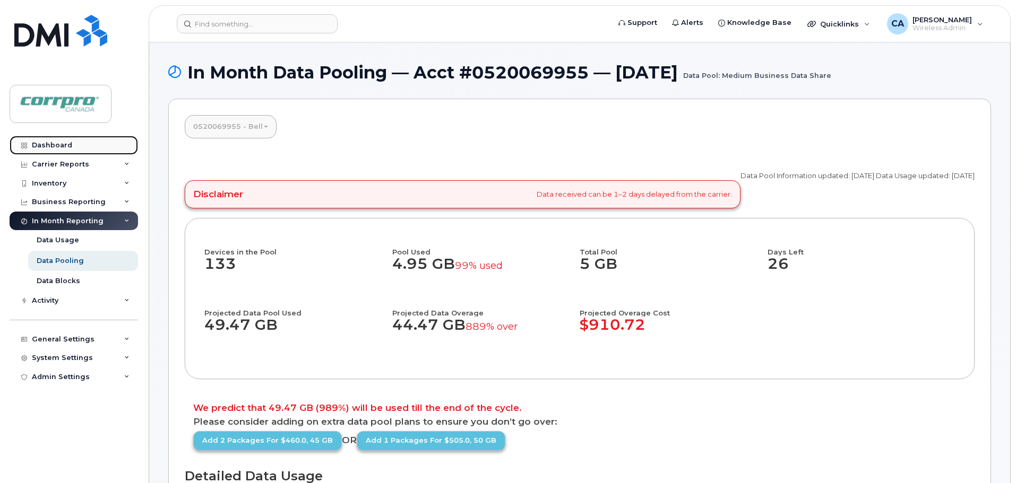
click at [72, 148] on link "Dashboard" at bounding box center [74, 145] width 128 height 19
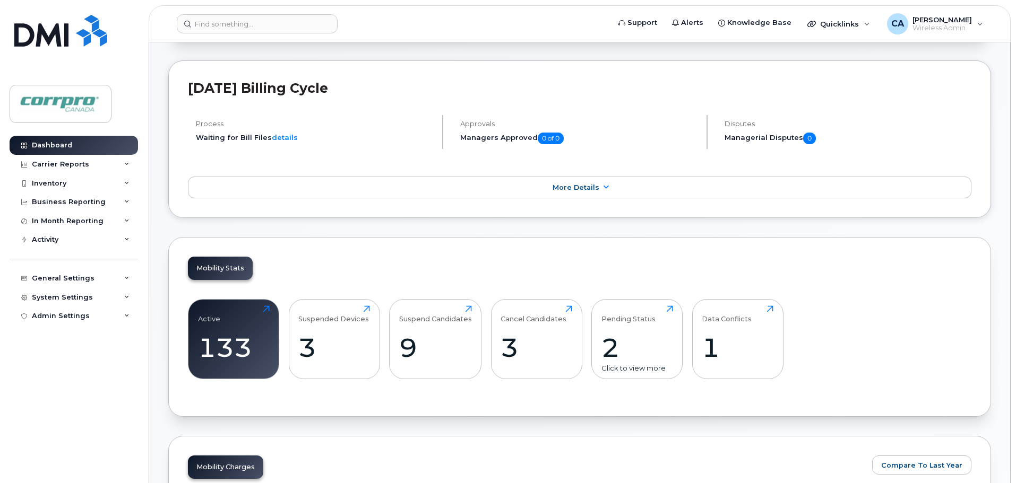
scroll to position [212, 0]
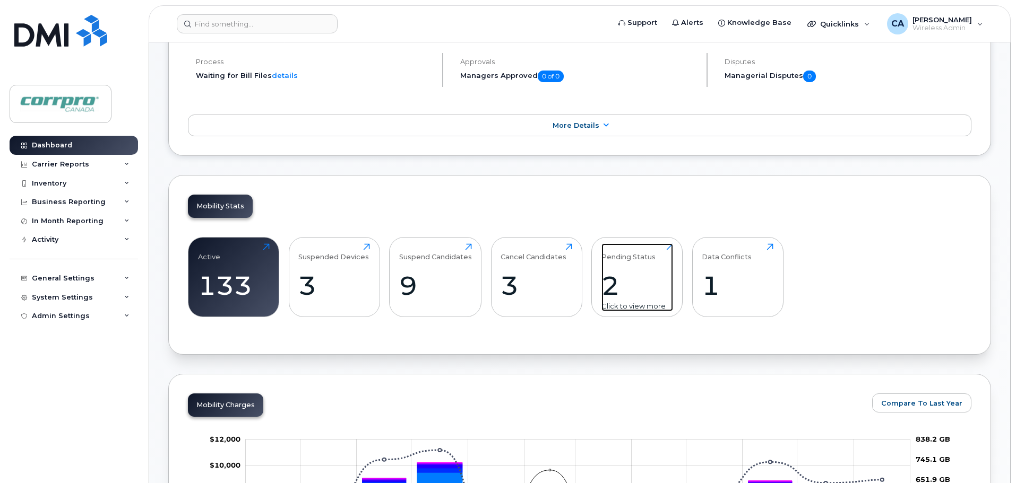
click at [610, 286] on div "2" at bounding box center [637, 285] width 72 height 31
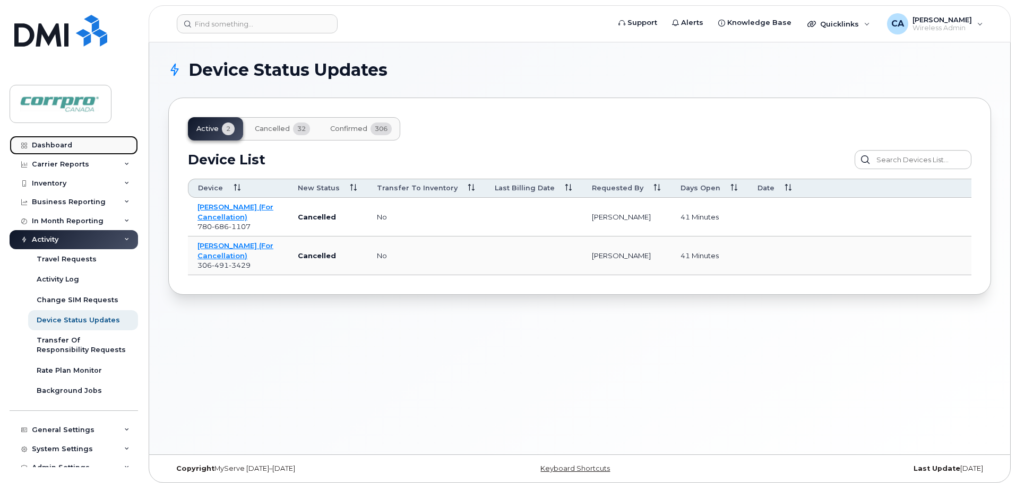
click at [60, 151] on link "Dashboard" at bounding box center [74, 145] width 128 height 19
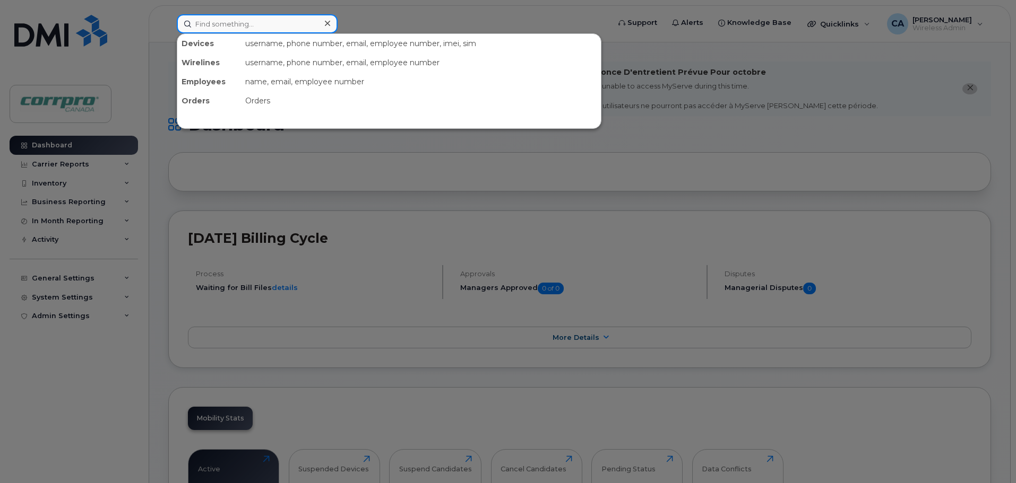
click at [222, 20] on input at bounding box center [257, 23] width 161 height 19
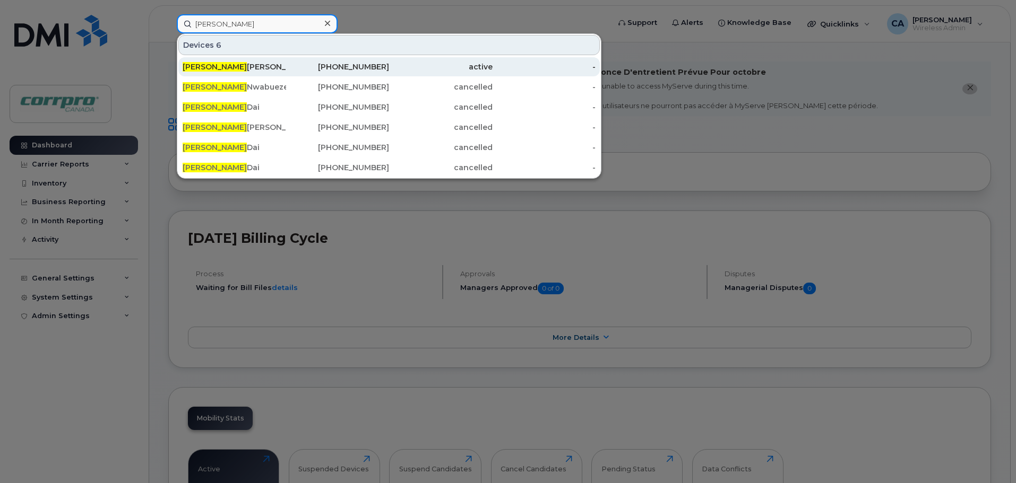
type input "[PERSON_NAME]"
click at [215, 68] on div "Daniel Kennedy (For Cancellation)" at bounding box center [234, 67] width 103 height 11
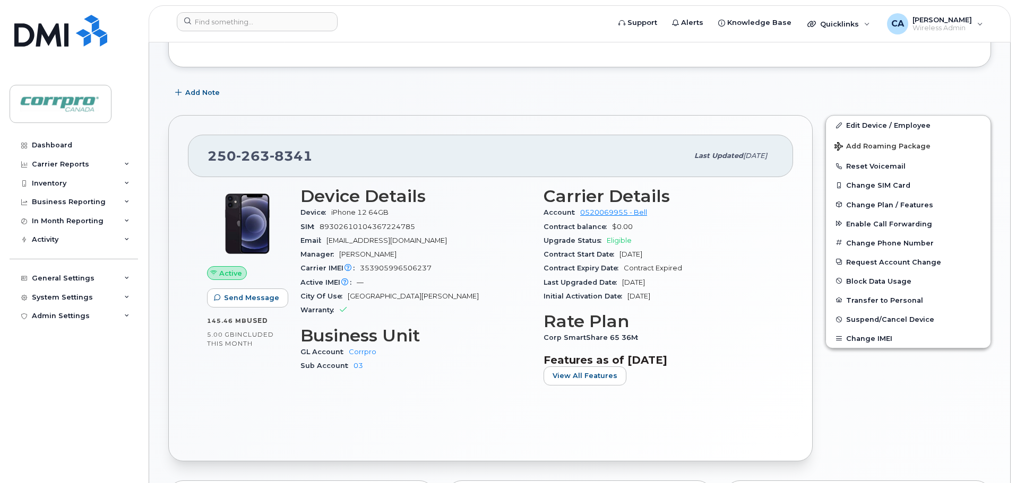
scroll to position [212, 0]
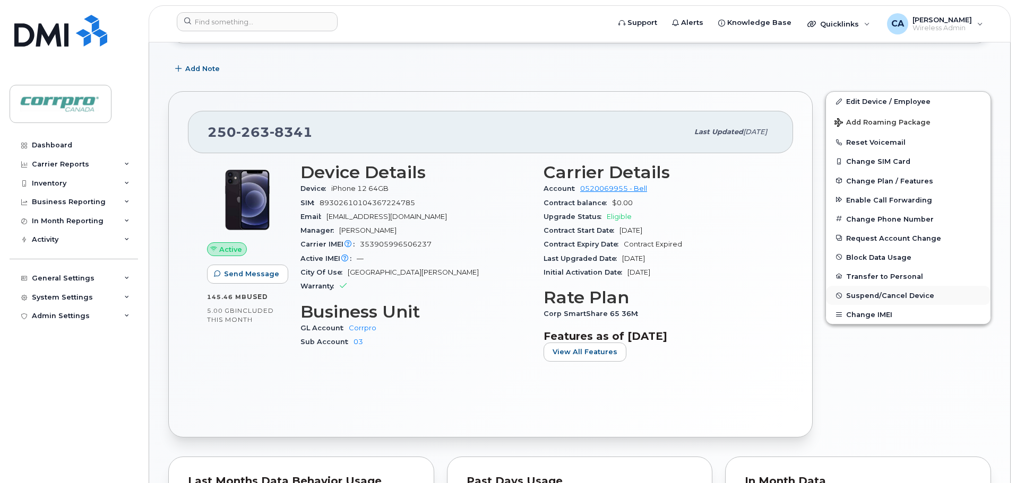
click at [870, 298] on span "Suspend/Cancel Device" at bounding box center [890, 296] width 88 height 8
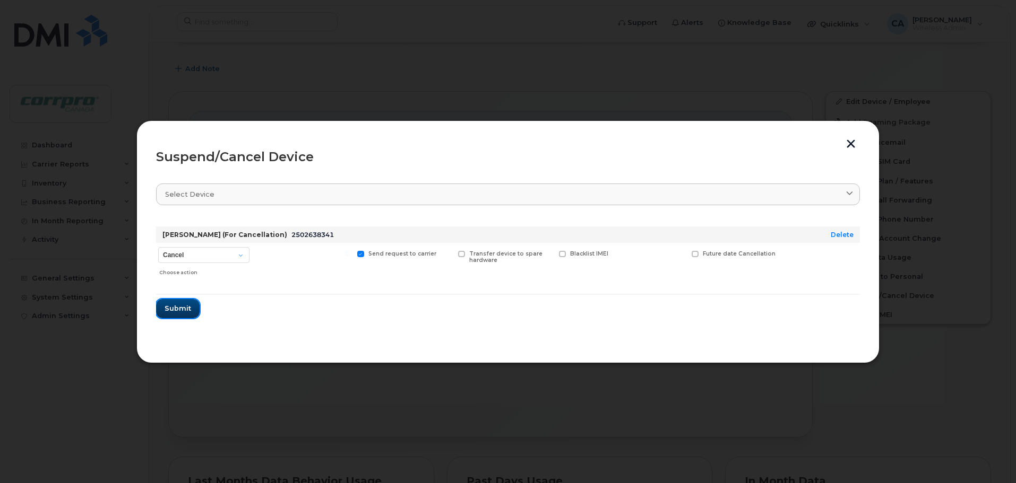
click at [179, 305] on span "Submit" at bounding box center [178, 309] width 27 height 10
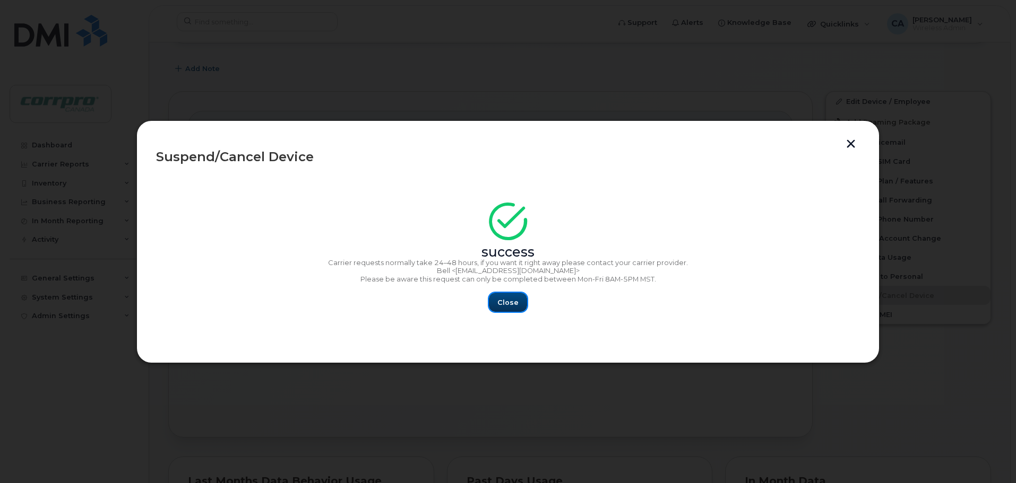
click at [515, 306] on span "Close" at bounding box center [507, 303] width 21 height 10
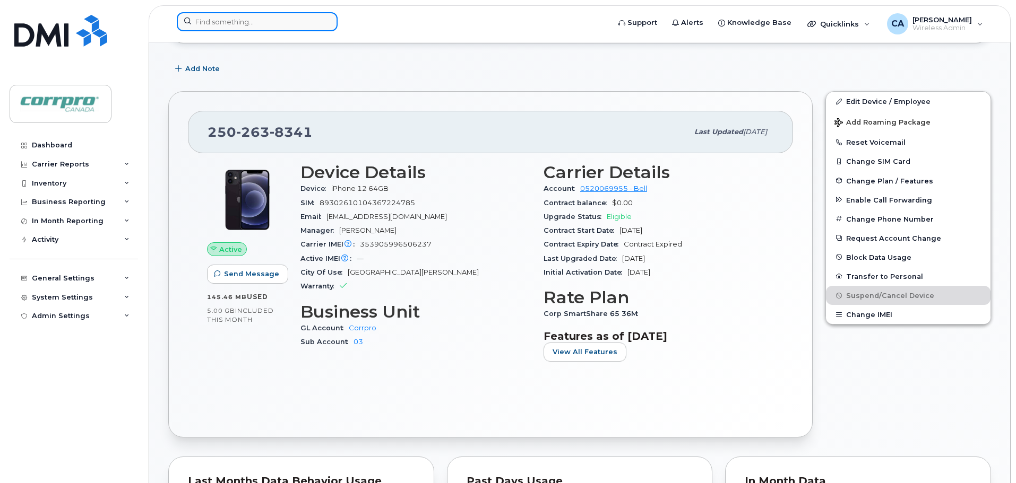
click at [231, 22] on input at bounding box center [257, 21] width 161 height 19
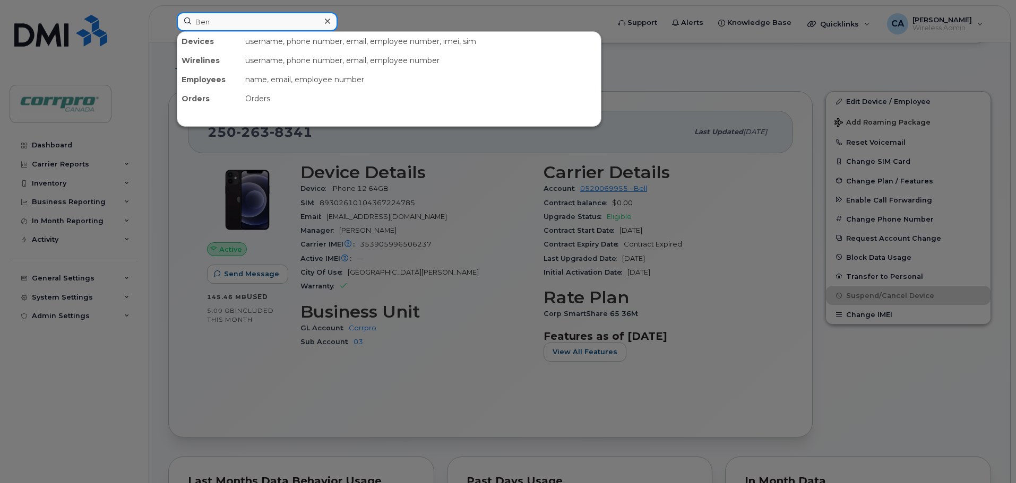
type input "Ben"
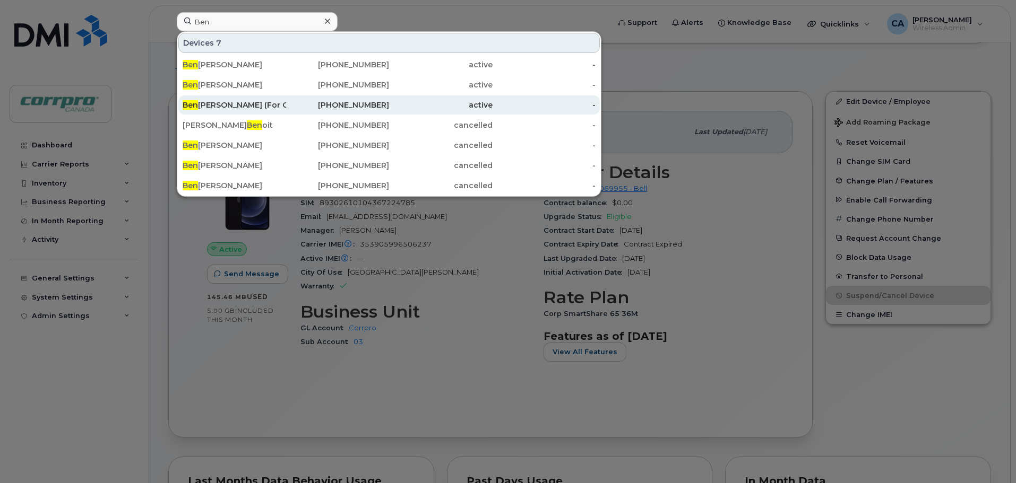
click at [236, 102] on div "Ben Busse (For Cancellation)" at bounding box center [234, 105] width 103 height 11
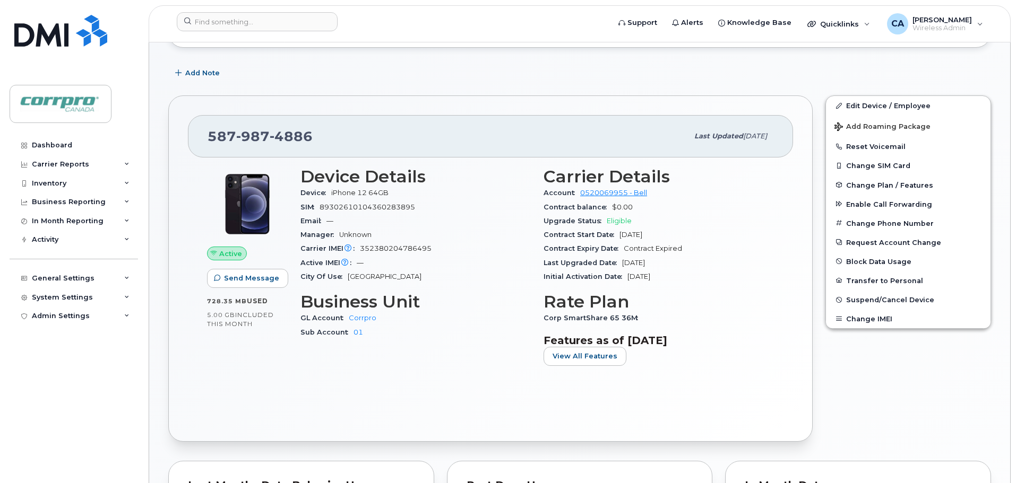
scroll to position [212, 0]
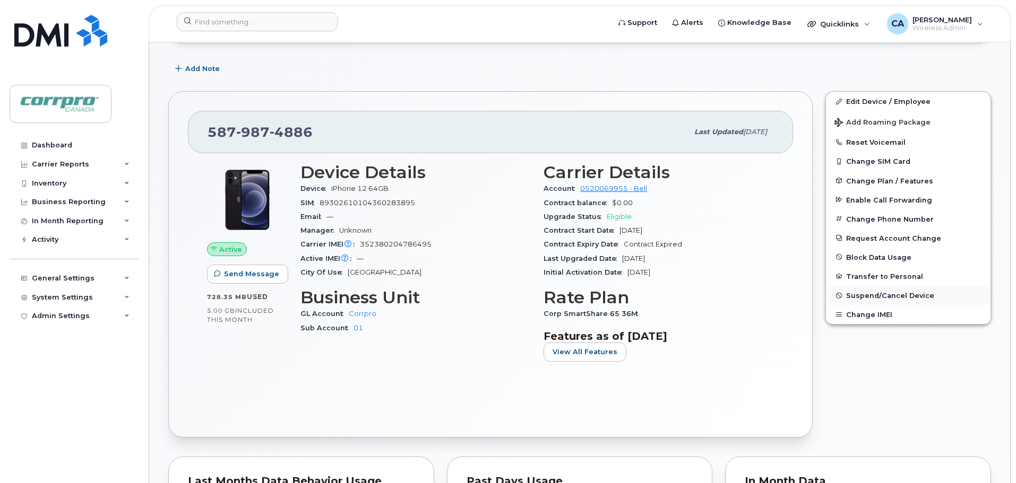
click at [870, 294] on span "Suspend/Cancel Device" at bounding box center [890, 296] width 88 height 8
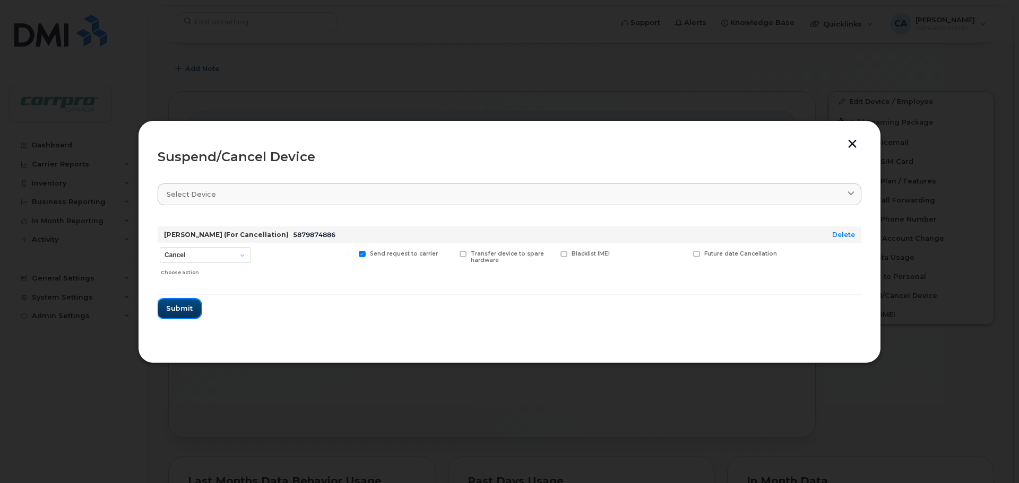
click at [177, 310] on span "Submit" at bounding box center [179, 309] width 27 height 10
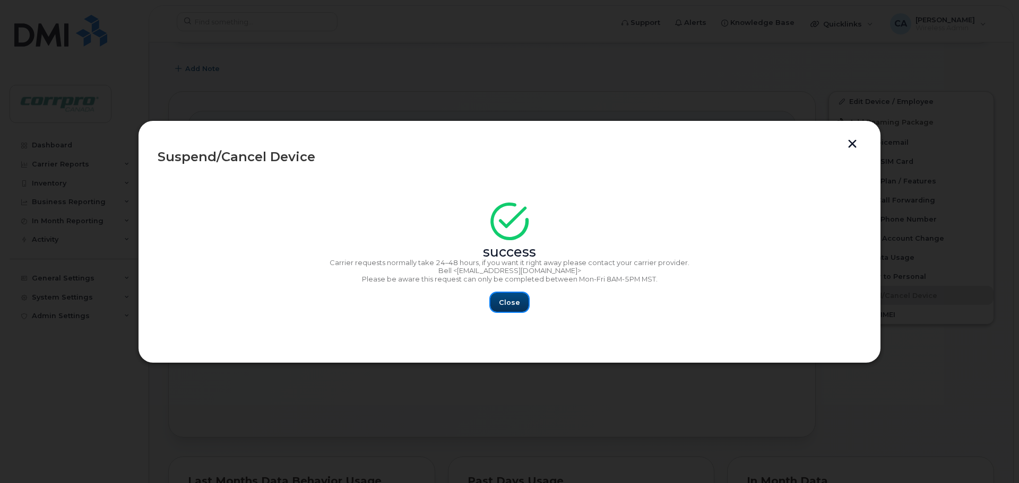
click at [512, 301] on span "Close" at bounding box center [509, 303] width 21 height 10
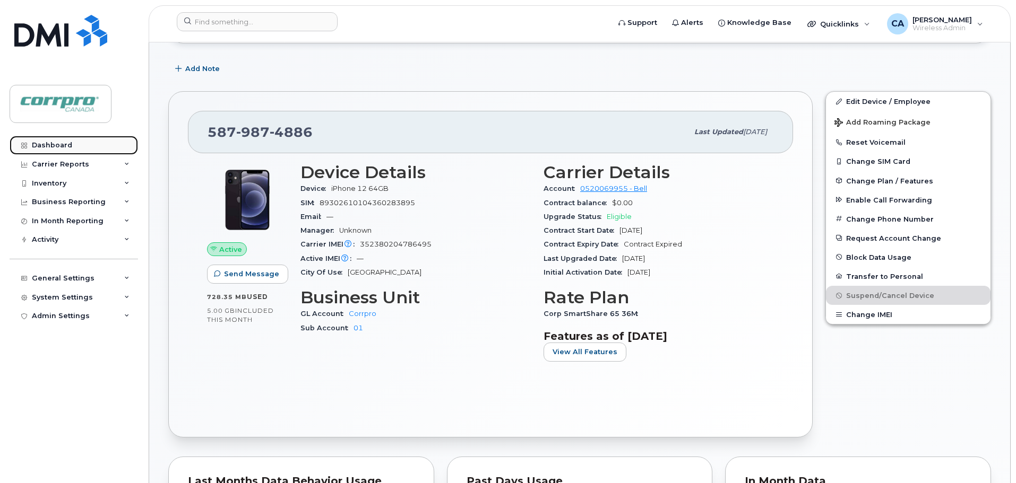
click at [75, 150] on link "Dashboard" at bounding box center [74, 145] width 128 height 19
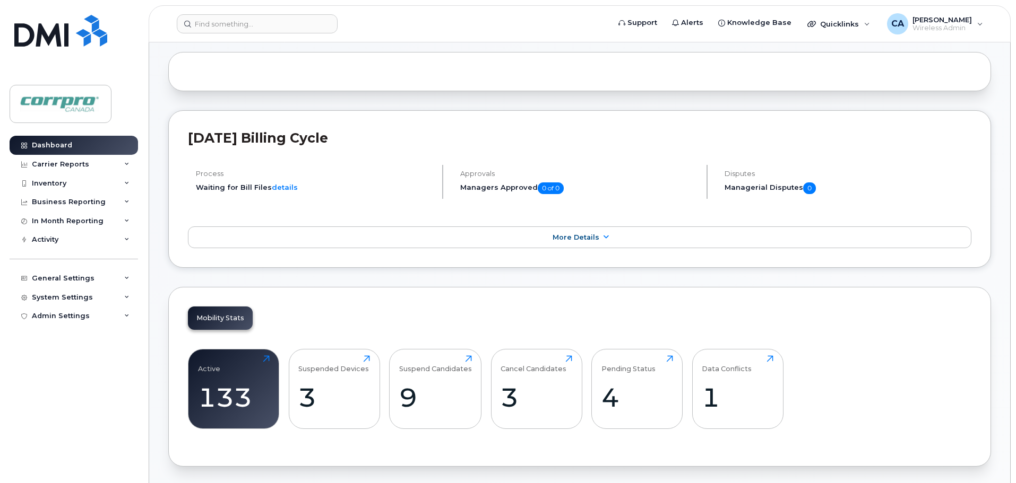
scroll to position [265, 0]
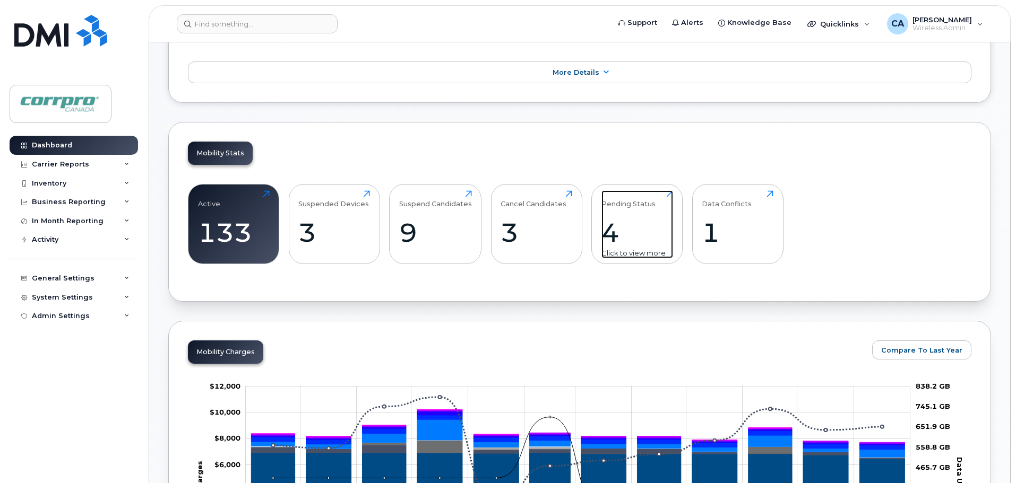
click at [612, 235] on div "4" at bounding box center [637, 232] width 72 height 31
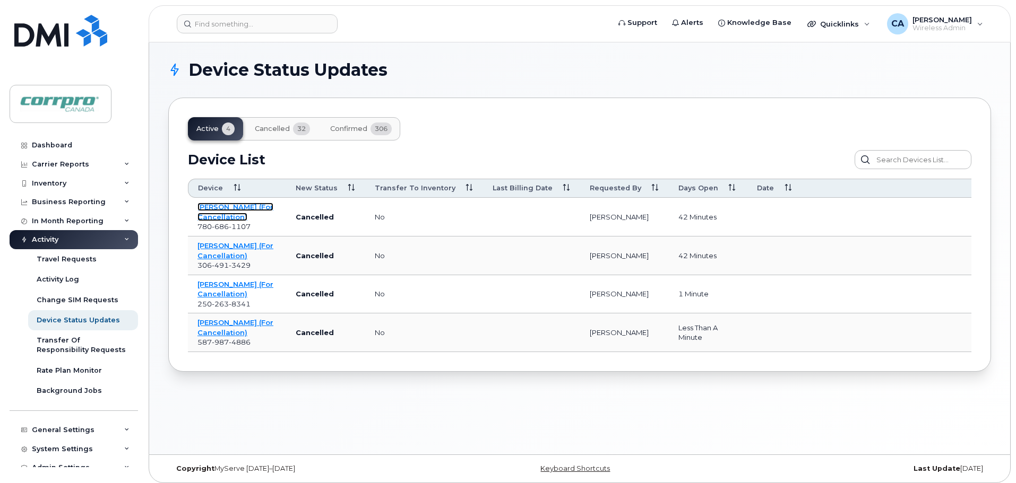
click at [224, 213] on link "[PERSON_NAME] (For Cancellation)" at bounding box center [235, 212] width 76 height 19
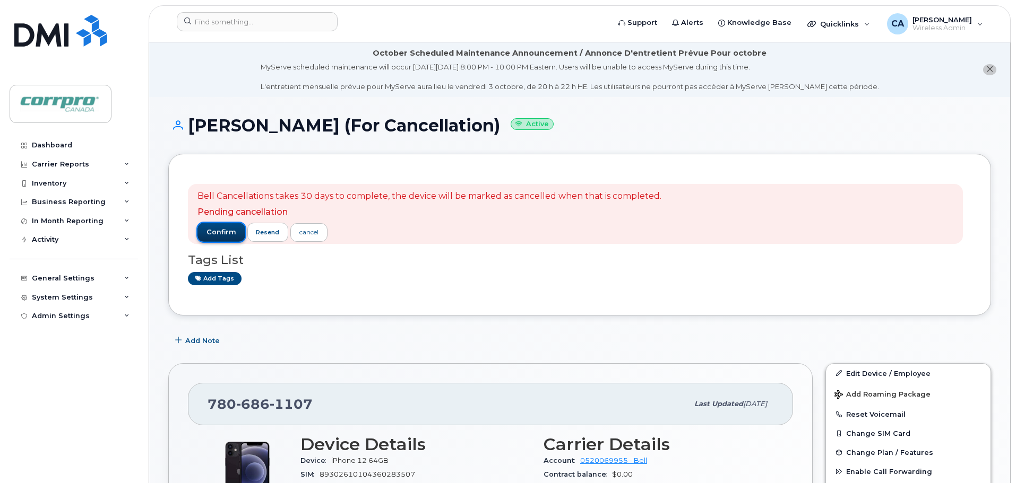
click at [218, 236] on span "confirm" at bounding box center [221, 233] width 30 height 10
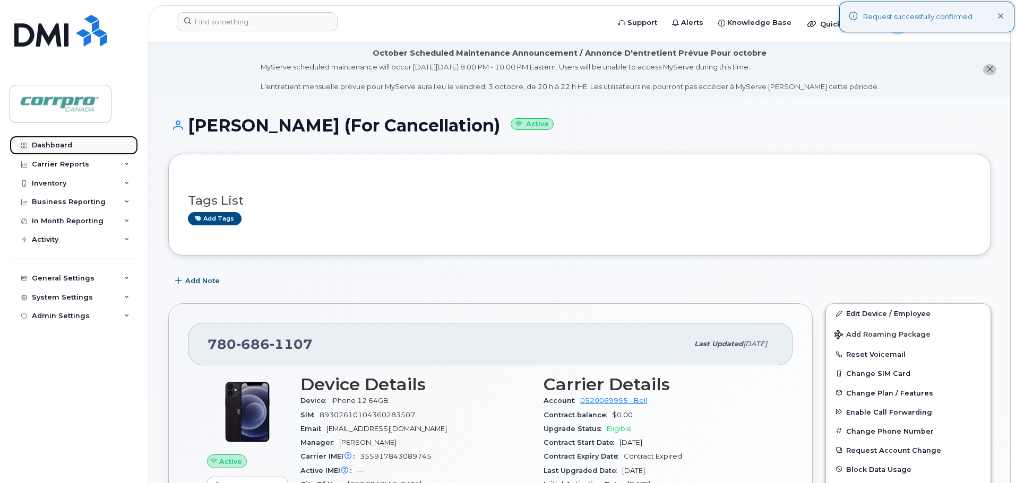
click at [65, 143] on div "Dashboard" at bounding box center [52, 145] width 40 height 8
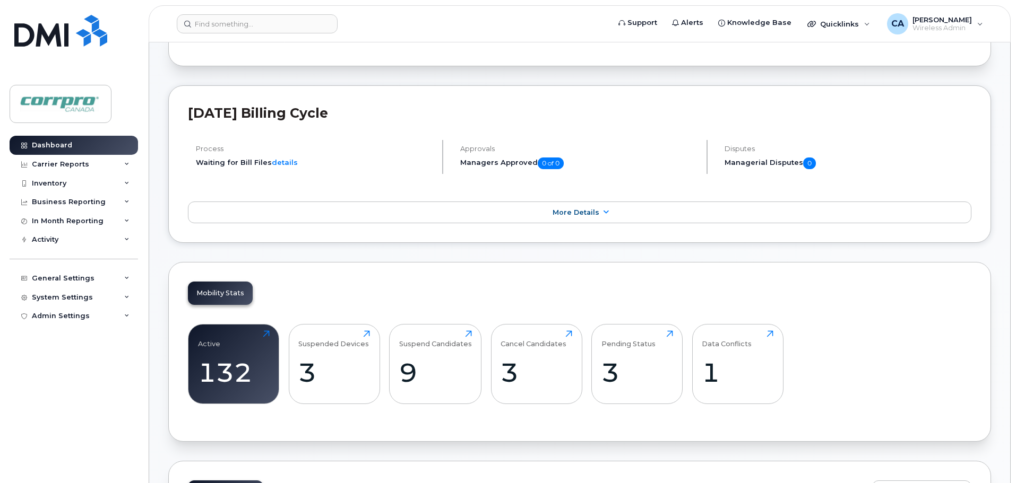
scroll to position [159, 0]
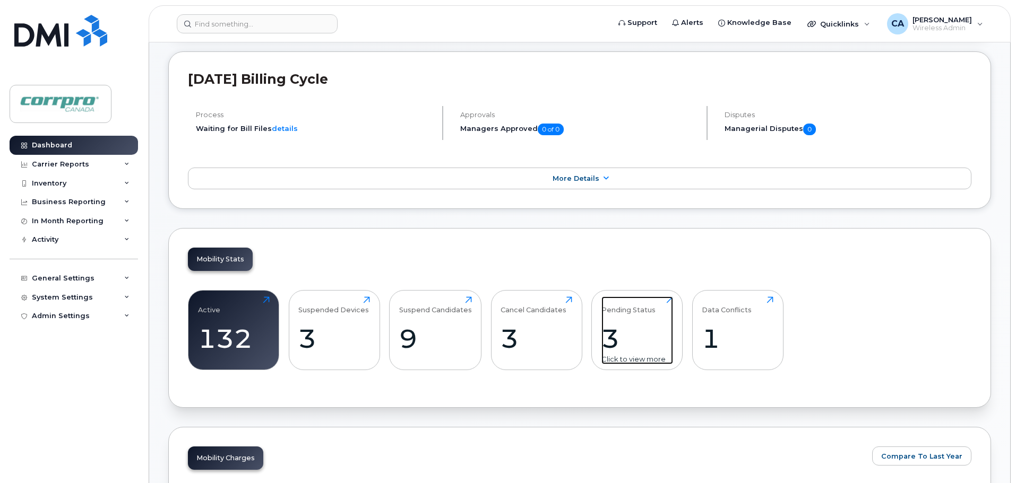
click at [610, 340] on div "3" at bounding box center [637, 338] width 72 height 31
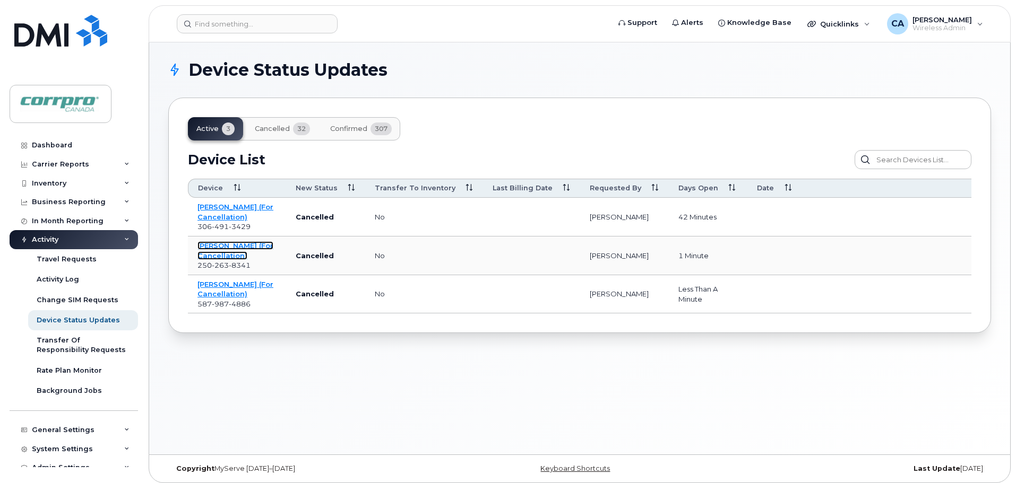
click at [219, 246] on link "[PERSON_NAME] (For Cancellation)" at bounding box center [235, 250] width 76 height 19
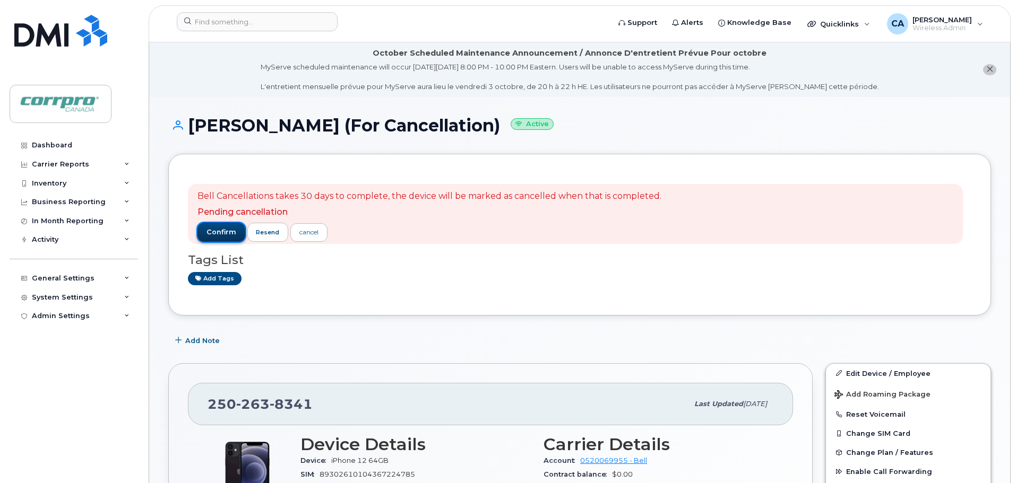
click at [213, 236] on span "confirm" at bounding box center [221, 233] width 30 height 10
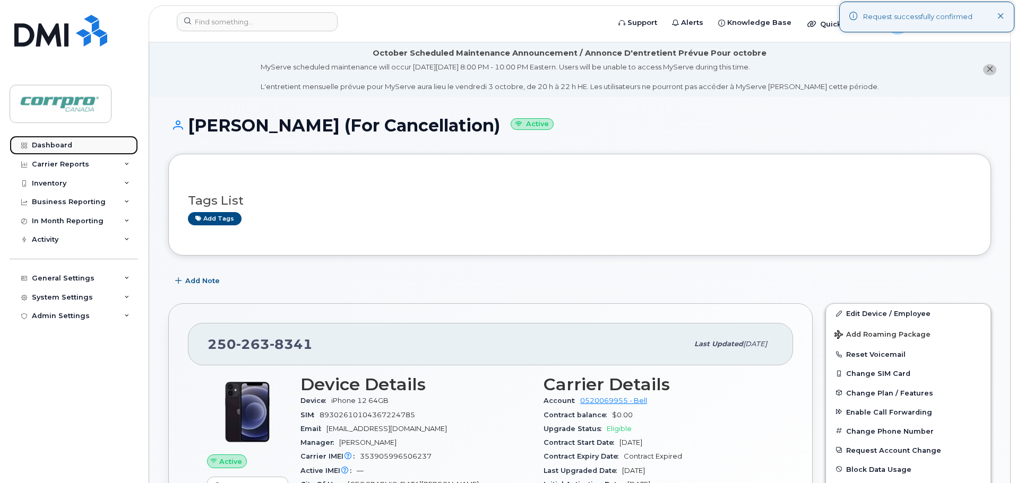
click at [69, 145] on div "Dashboard" at bounding box center [52, 145] width 40 height 8
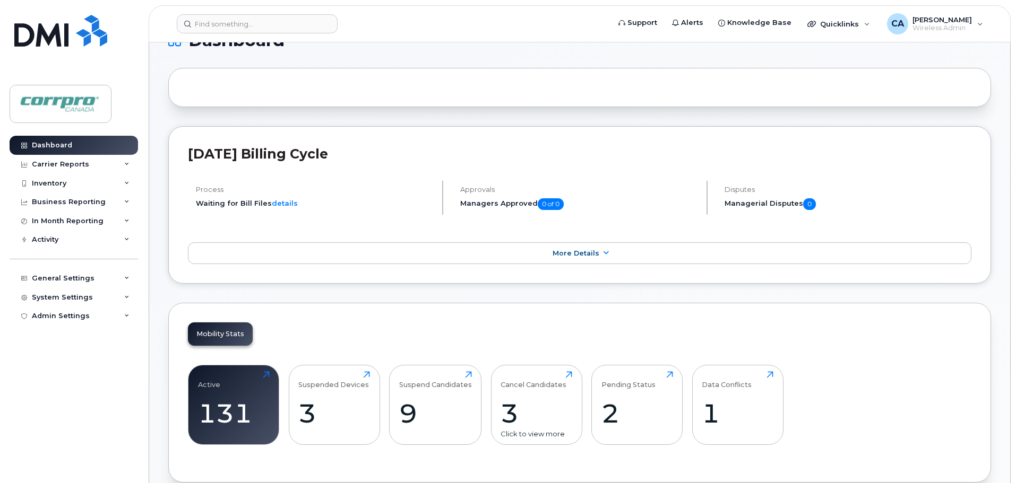
scroll to position [218, 0]
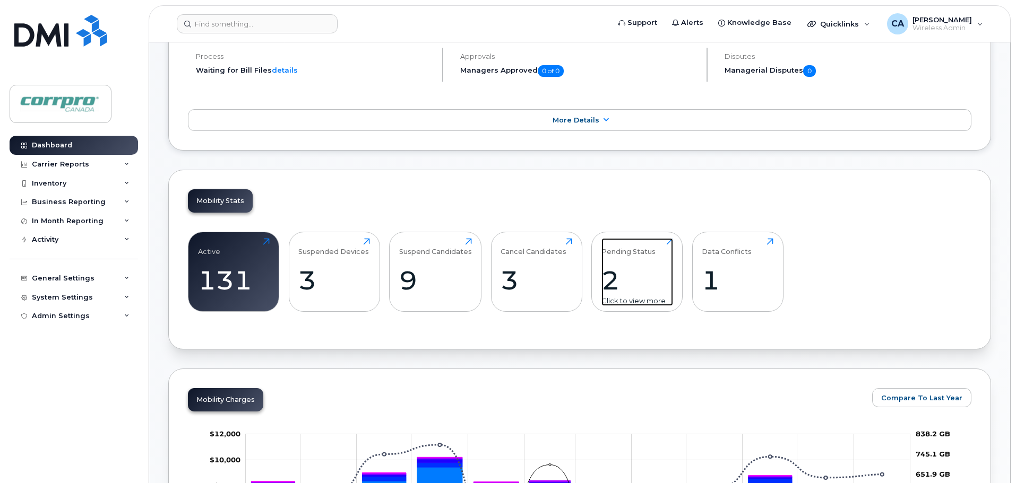
click at [613, 291] on div "2" at bounding box center [637, 280] width 72 height 31
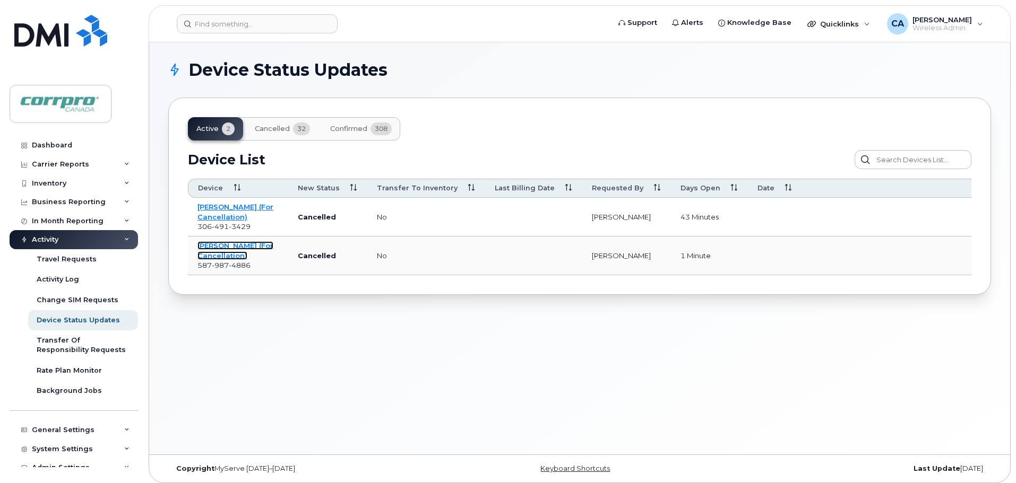
click at [202, 251] on link "Ben Busse (For Cancellation)" at bounding box center [235, 250] width 76 height 19
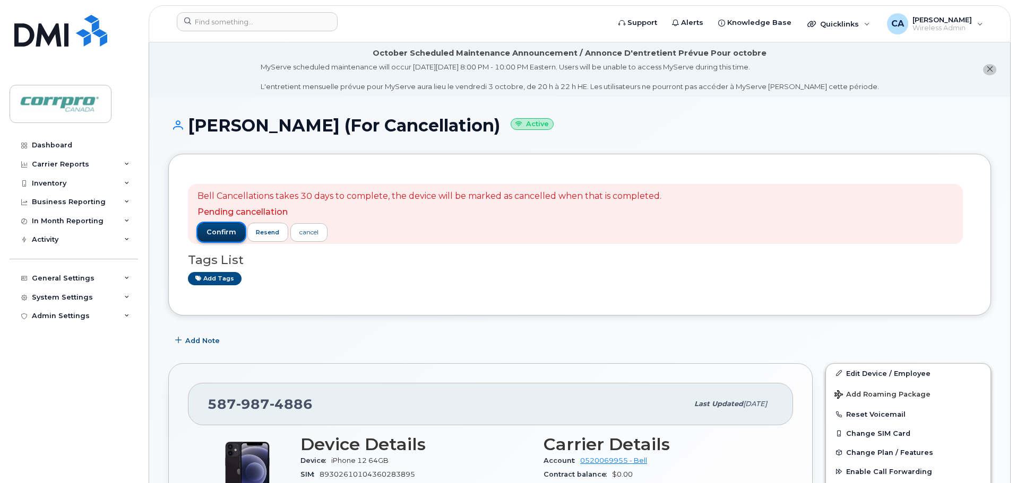
click at [215, 235] on span "confirm" at bounding box center [221, 233] width 30 height 10
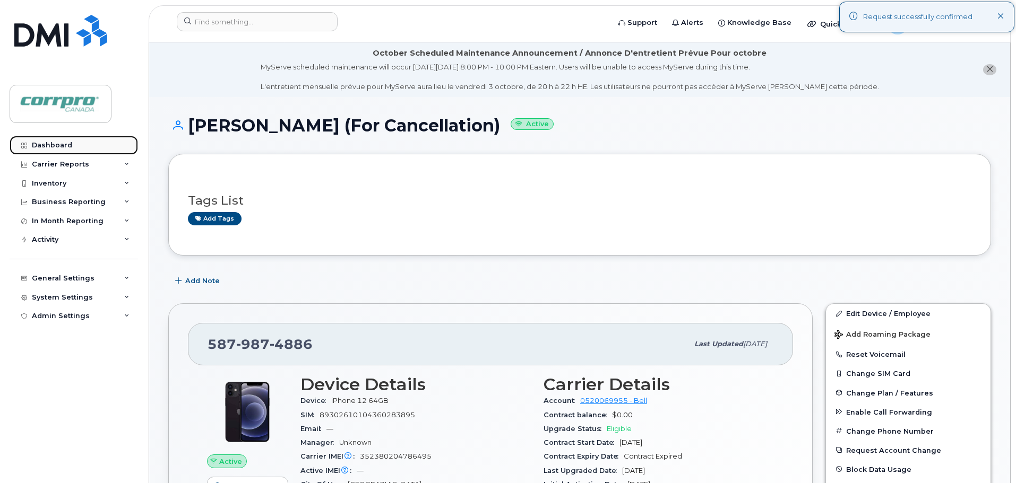
click at [57, 146] on div "Dashboard" at bounding box center [52, 145] width 40 height 8
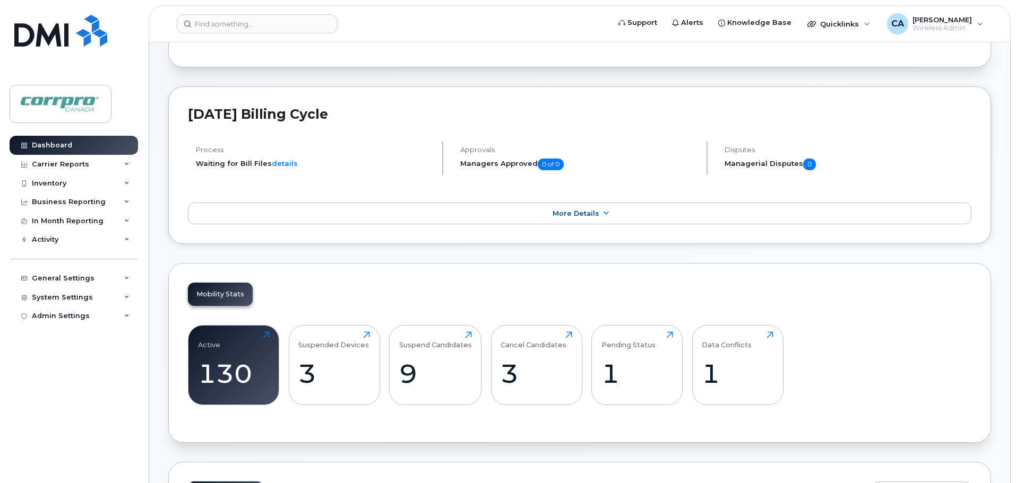
scroll to position [212, 0]
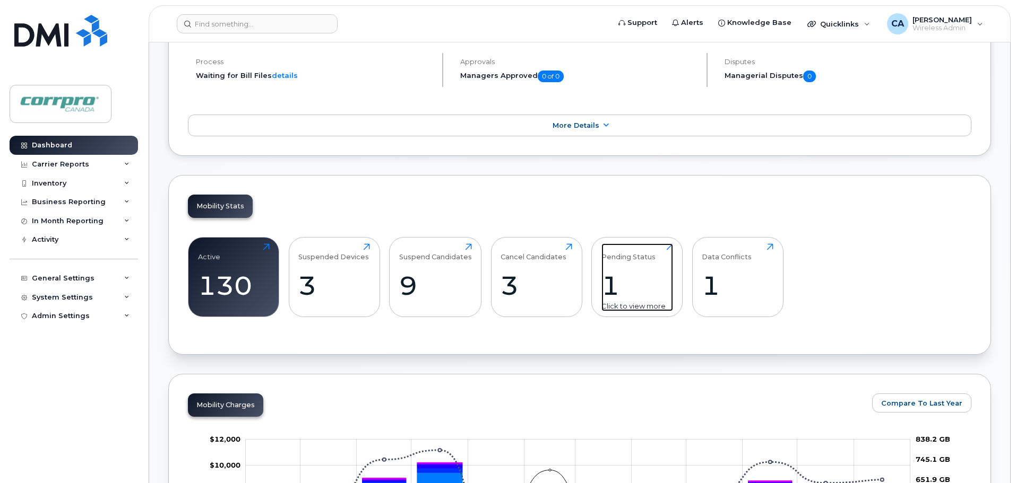
click at [608, 284] on div "1" at bounding box center [637, 285] width 72 height 31
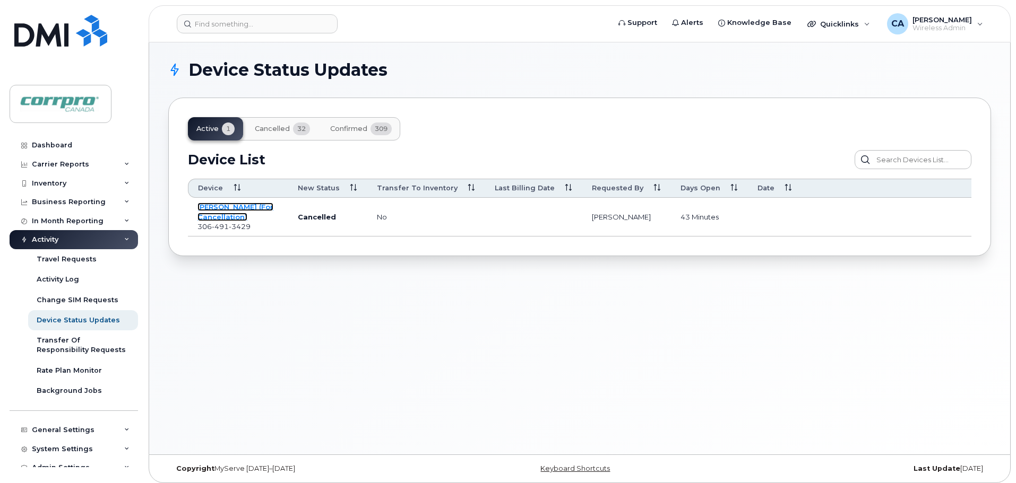
click at [223, 217] on link "[PERSON_NAME] (For Cancellation)" at bounding box center [235, 212] width 76 height 19
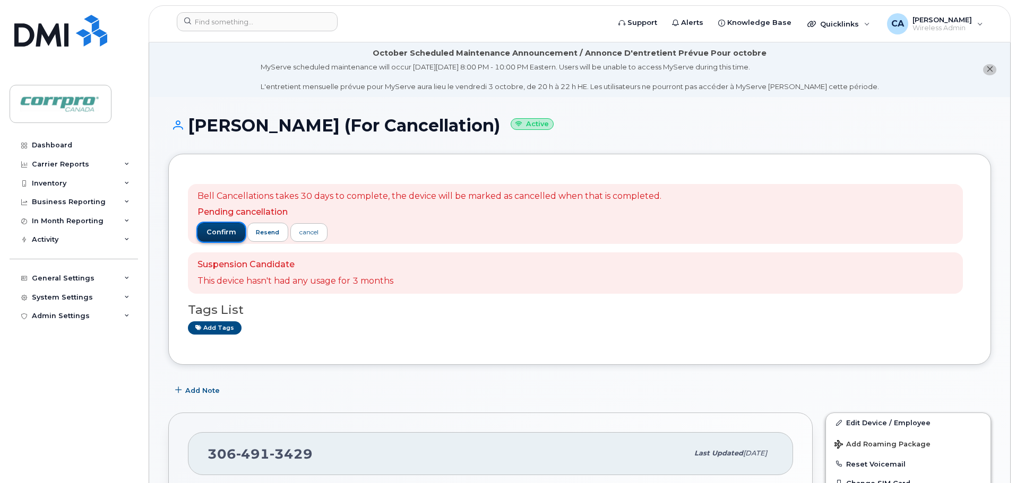
click at [207, 229] on span "confirm" at bounding box center [221, 233] width 30 height 10
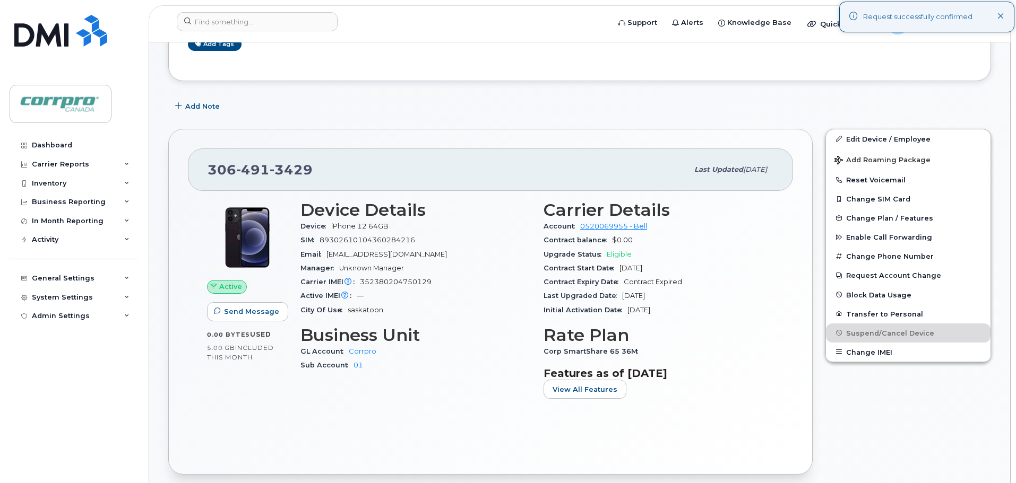
scroll to position [265, 0]
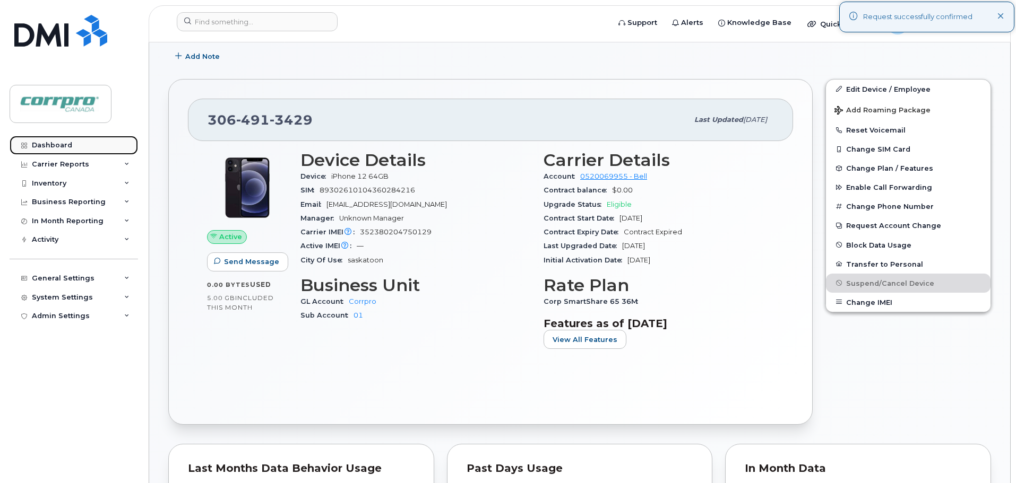
click at [64, 145] on div "Dashboard" at bounding box center [52, 145] width 40 height 8
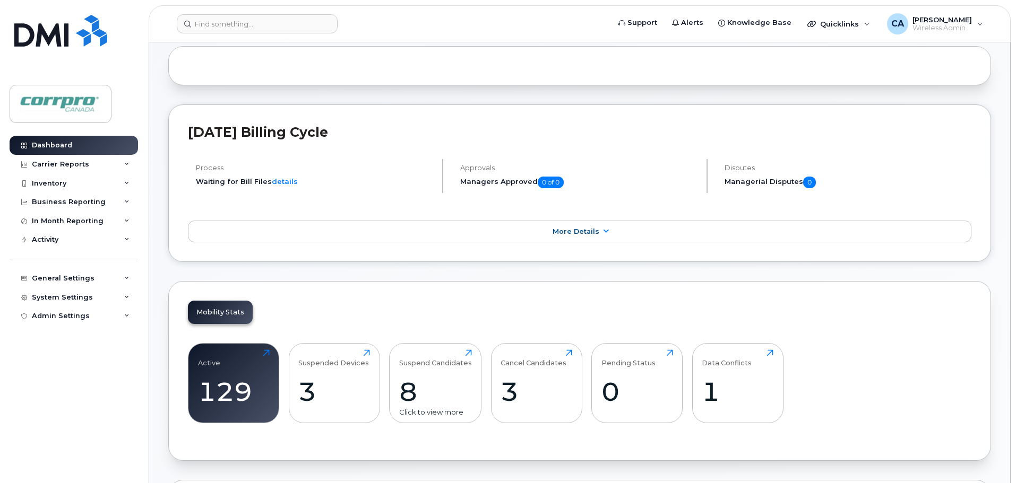
scroll to position [212, 0]
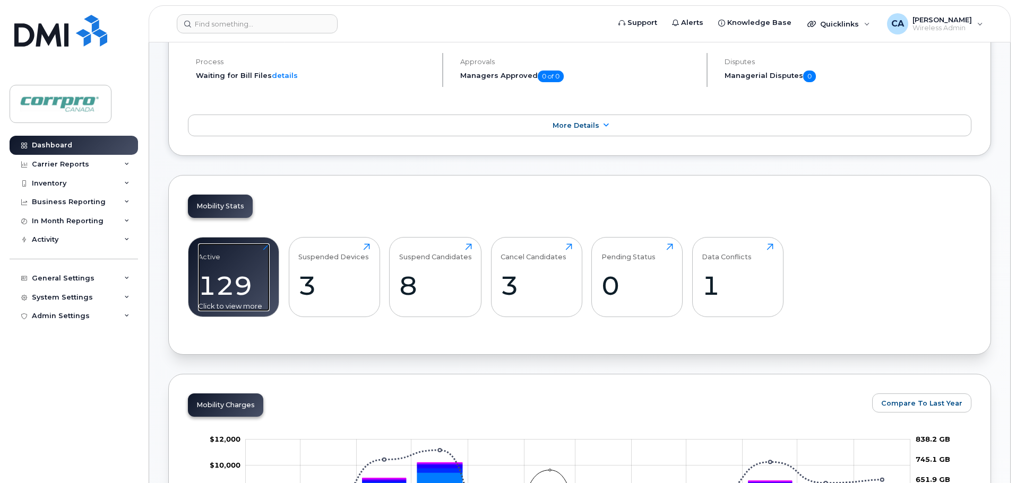
click at [237, 286] on div "129" at bounding box center [234, 285] width 72 height 31
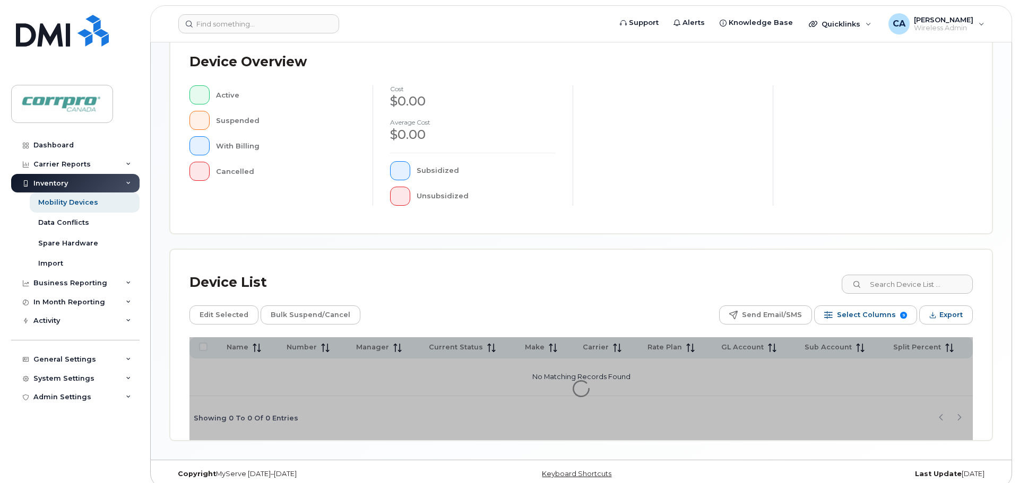
scroll to position [246, 0]
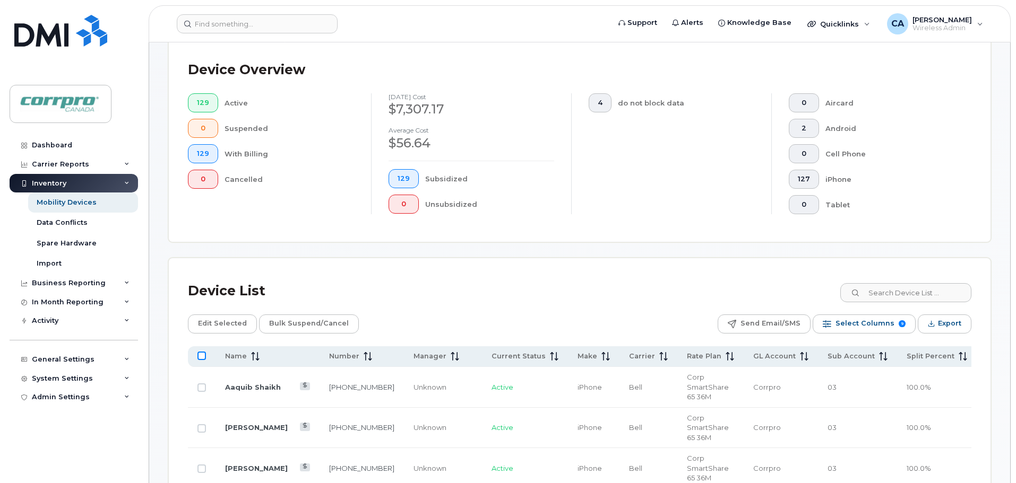
click at [202, 358] on input "All items unselected" at bounding box center [201, 356] width 8 height 8
checkbox input "true"
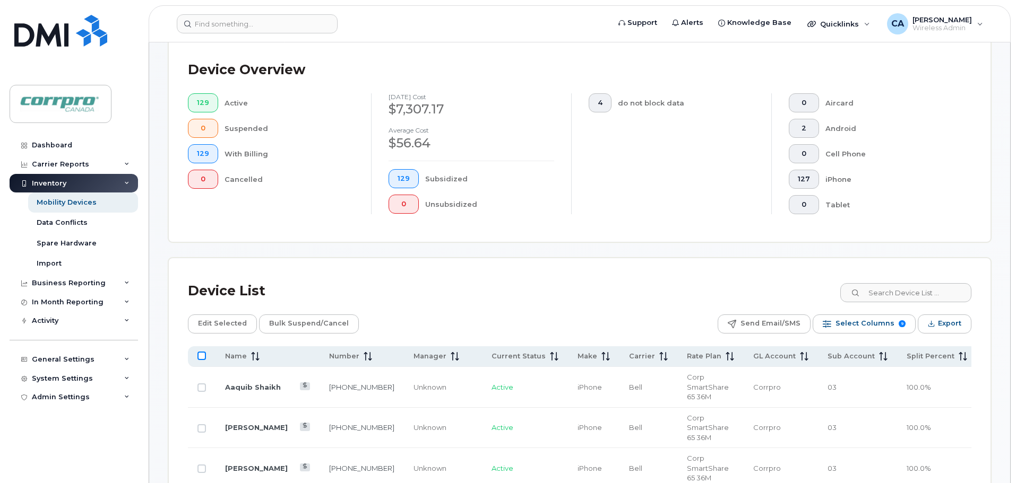
checkbox input "true"
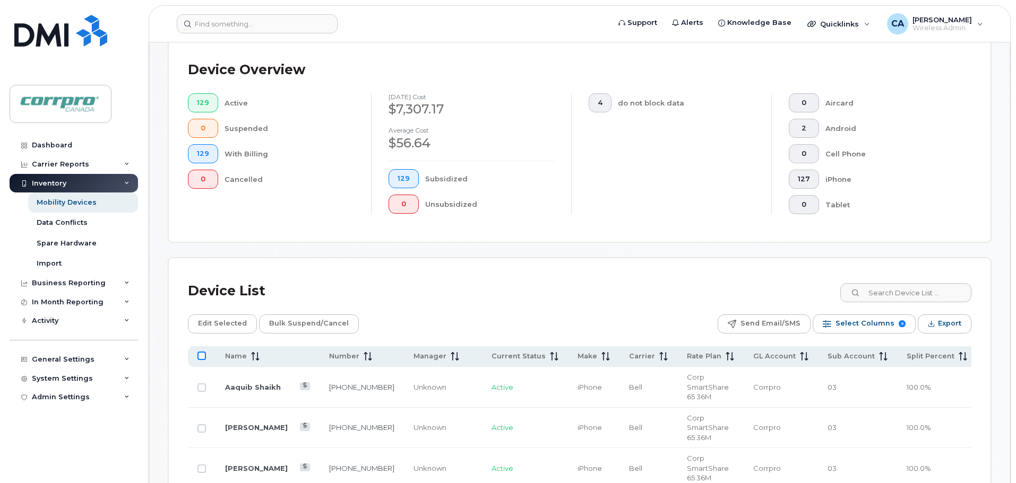
checkbox input "true"
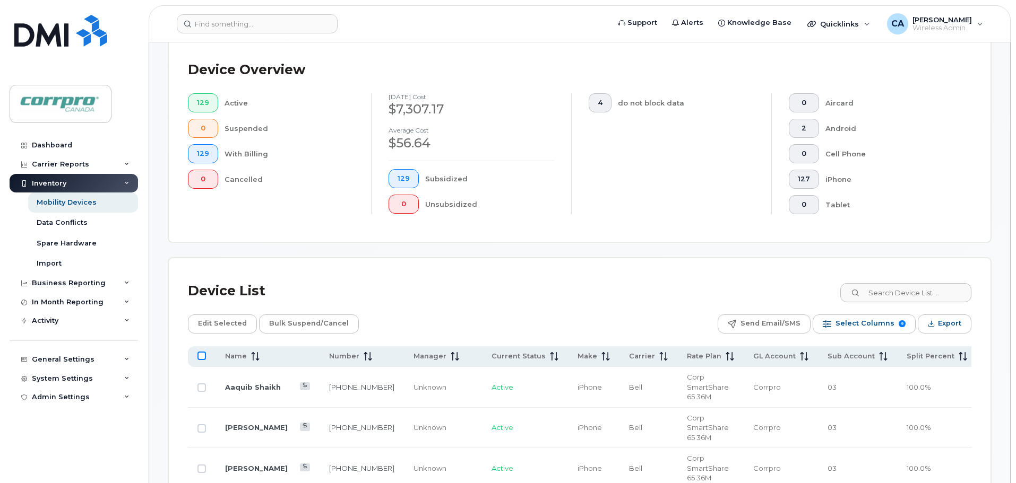
checkbox input "true"
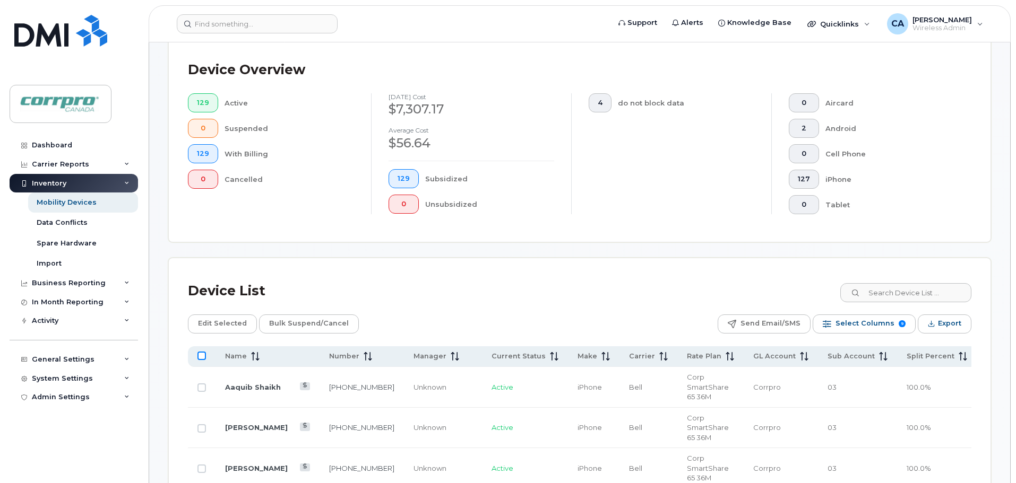
checkbox input "true"
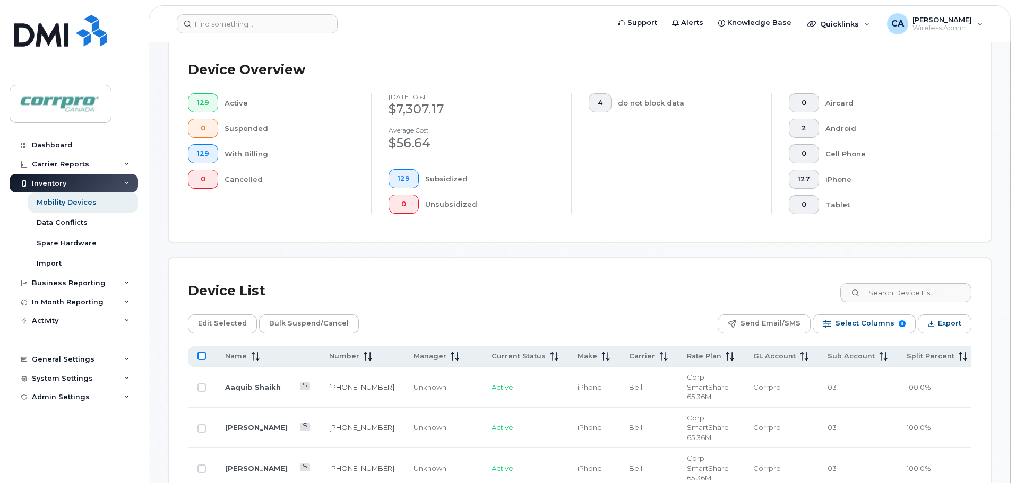
checkbox input "true"
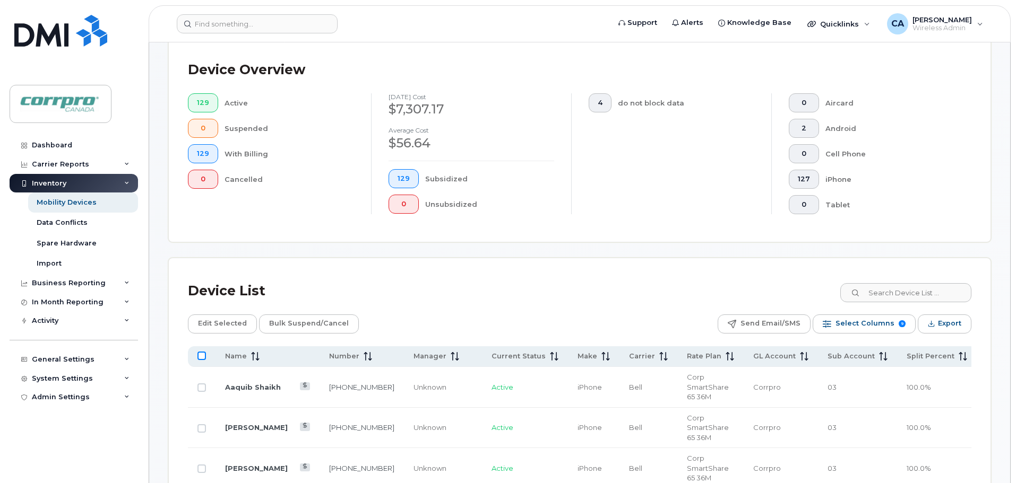
checkbox input "true"
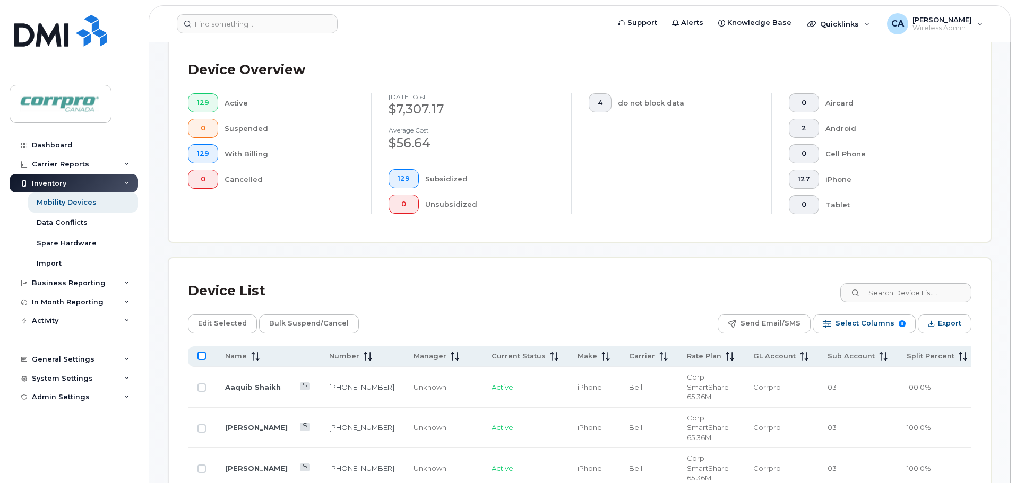
checkbox input "true"
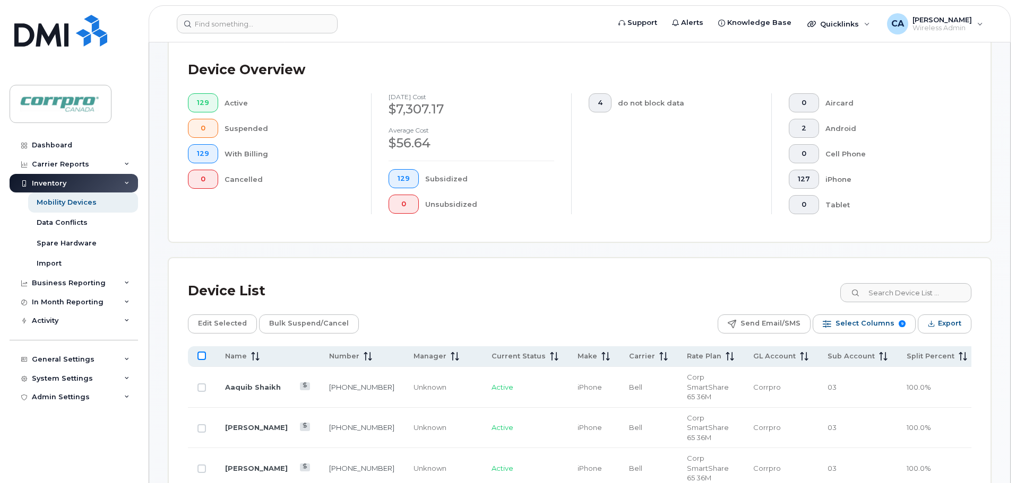
checkbox input "true"
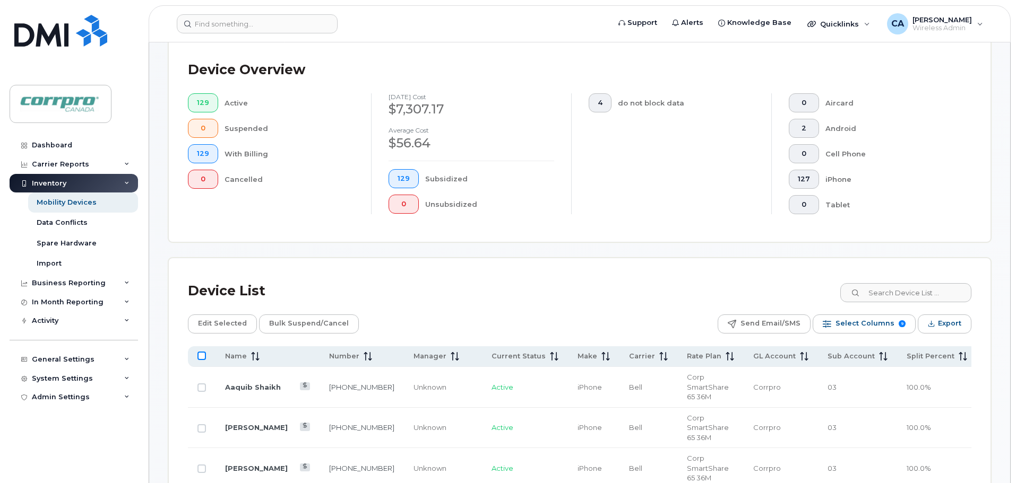
checkbox input "true"
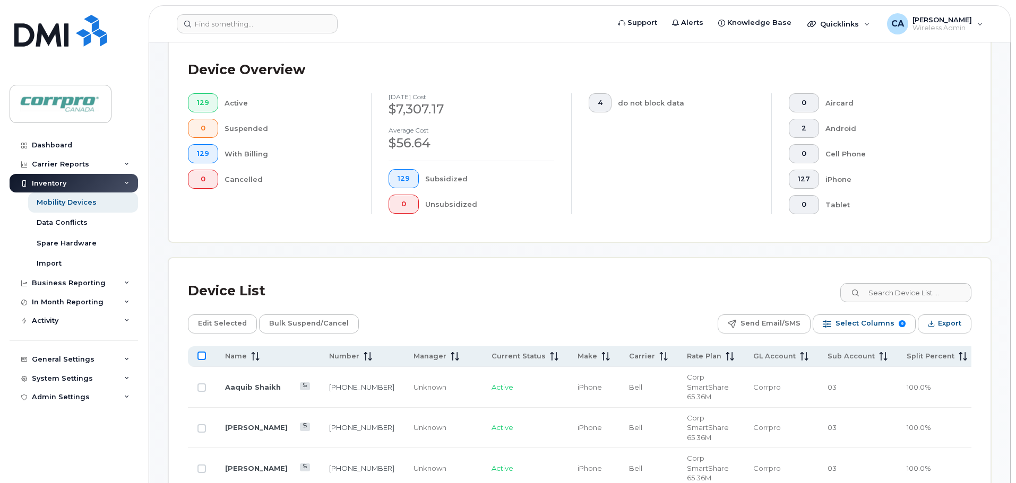
checkbox input "true"
click at [953, 328] on span "Export" at bounding box center [949, 324] width 23 height 16
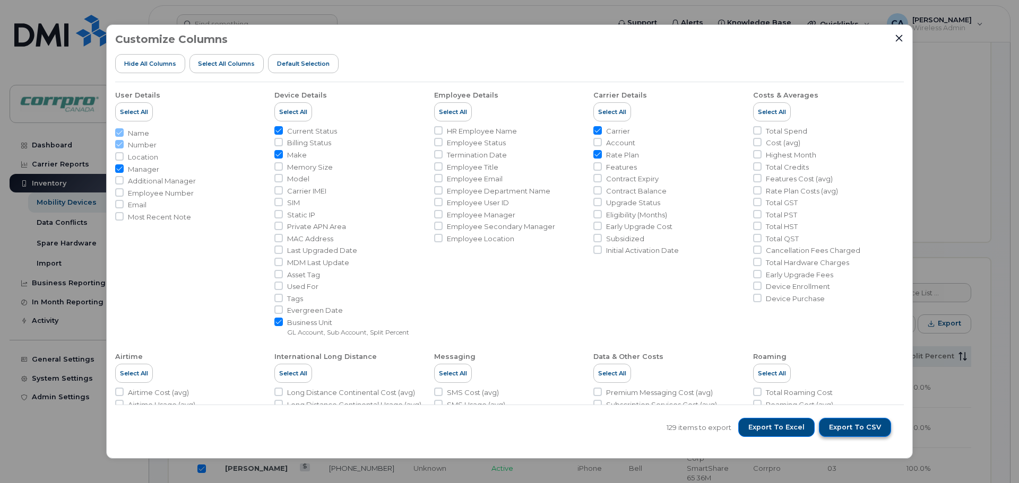
click at [864, 429] on span "Export to CSV" at bounding box center [855, 428] width 52 height 10
click at [849, 428] on span "Export to CSV" at bounding box center [855, 428] width 52 height 10
click at [895, 39] on icon "Close" at bounding box center [899, 38] width 8 height 8
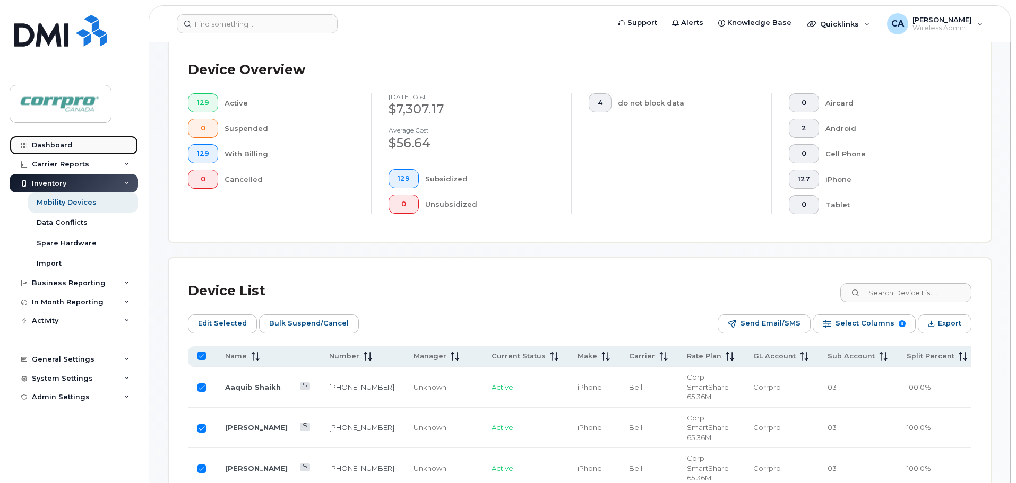
click at [59, 143] on div "Dashboard" at bounding box center [52, 145] width 40 height 8
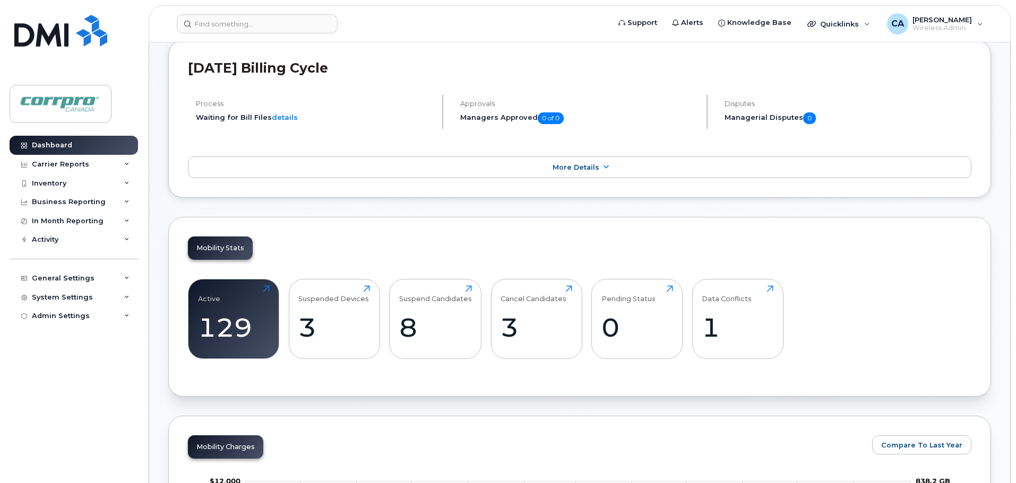
scroll to position [212, 0]
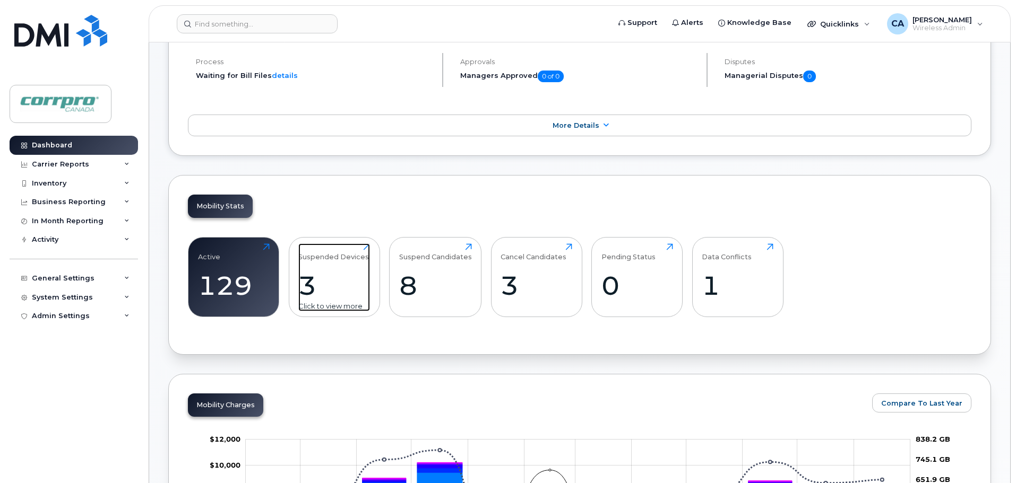
click at [313, 286] on div "3" at bounding box center [334, 285] width 72 height 31
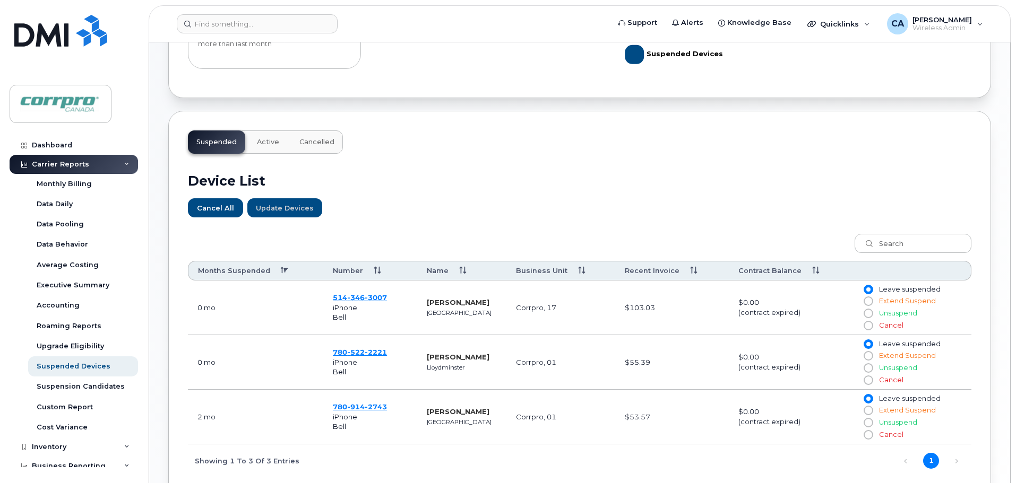
scroll to position [265, 0]
